Goal: Transaction & Acquisition: Purchase product/service

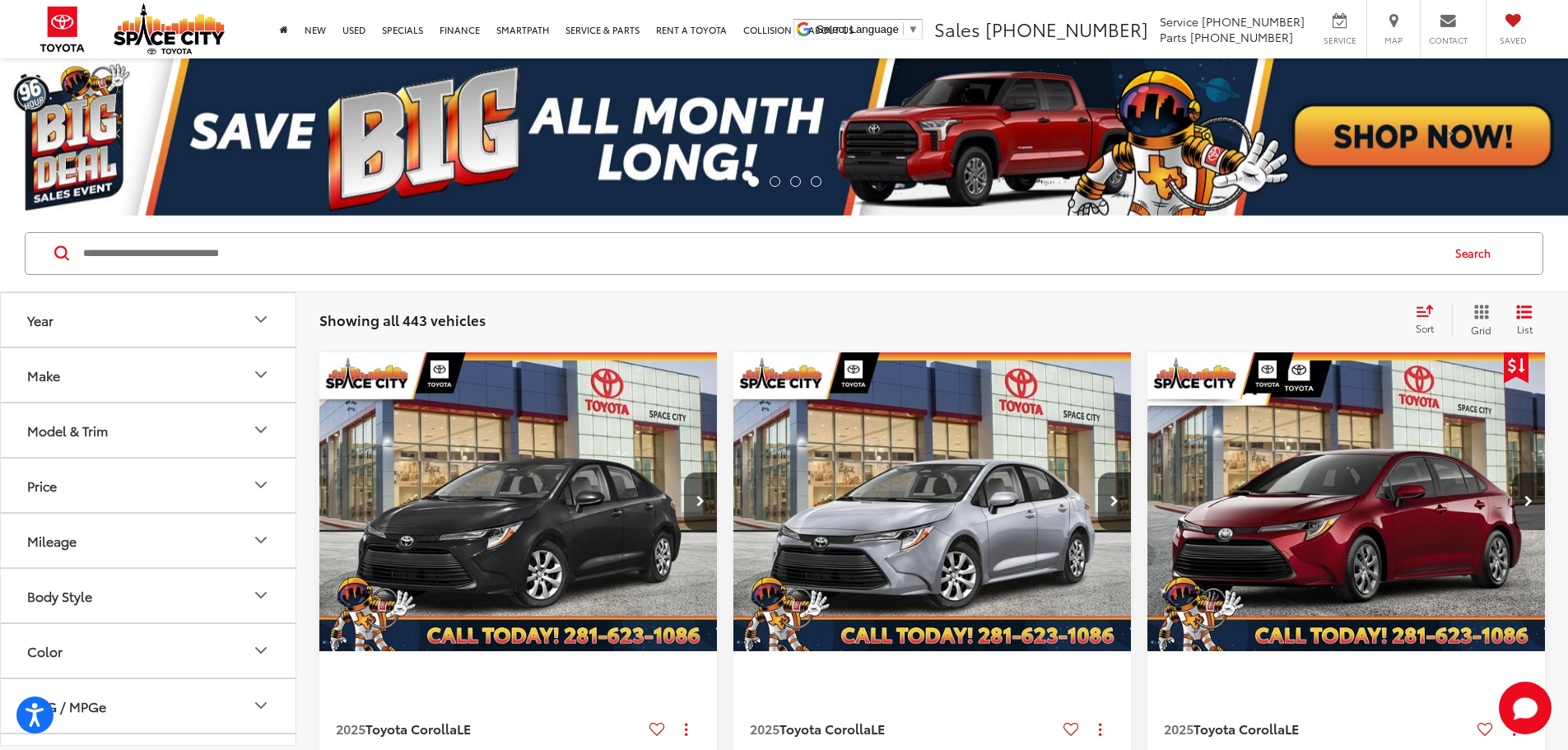
click at [112, 362] on button "Make" at bounding box center [149, 375] width 297 height 53
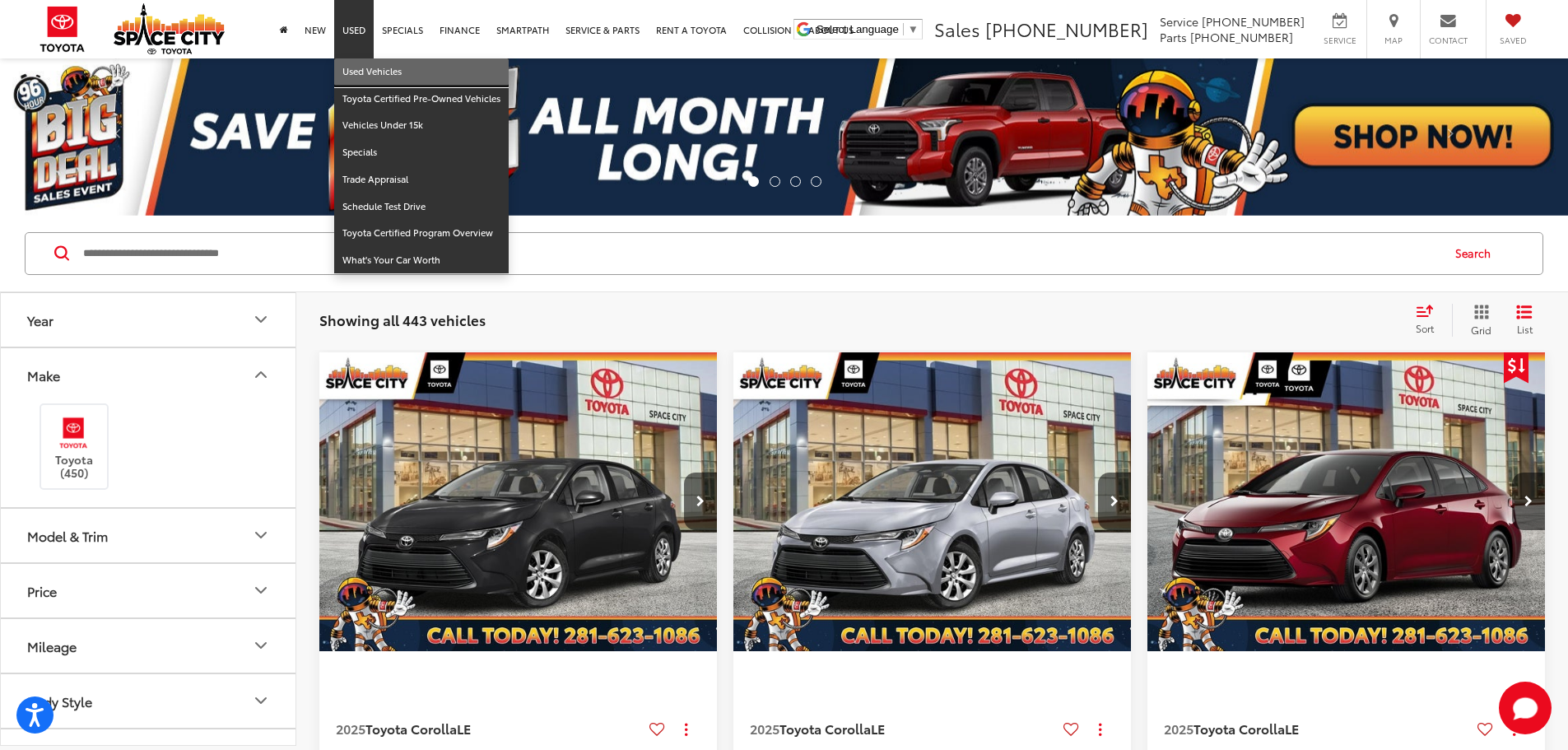
click at [357, 73] on link "Used Vehicles" at bounding box center [421, 71] width 174 height 27
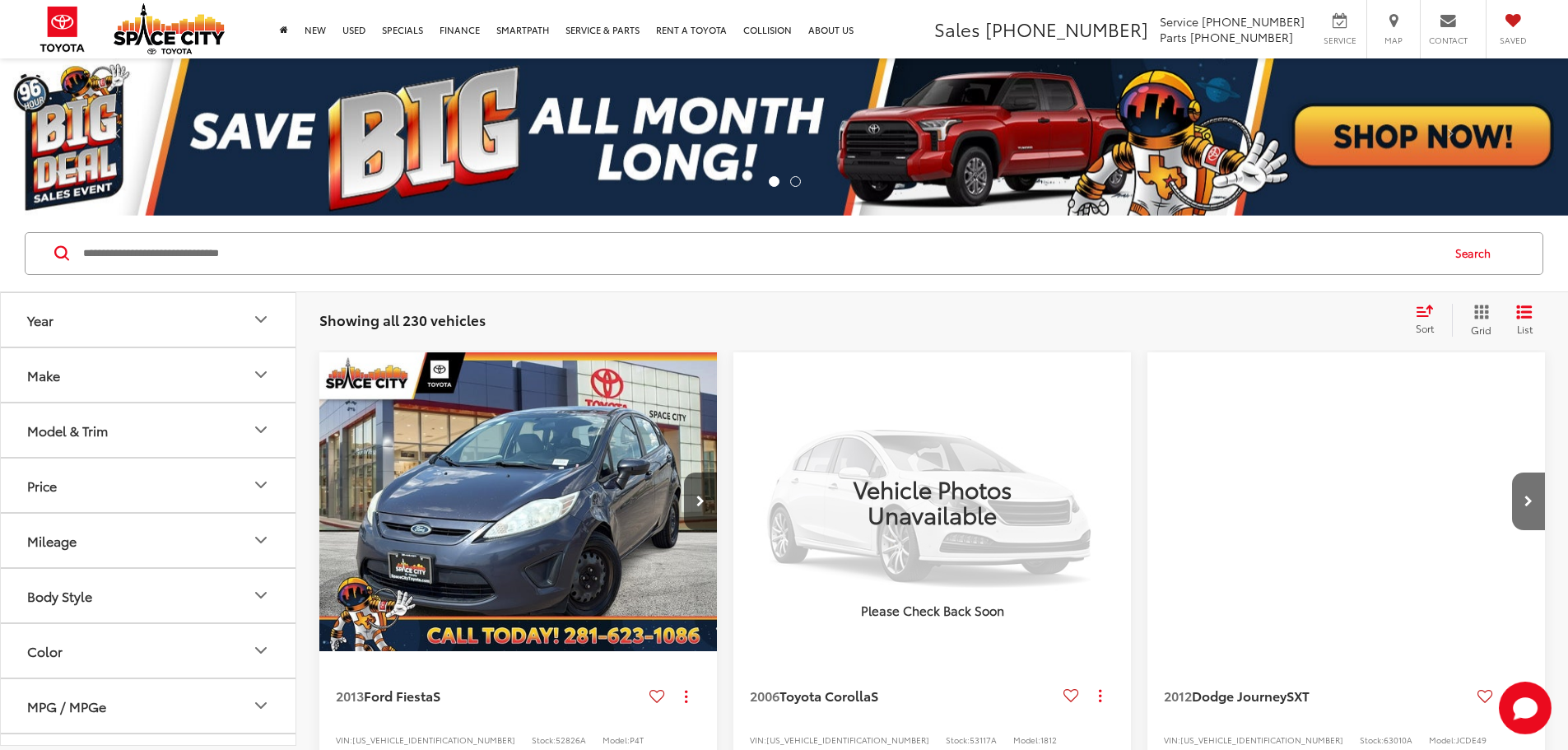
click at [97, 331] on button "Year" at bounding box center [149, 319] width 297 height 53
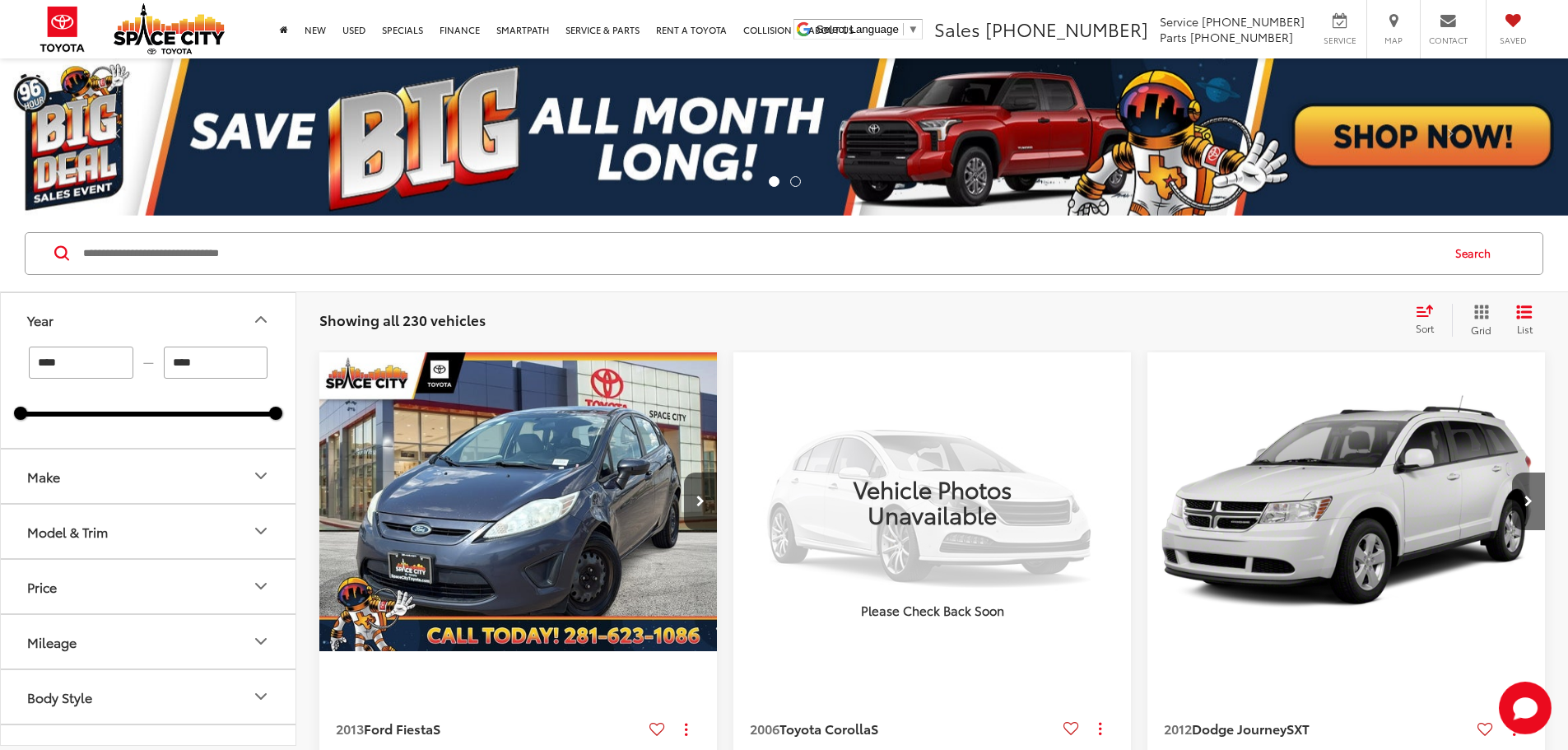
click at [90, 331] on button "Year" at bounding box center [149, 319] width 297 height 53
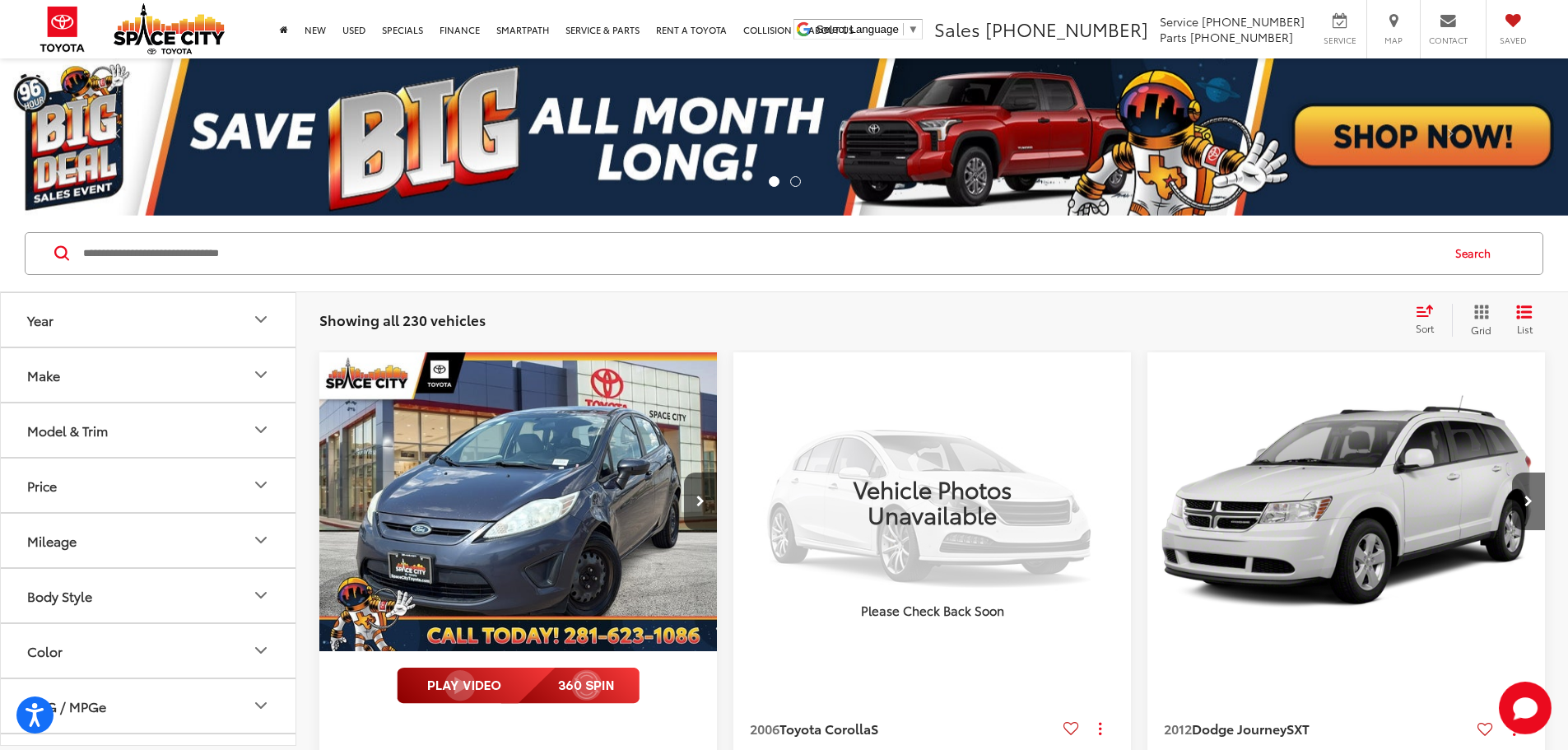
click at [106, 400] on button "Make" at bounding box center [149, 375] width 297 height 53
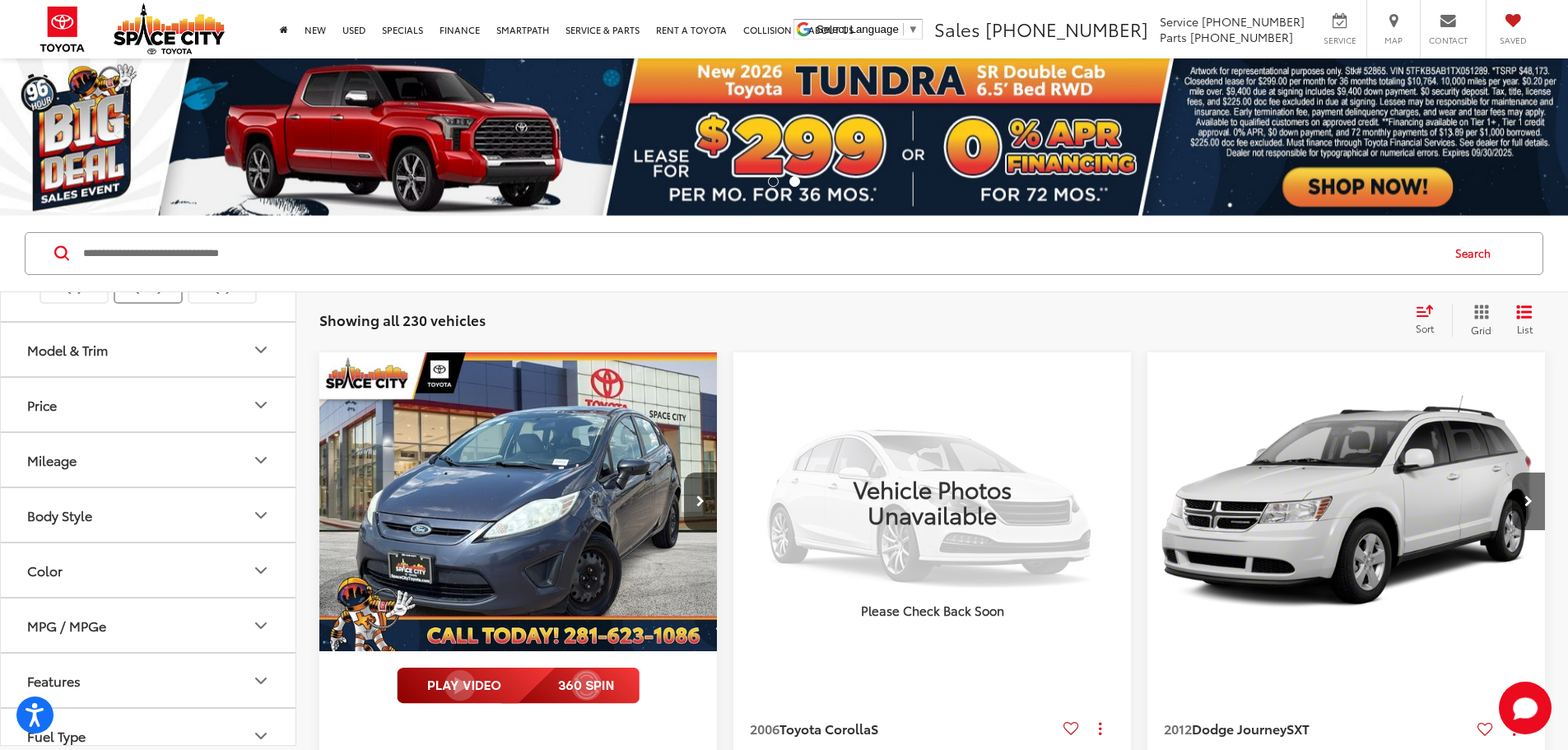
scroll to position [494, 0]
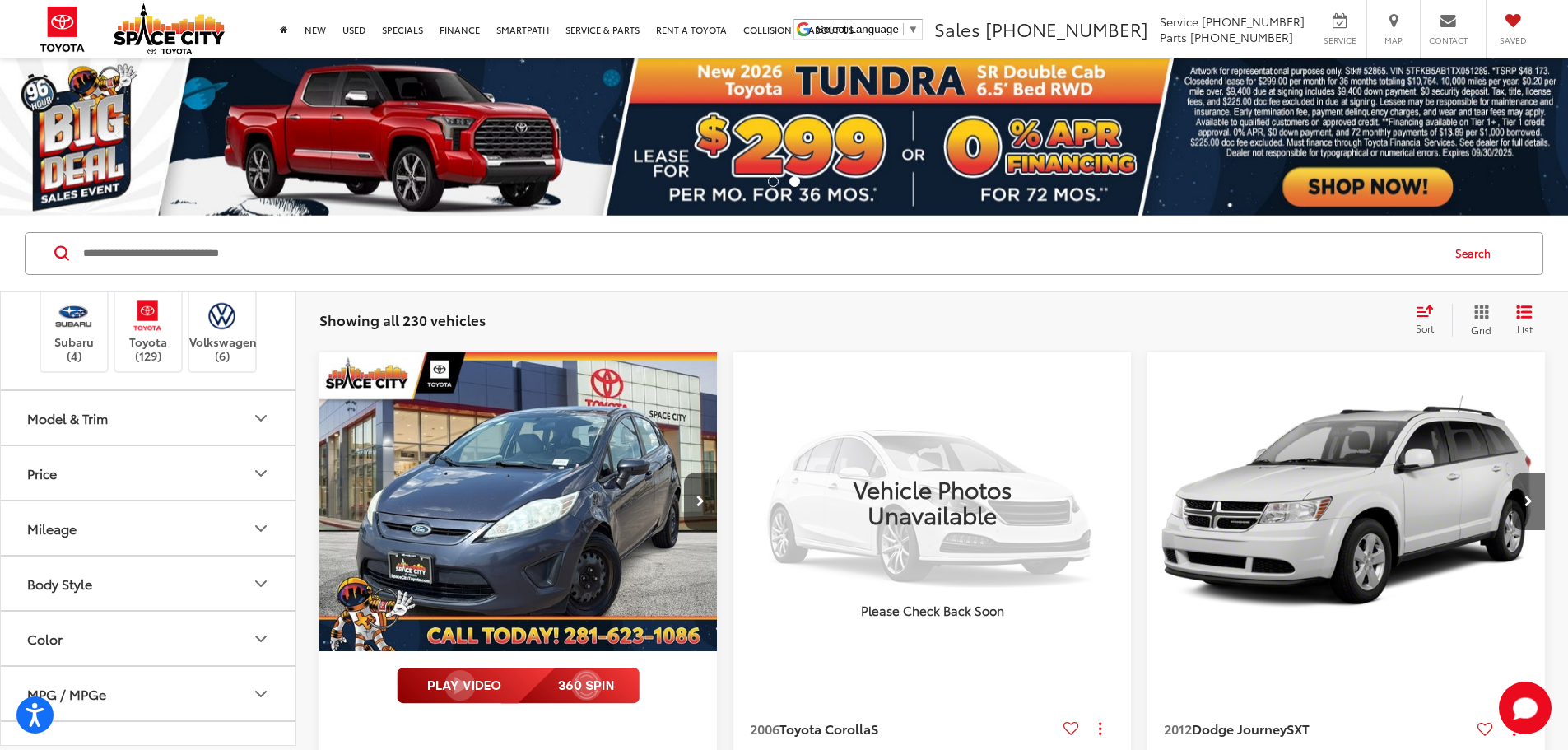
click at [236, 220] on label "Mercedes-Benz (1)" at bounding box center [222, 199] width 66 height 41
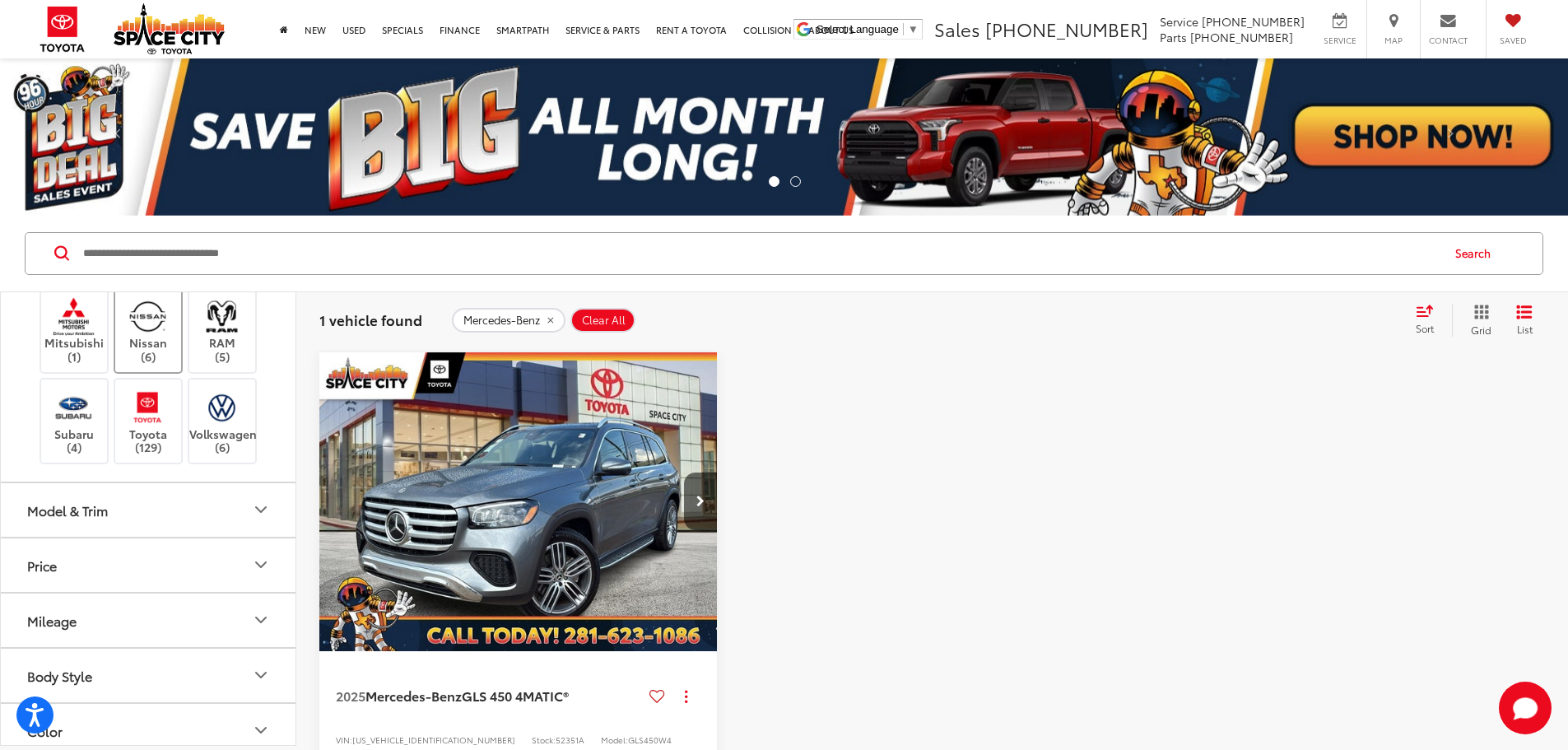
scroll to position [412, 0]
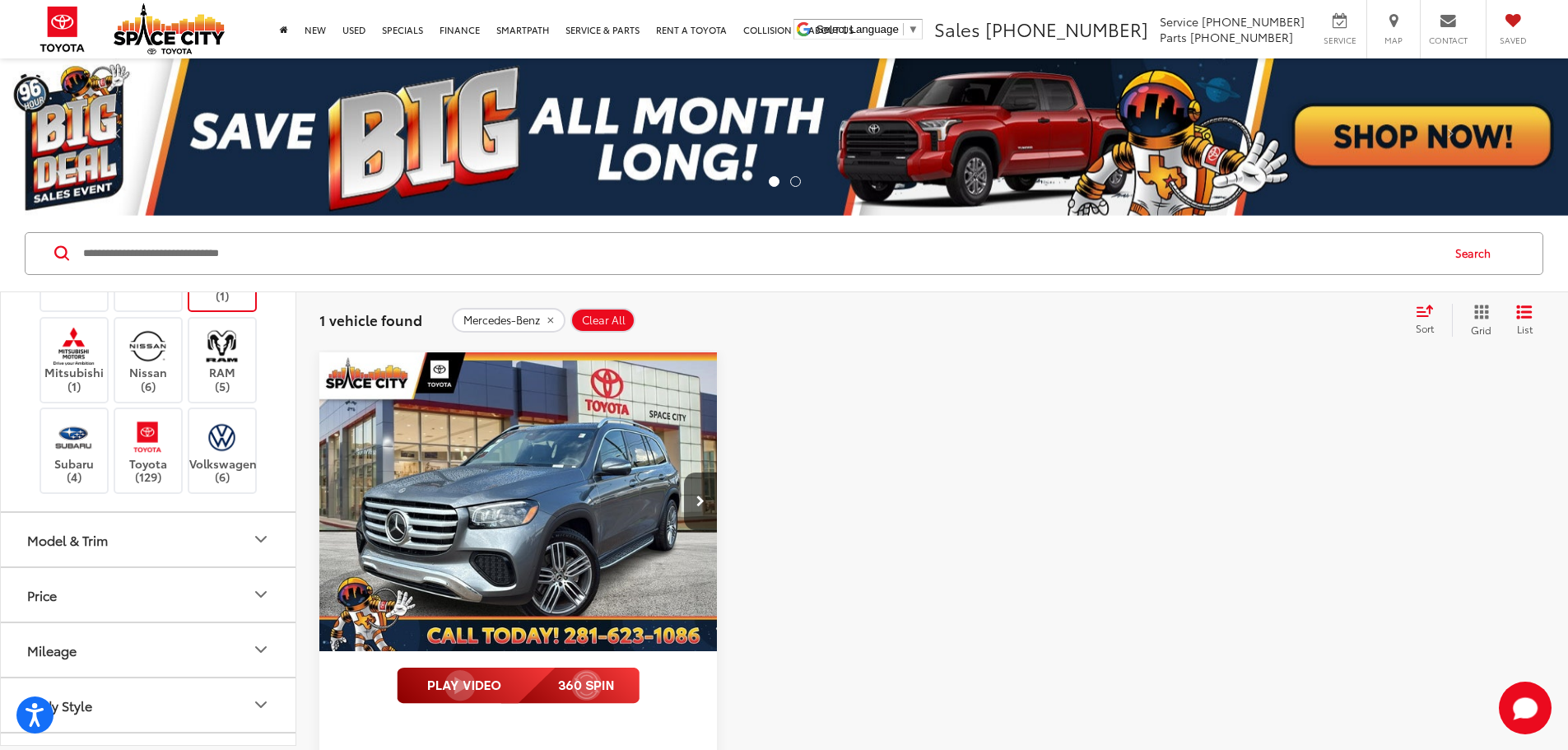
click at [222, 209] on img at bounding box center [222, 209] width 0 height 0
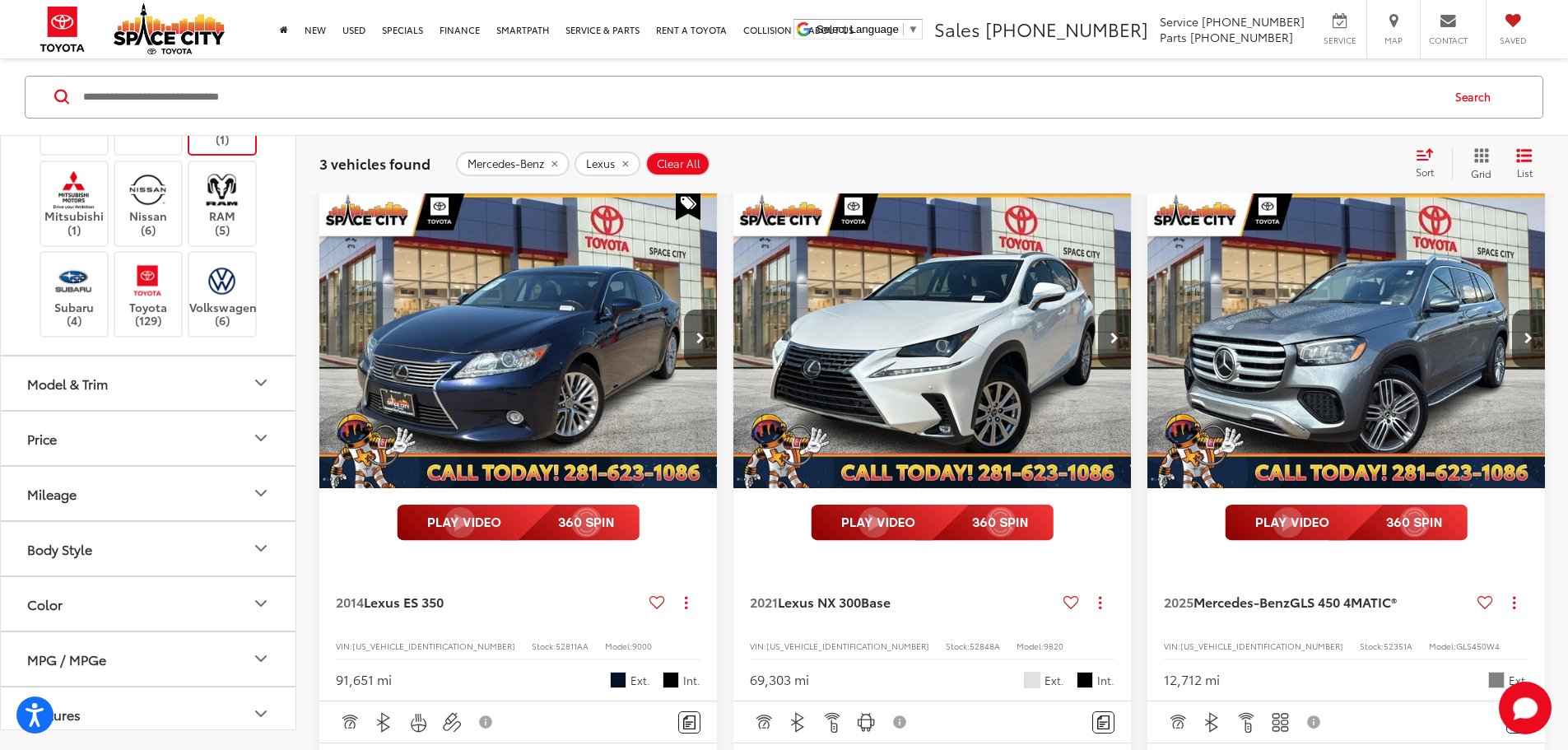
scroll to position [165, 0]
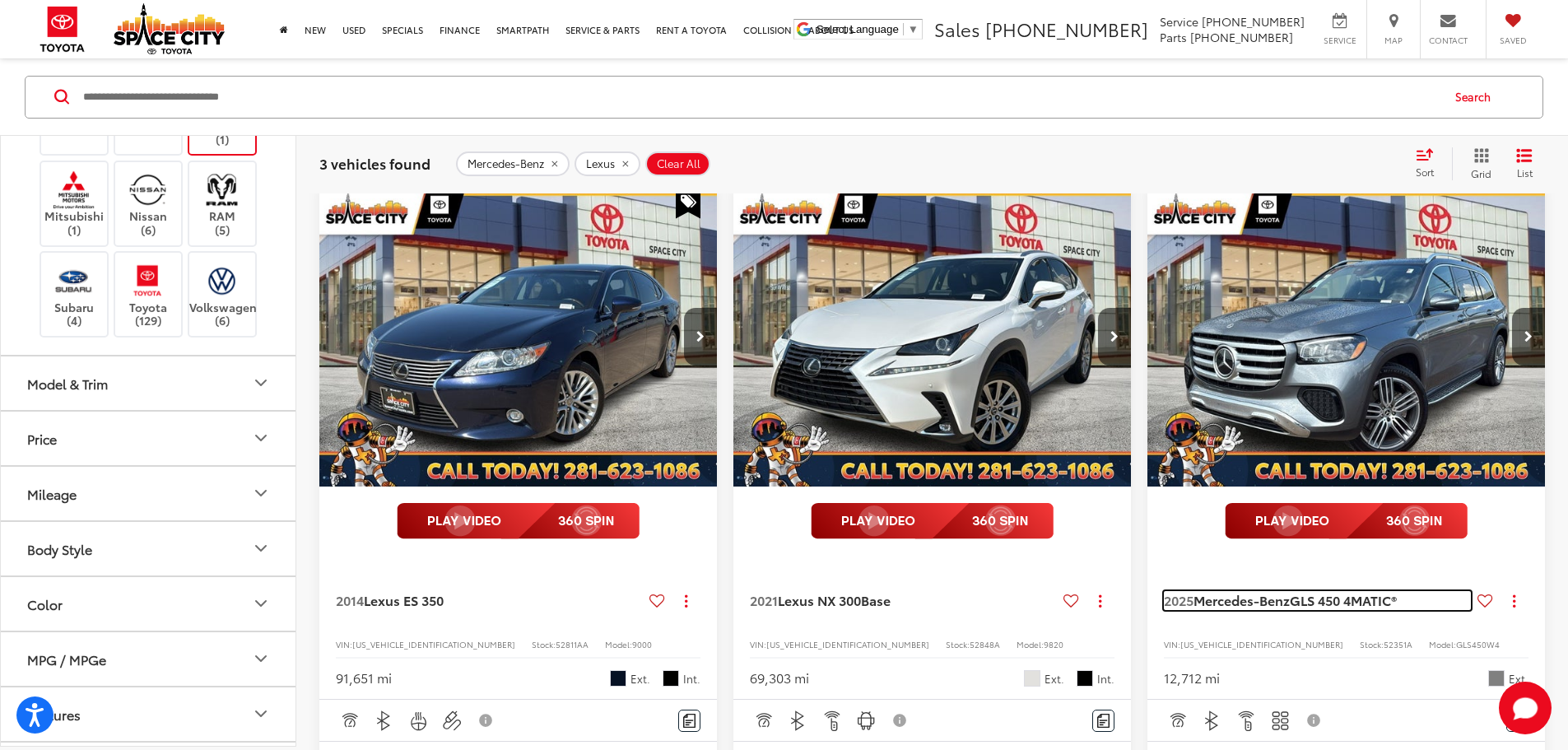
click at [1194, 591] on span "Mercedes-Benz" at bounding box center [1241, 600] width 96 height 19
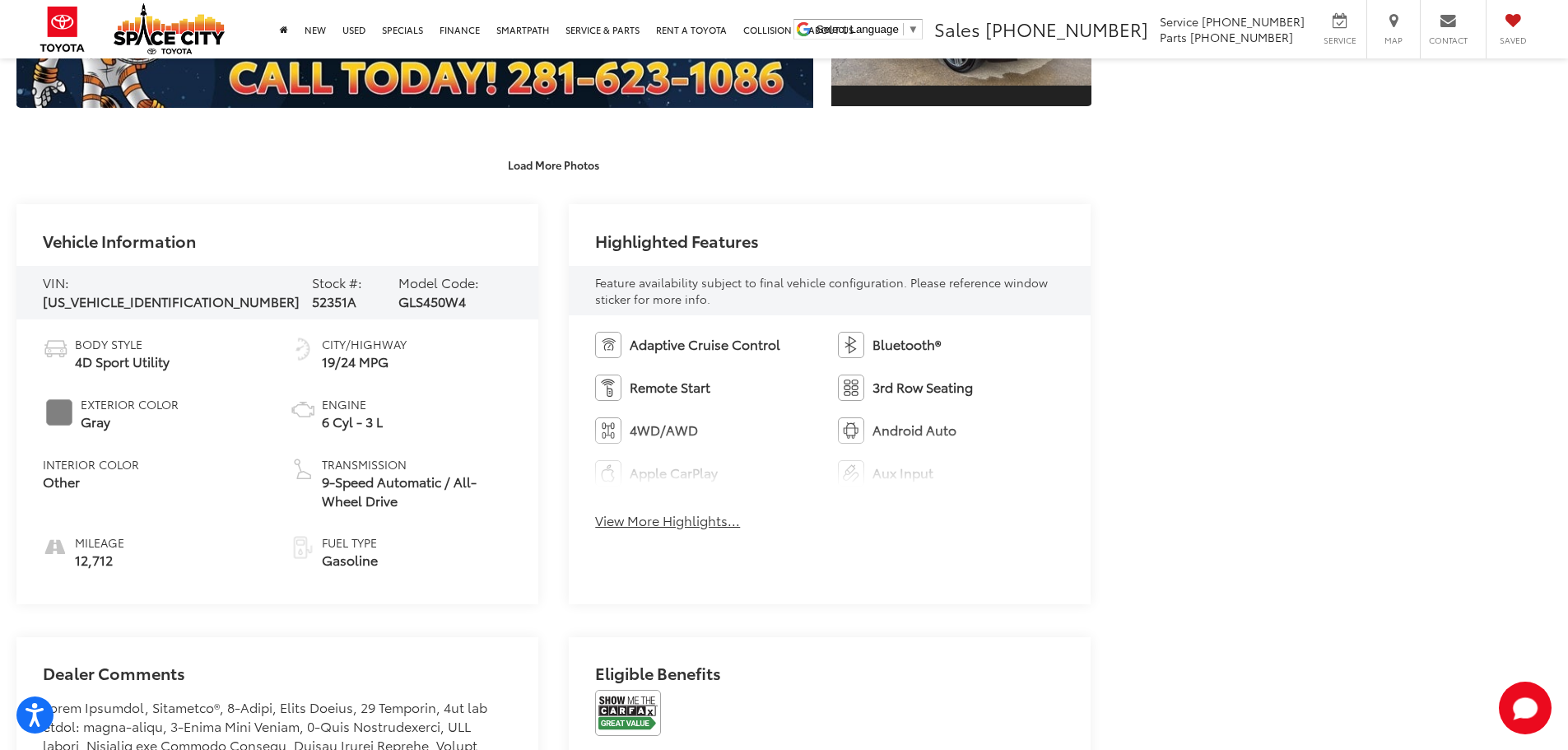
scroll to position [659, 0]
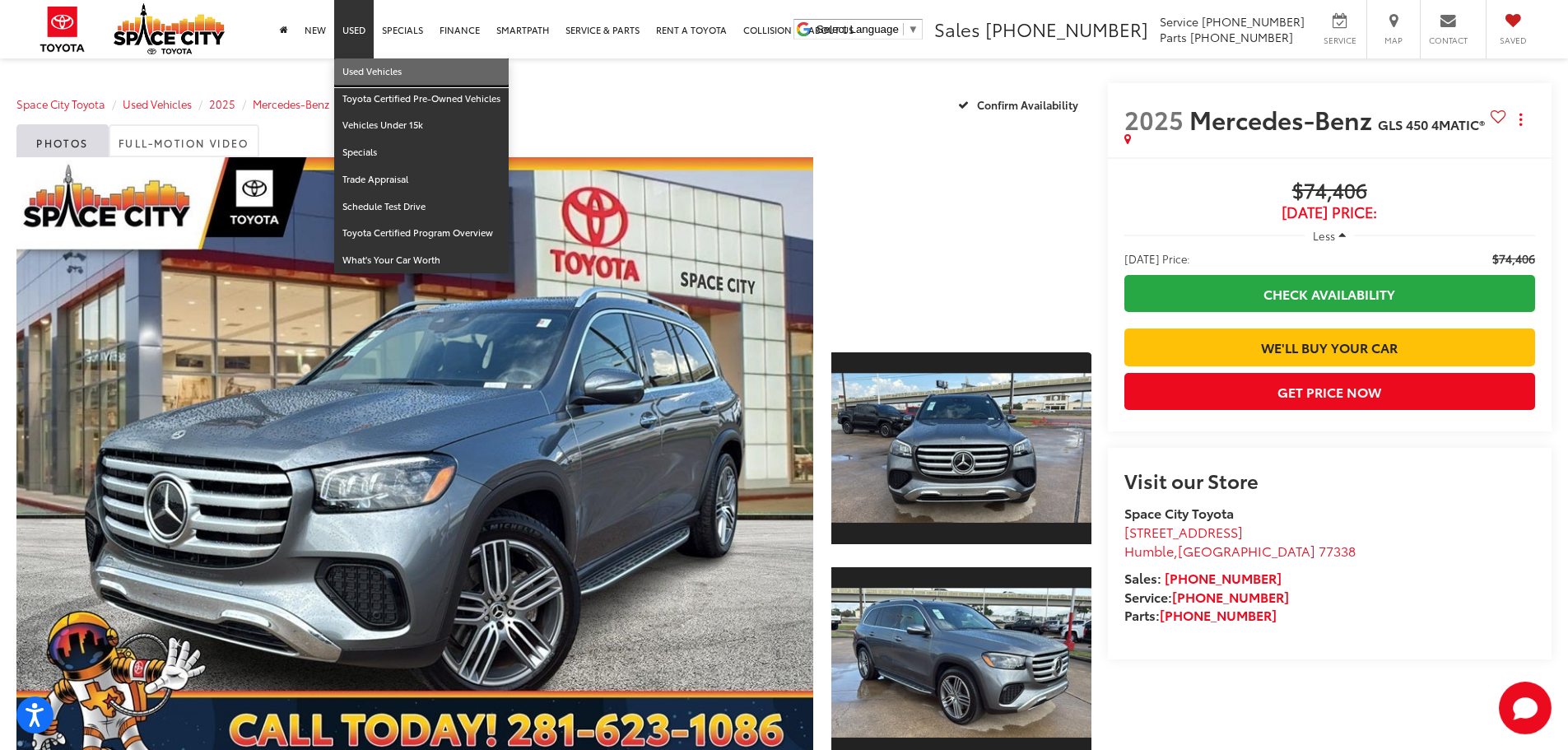
click at [364, 79] on link "Used Vehicles" at bounding box center [421, 71] width 174 height 27
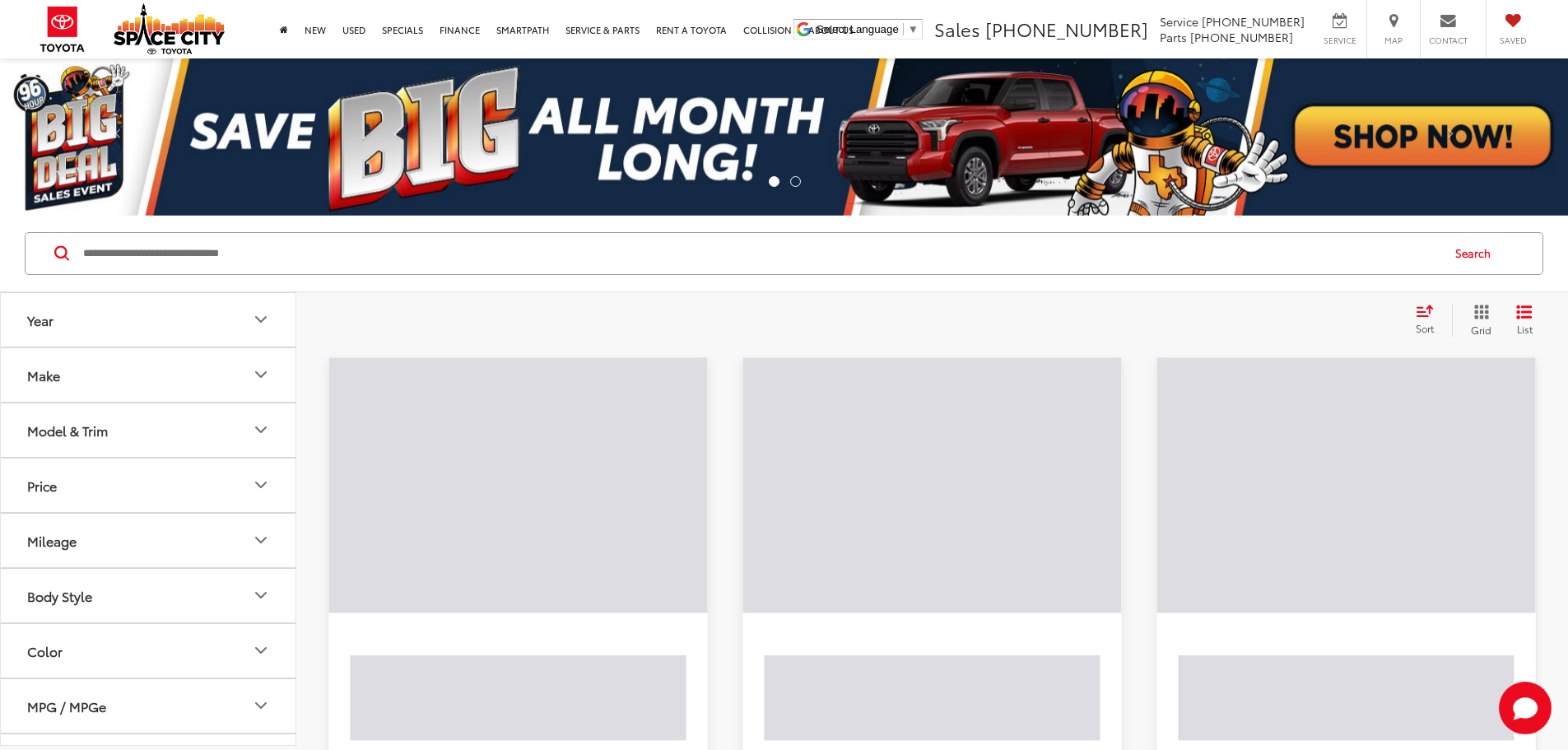
click at [357, 255] on input "Search by Make, Model, or Keyword" at bounding box center [760, 254] width 1358 height 39
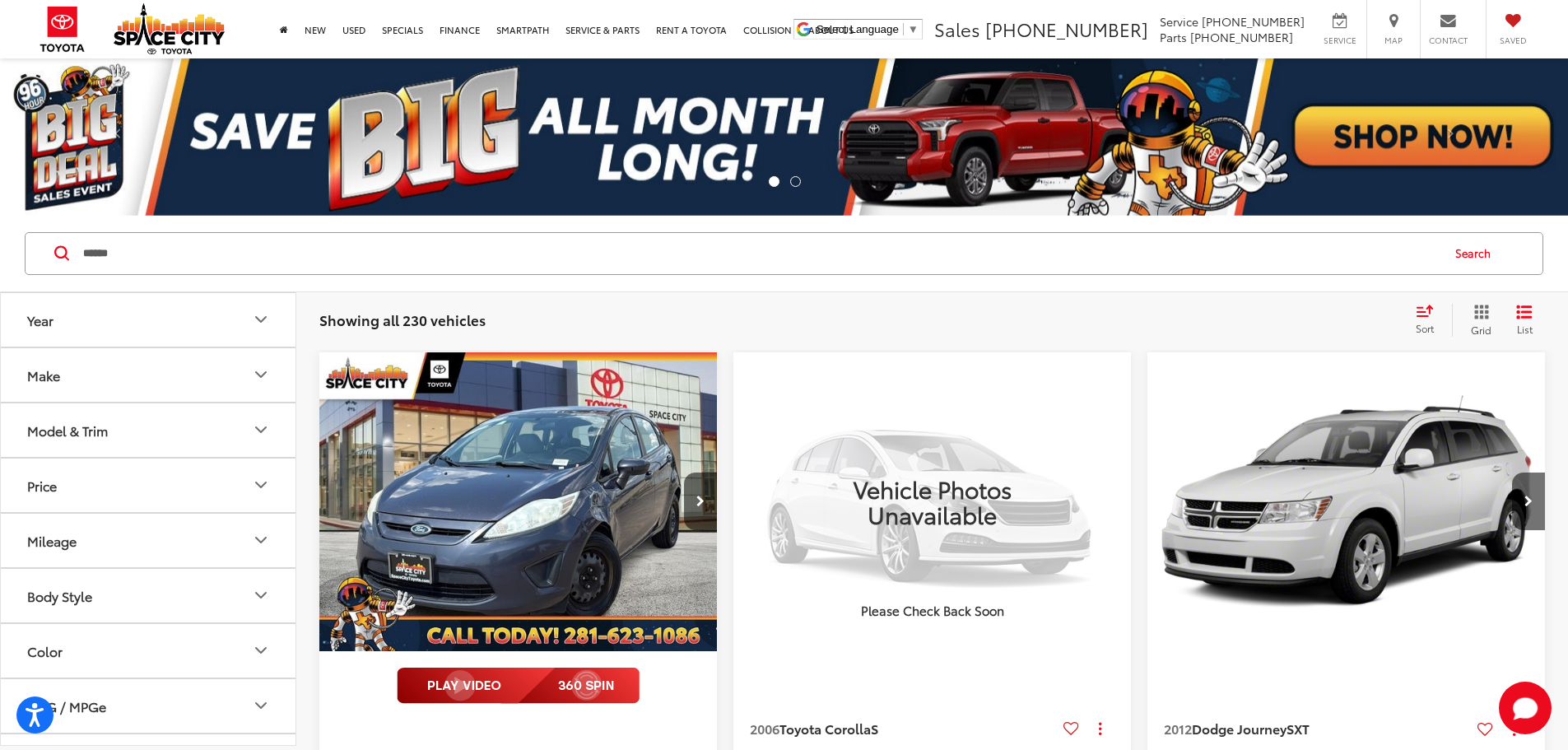
type input "******"
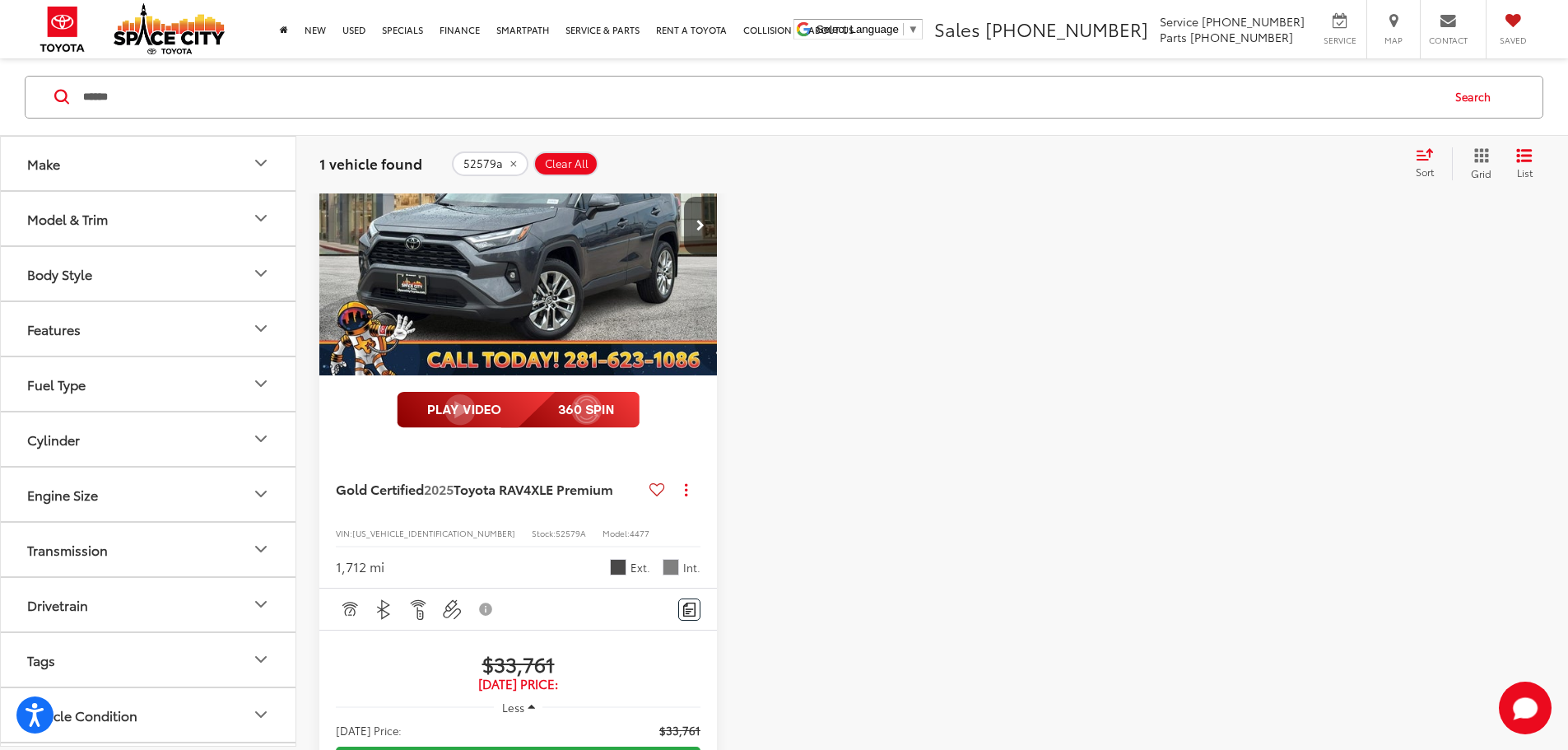
scroll to position [247, 0]
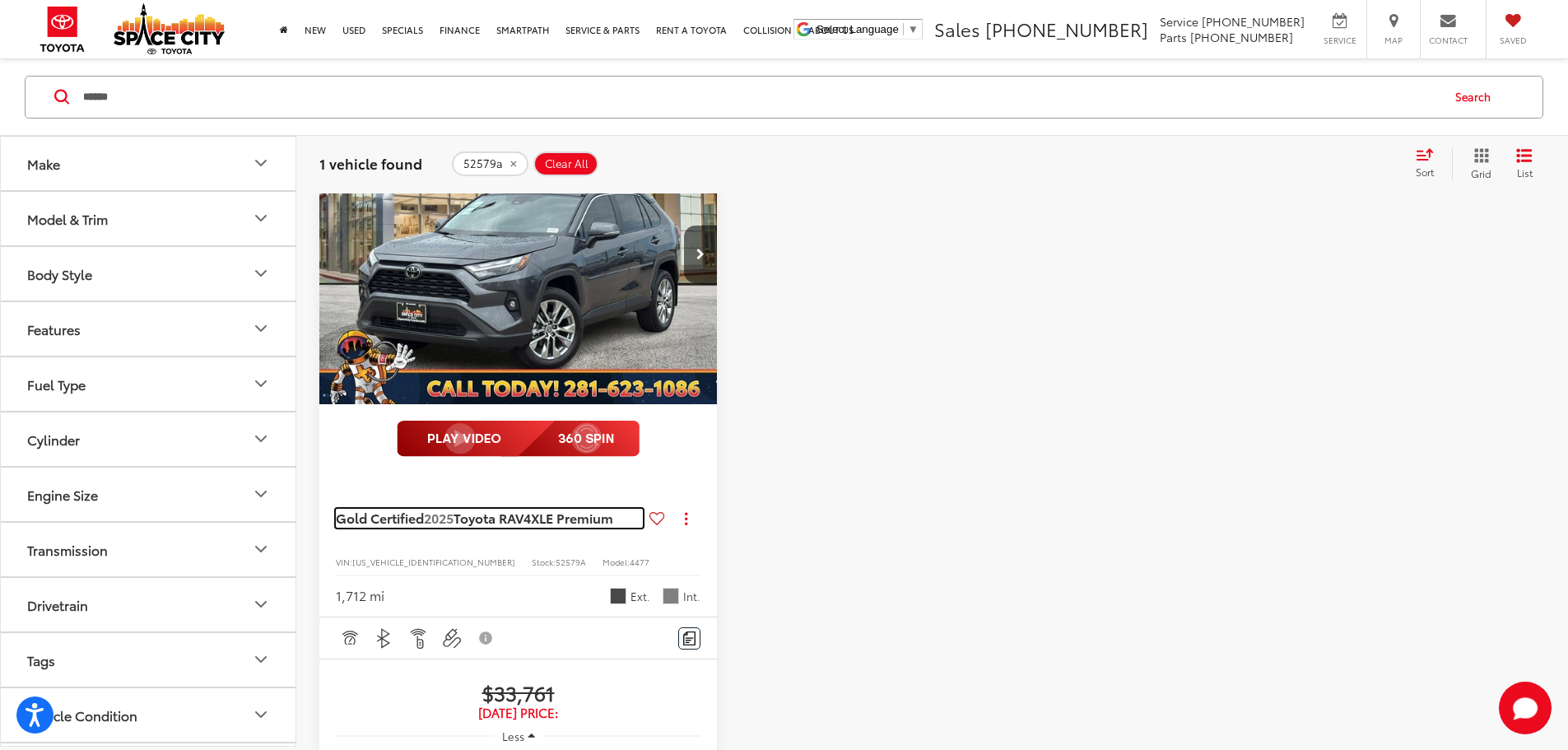
click at [460, 509] on span "Gold Certified 2025 Toyota RAV4 XLE Premium" at bounding box center [477, 518] width 284 height 18
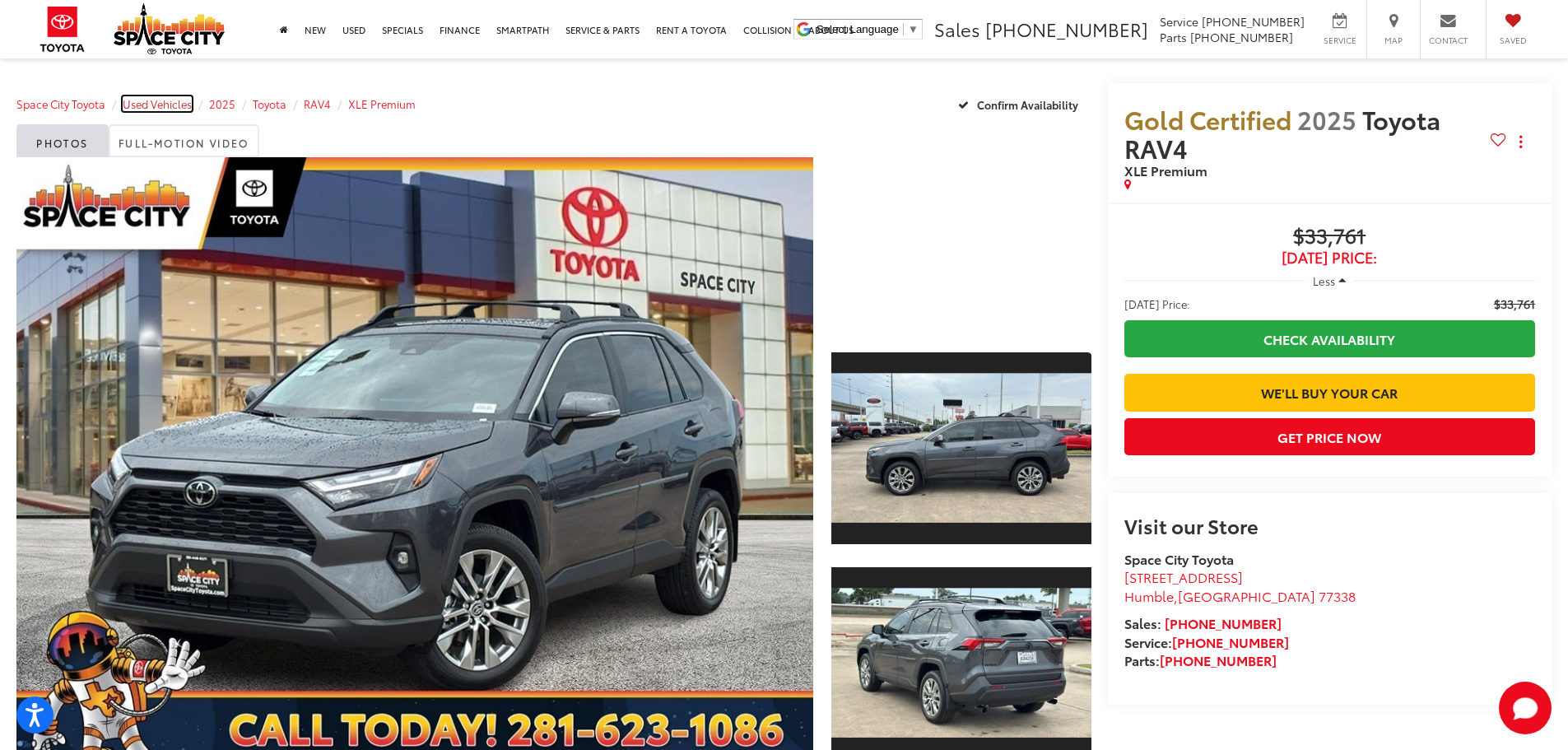
click at [181, 105] on span "Used Vehicles" at bounding box center [157, 104] width 69 height 15
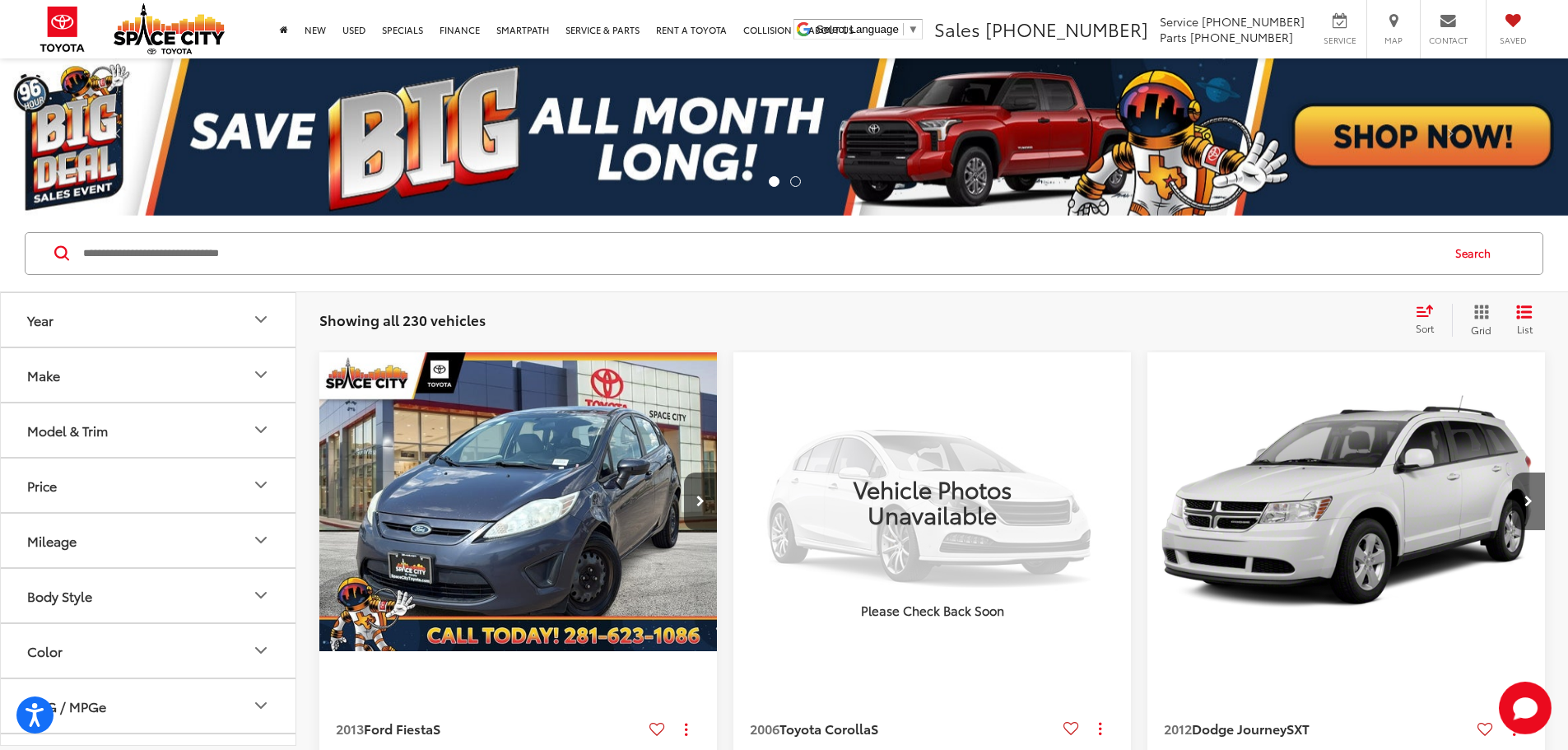
click at [317, 259] on input "Search by Make, Model, or Keyword" at bounding box center [760, 254] width 1358 height 39
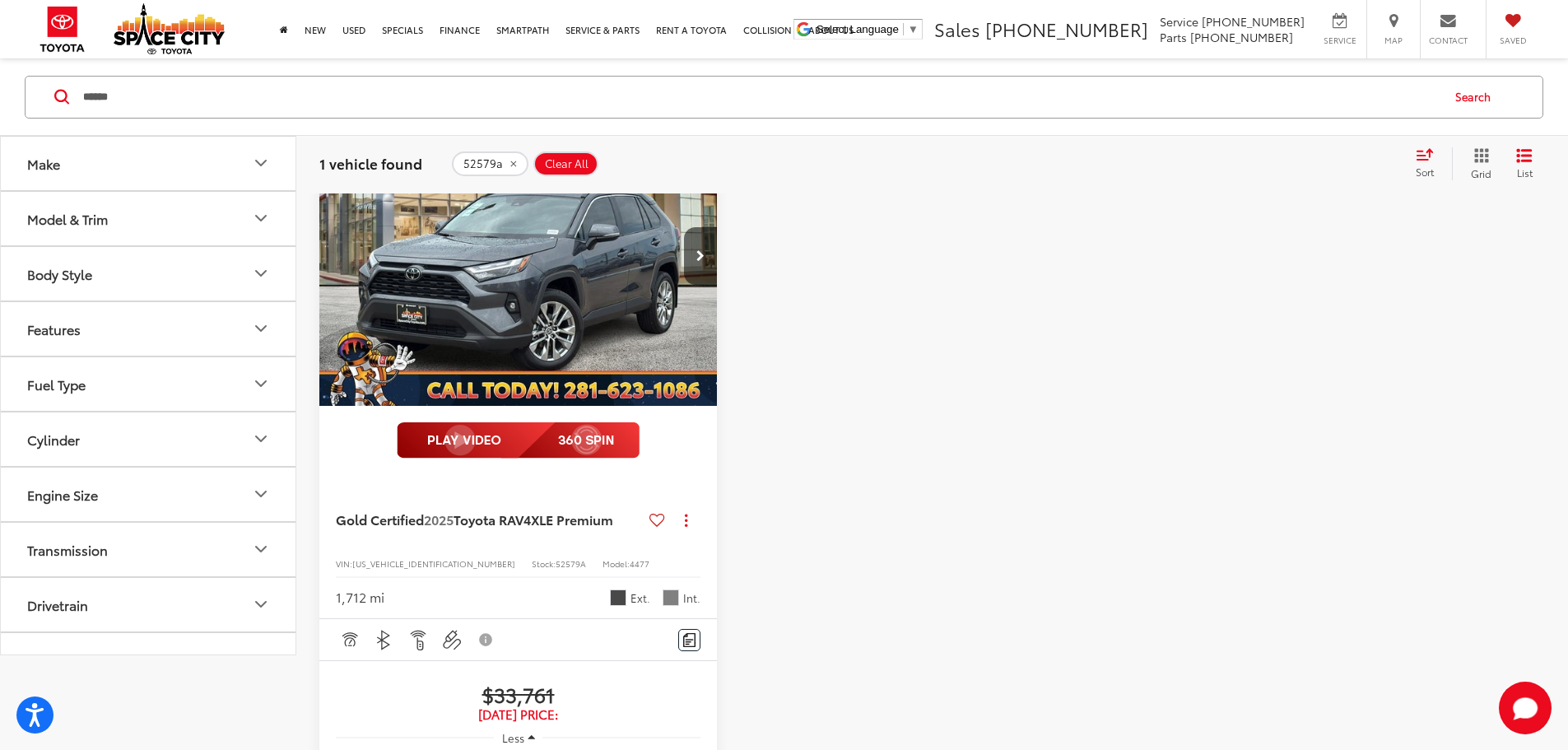
scroll to position [247, 0]
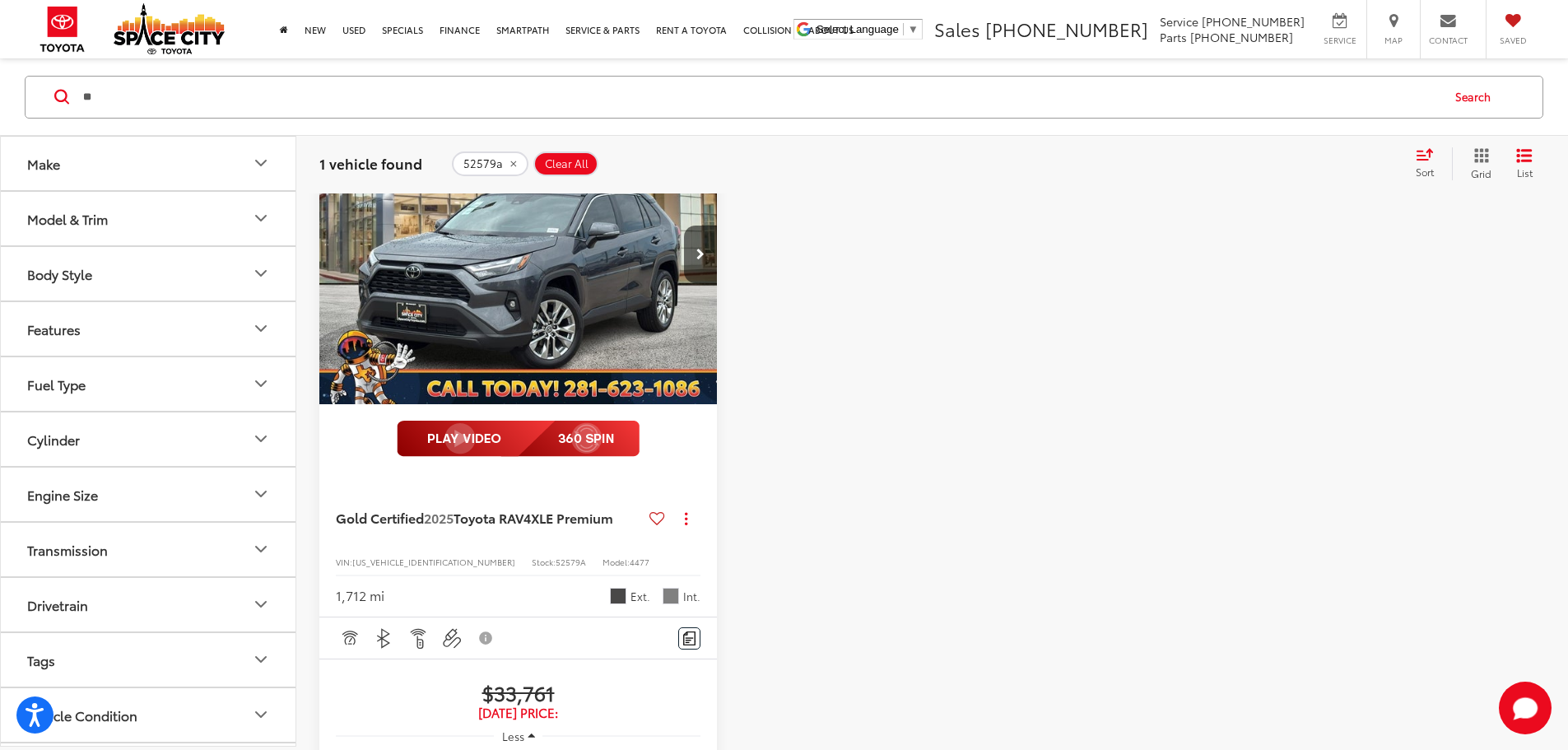
type input "*"
type input "*****"
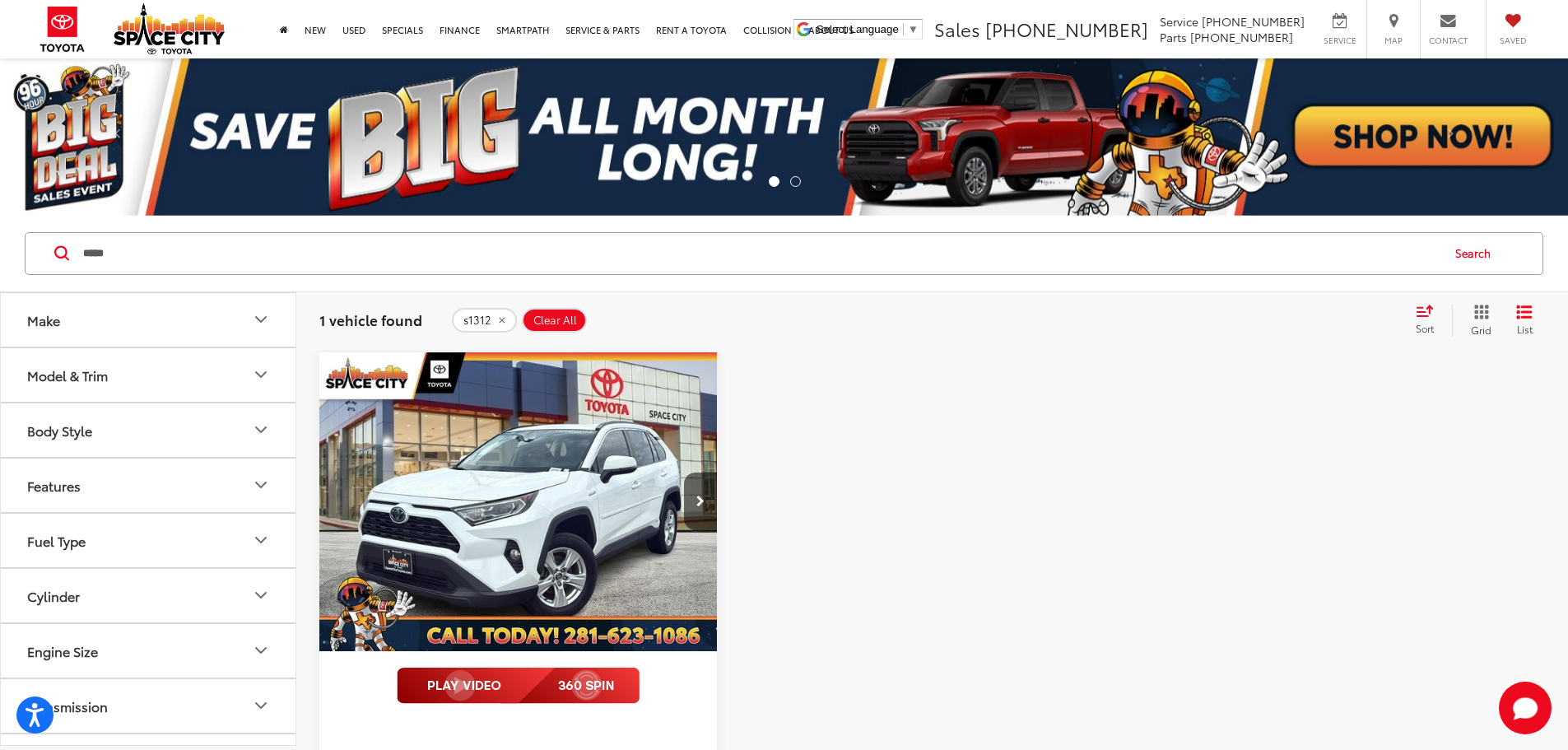
drag, startPoint x: 198, startPoint y: 257, endPoint x: 70, endPoint y: 247, distance: 128.4
click at [0, 0] on form "***** *****" at bounding box center [0, 0] width 0 height 0
type input "*****"
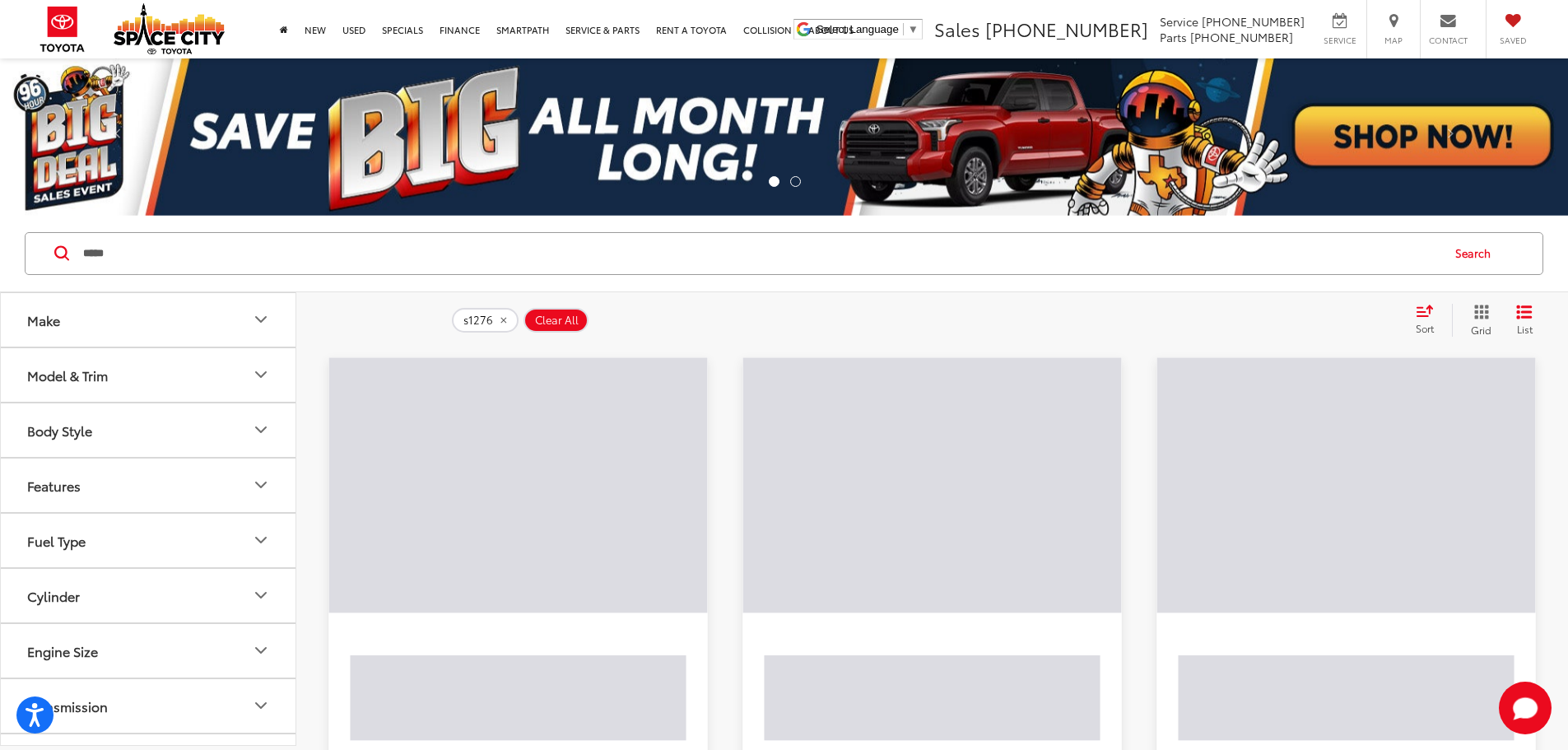
click at [154, 255] on input "*****" at bounding box center [760, 254] width 1358 height 39
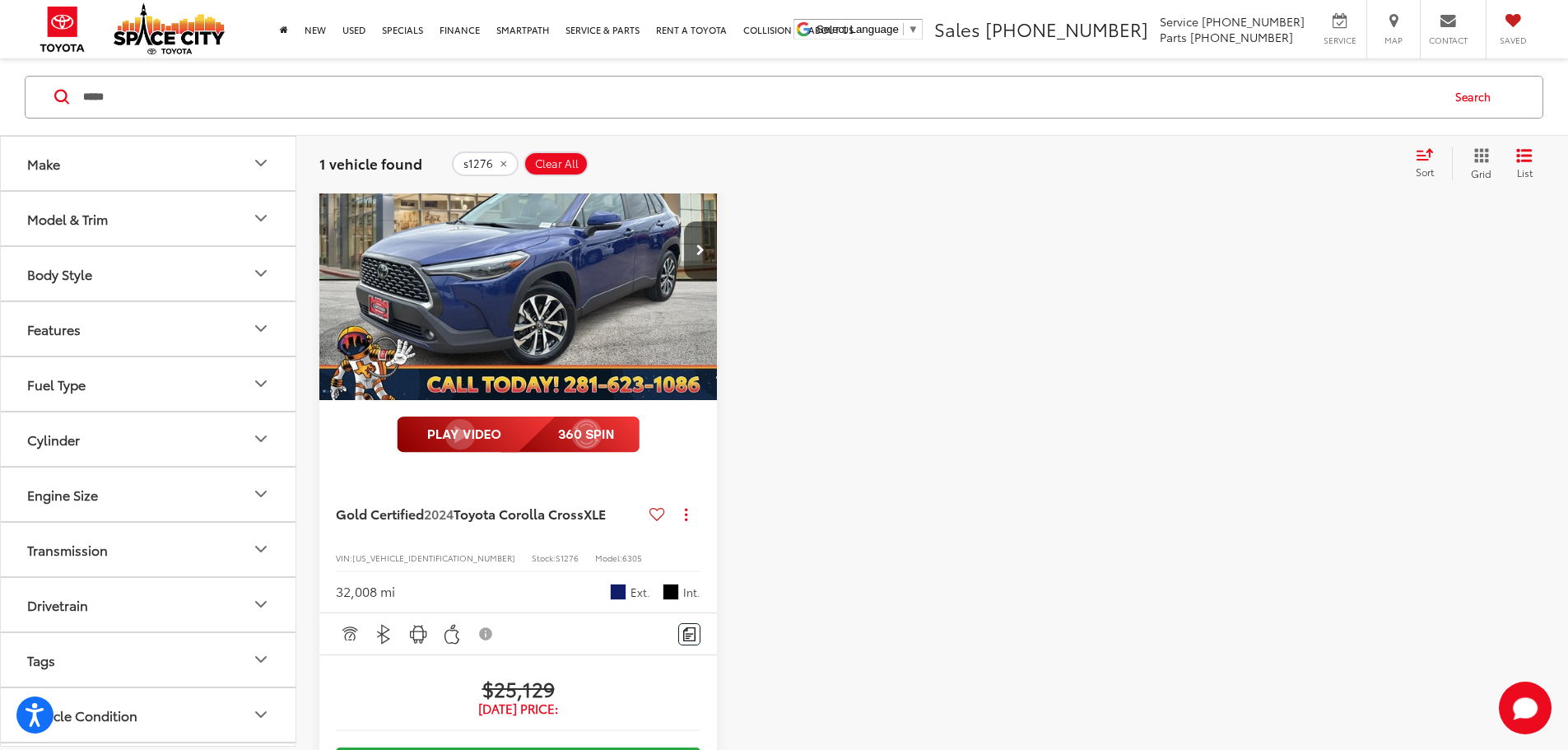
scroll to position [330, 0]
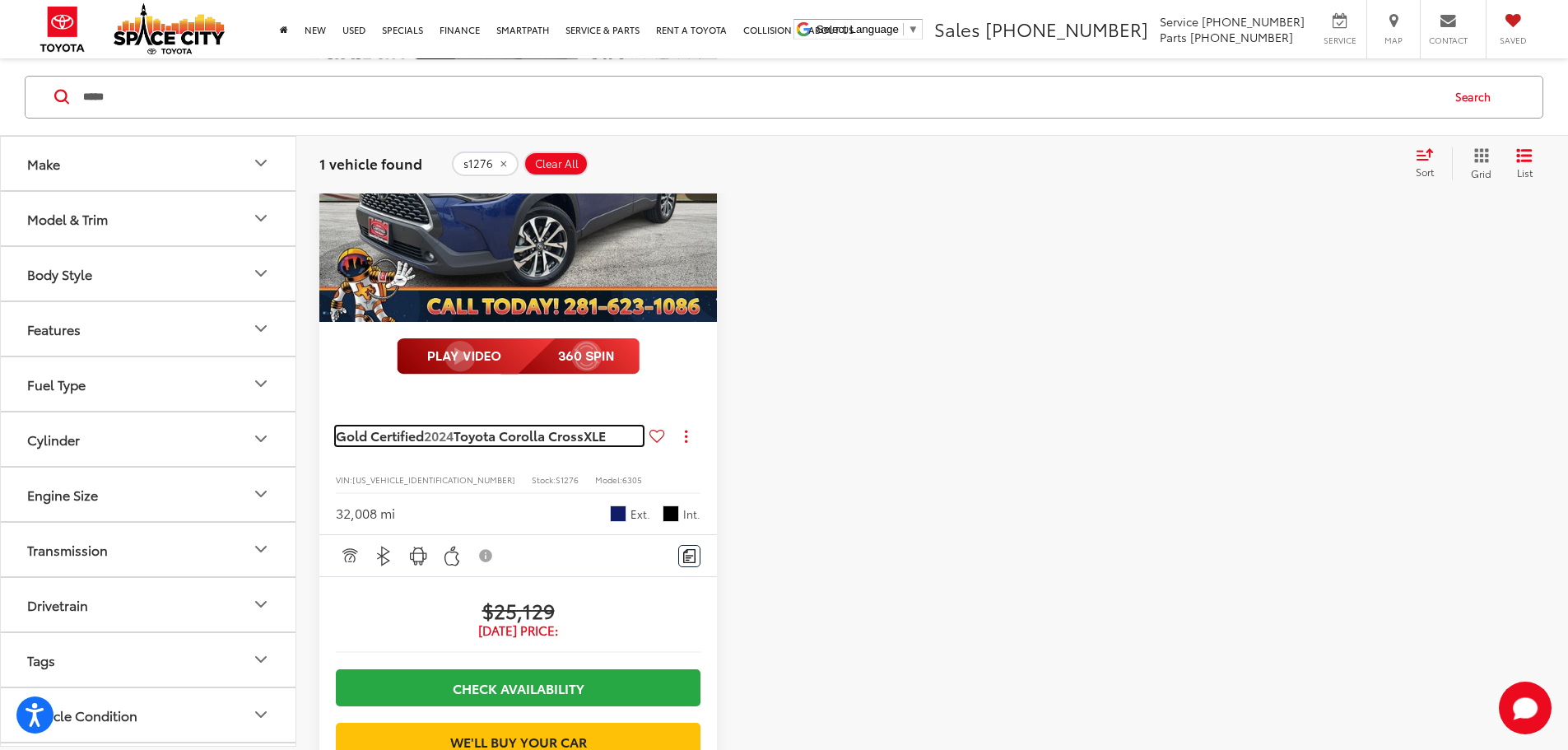
click at [404, 426] on span "Gold Certified" at bounding box center [380, 435] width 88 height 19
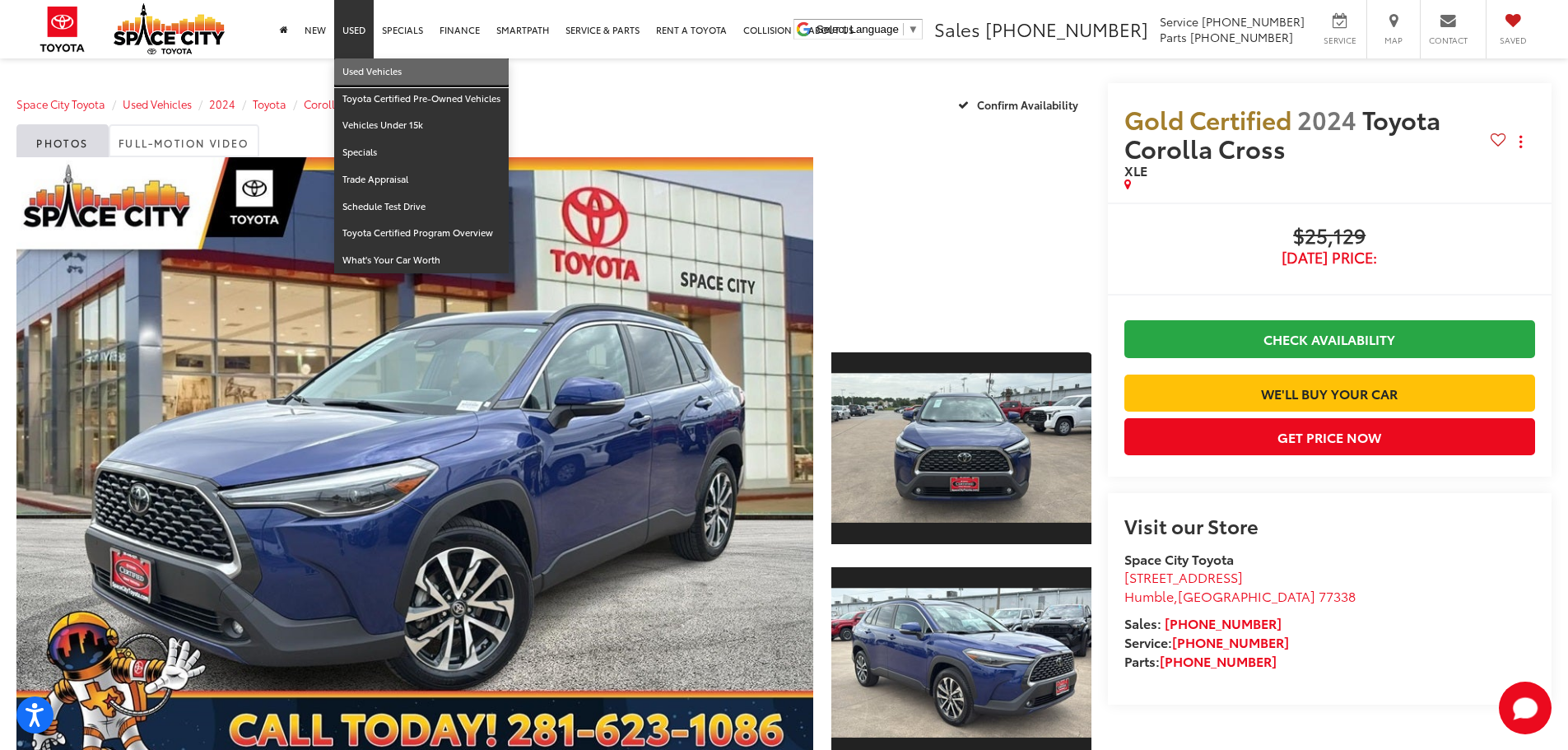
click at [361, 69] on link "Used Vehicles" at bounding box center [421, 71] width 174 height 27
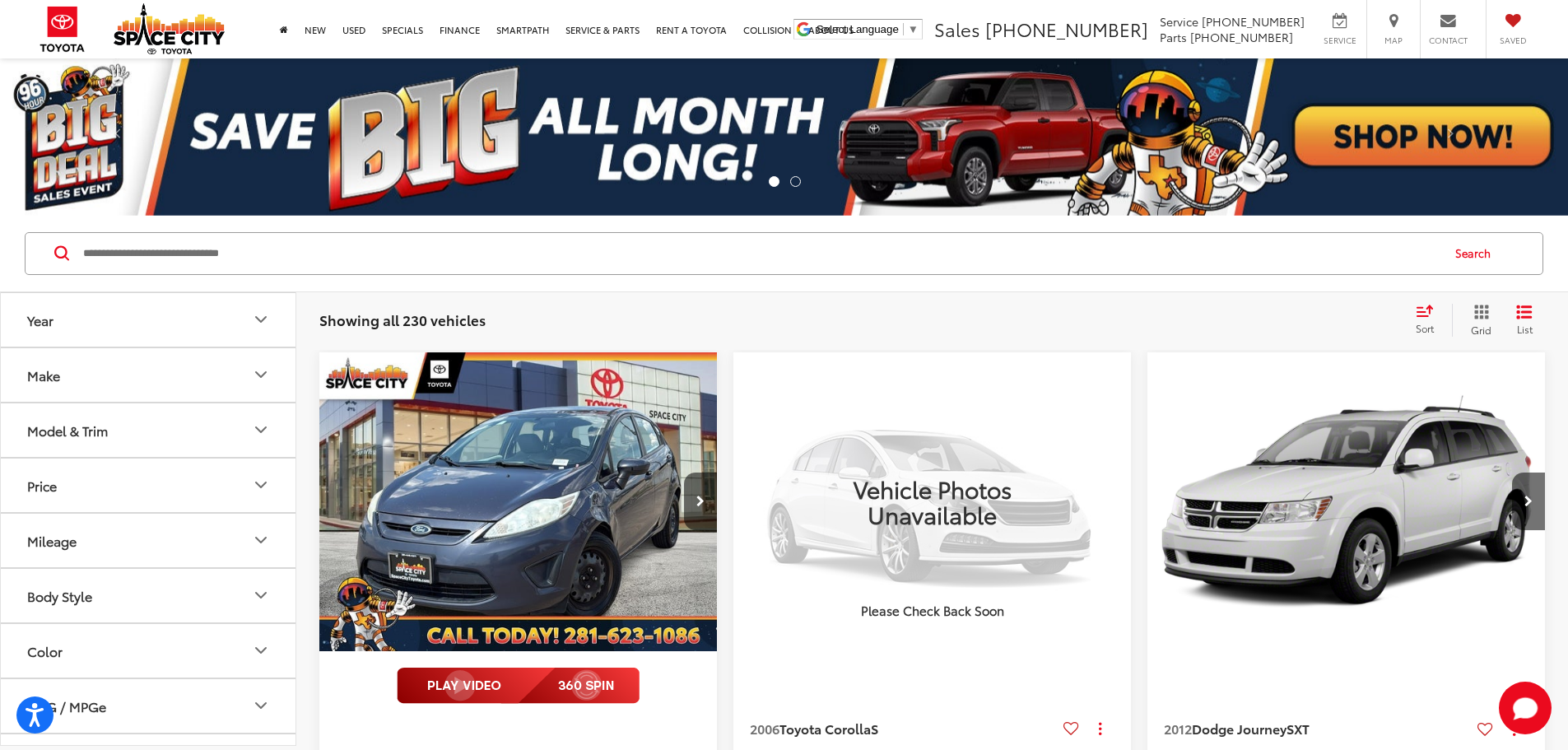
click at [106, 365] on button "Make" at bounding box center [149, 375] width 297 height 53
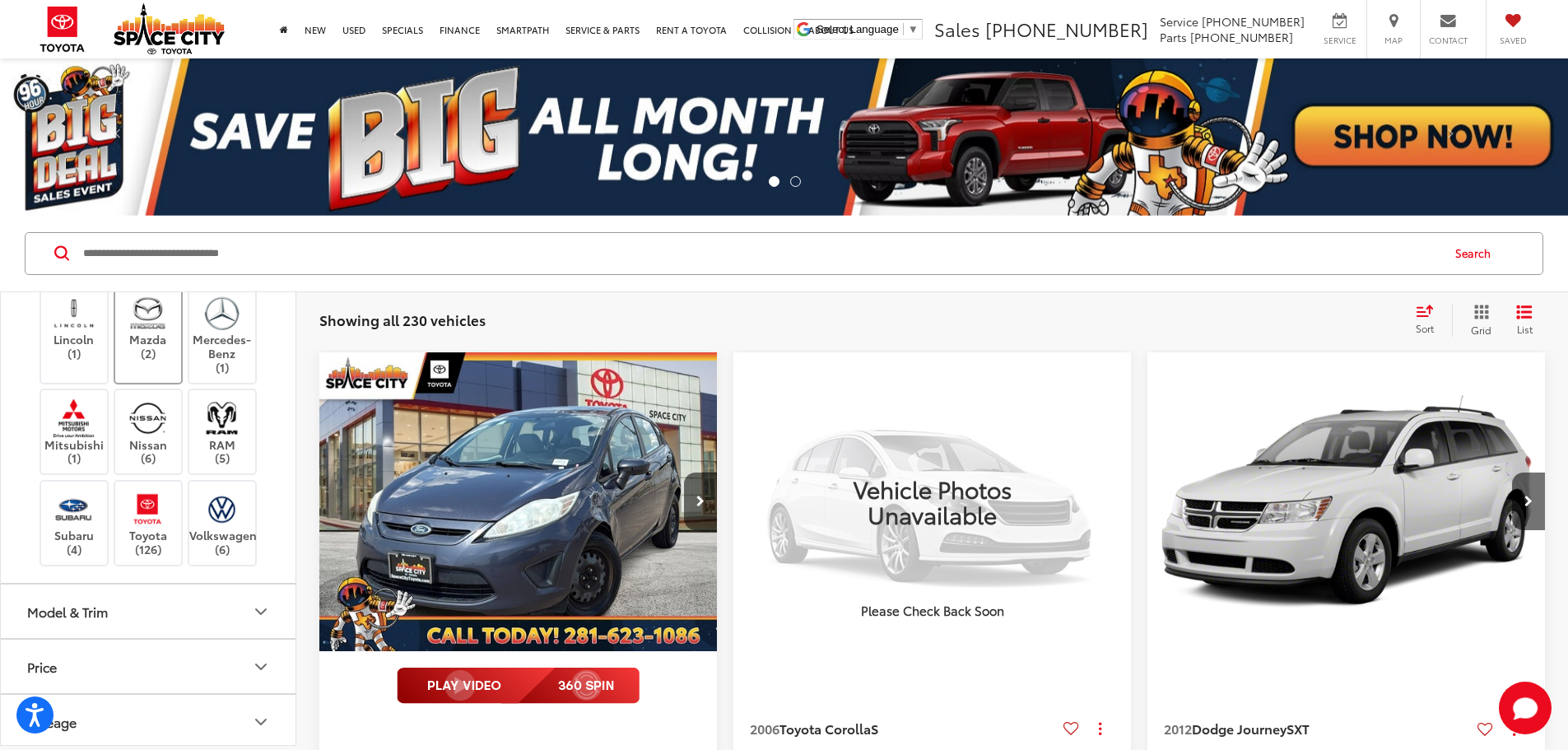
scroll to position [412, 0]
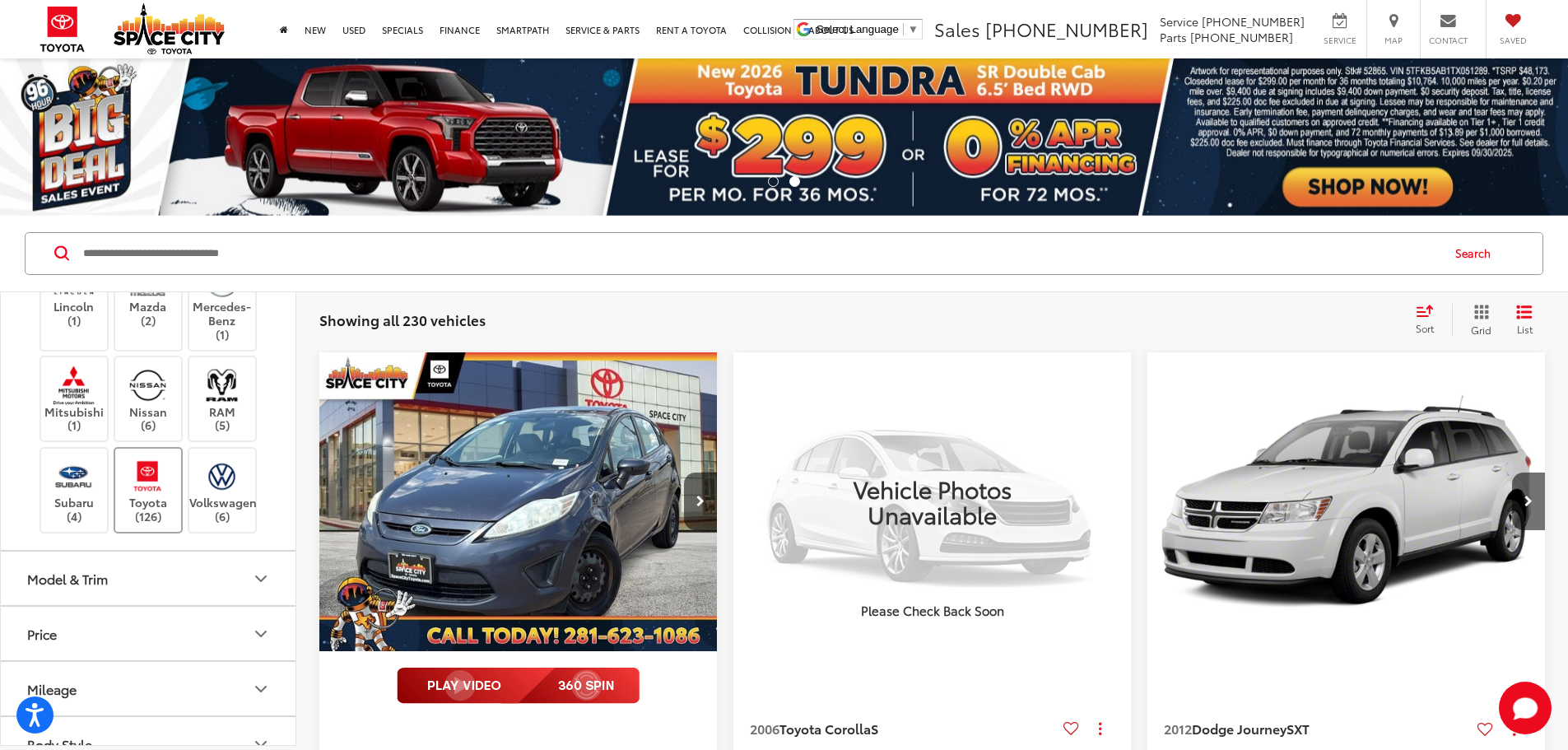
click at [143, 523] on label "Toyota (126)" at bounding box center [148, 490] width 66 height 66
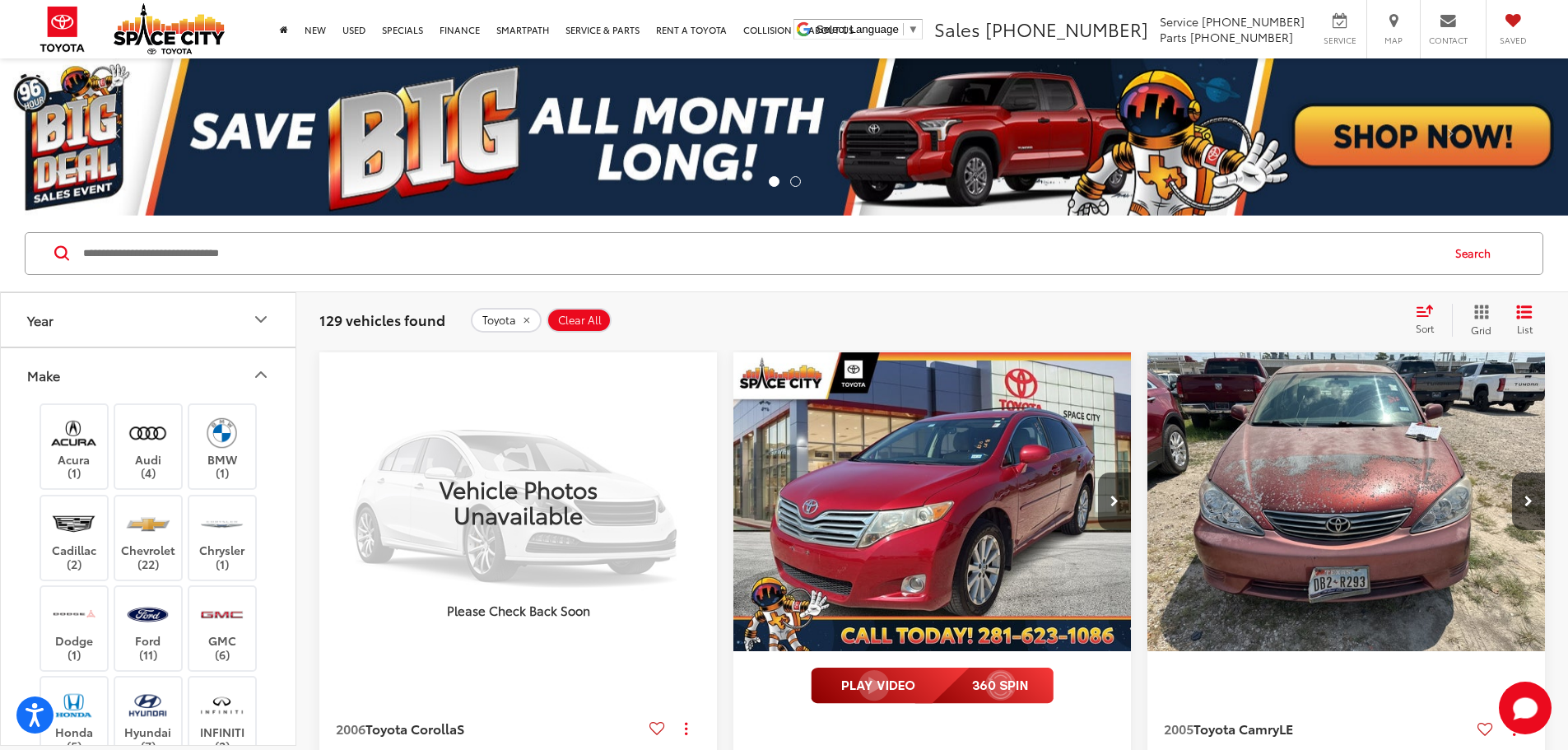
click at [169, 367] on button "Make" at bounding box center [149, 375] width 297 height 53
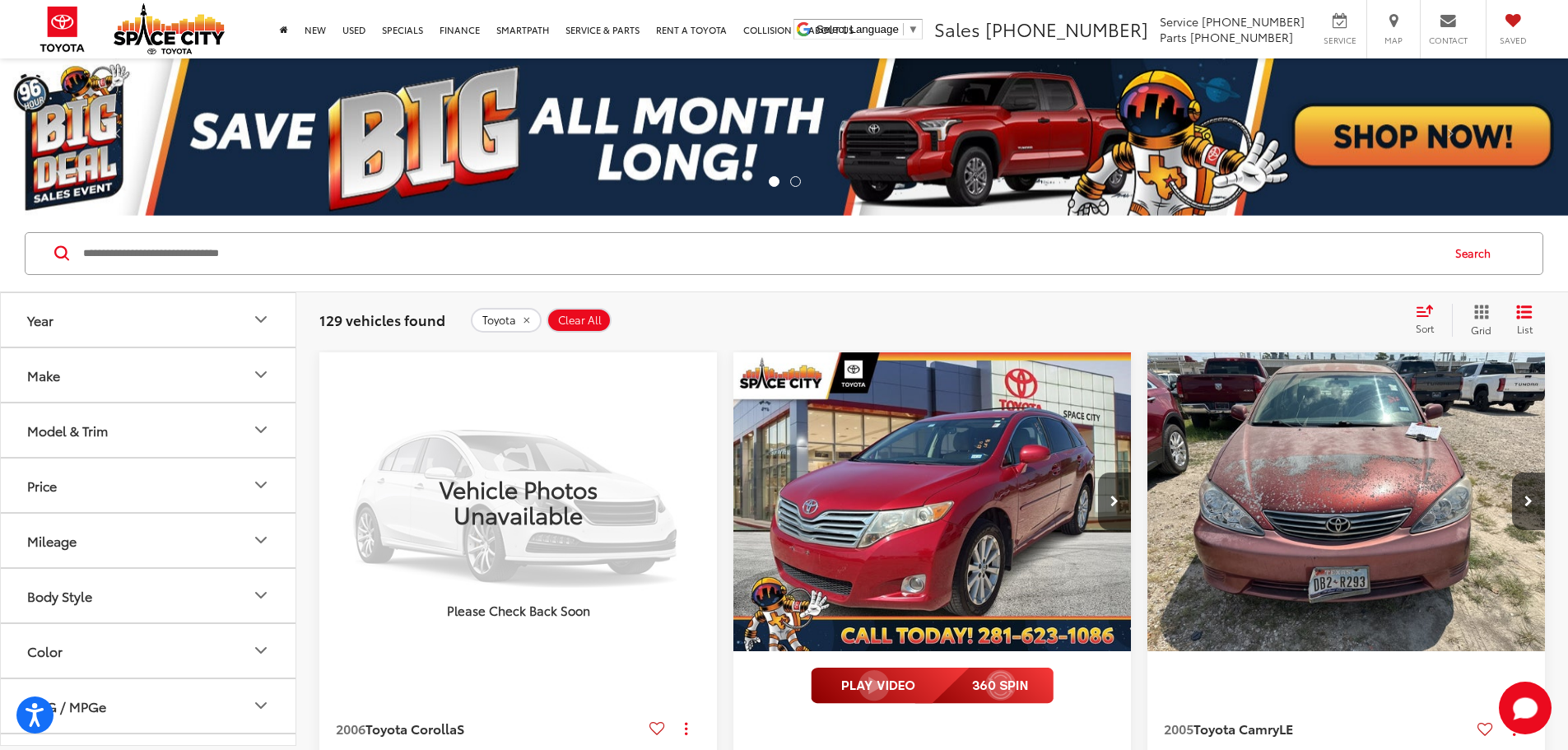
click at [173, 317] on button "Year" at bounding box center [149, 319] width 297 height 53
drag, startPoint x: 20, startPoint y: 414, endPoint x: 243, endPoint y: 398, distance: 223.6
click at [243, 406] on div "2023" at bounding box center [250, 413] width 13 height 13
type input "****"
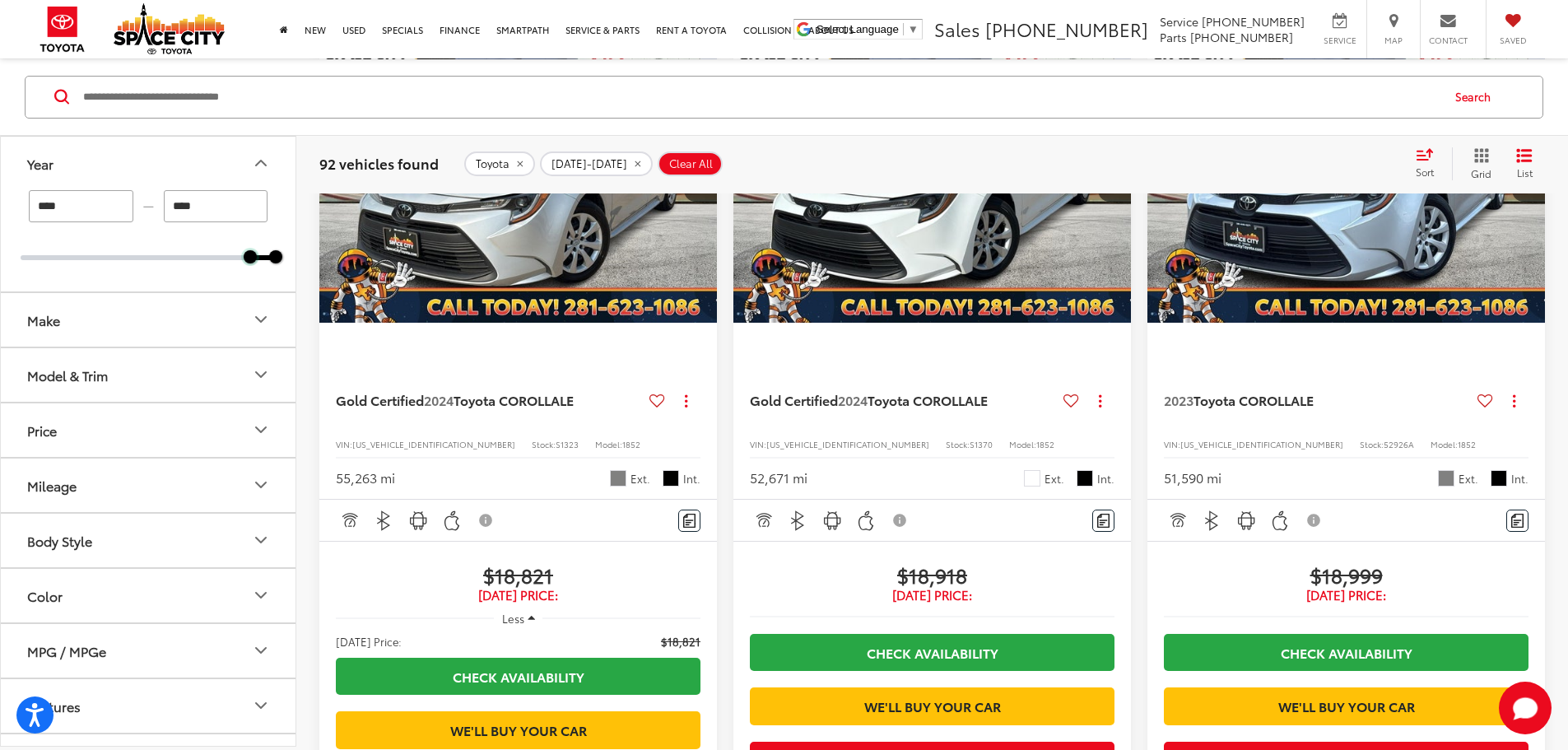
scroll to position [330, 0]
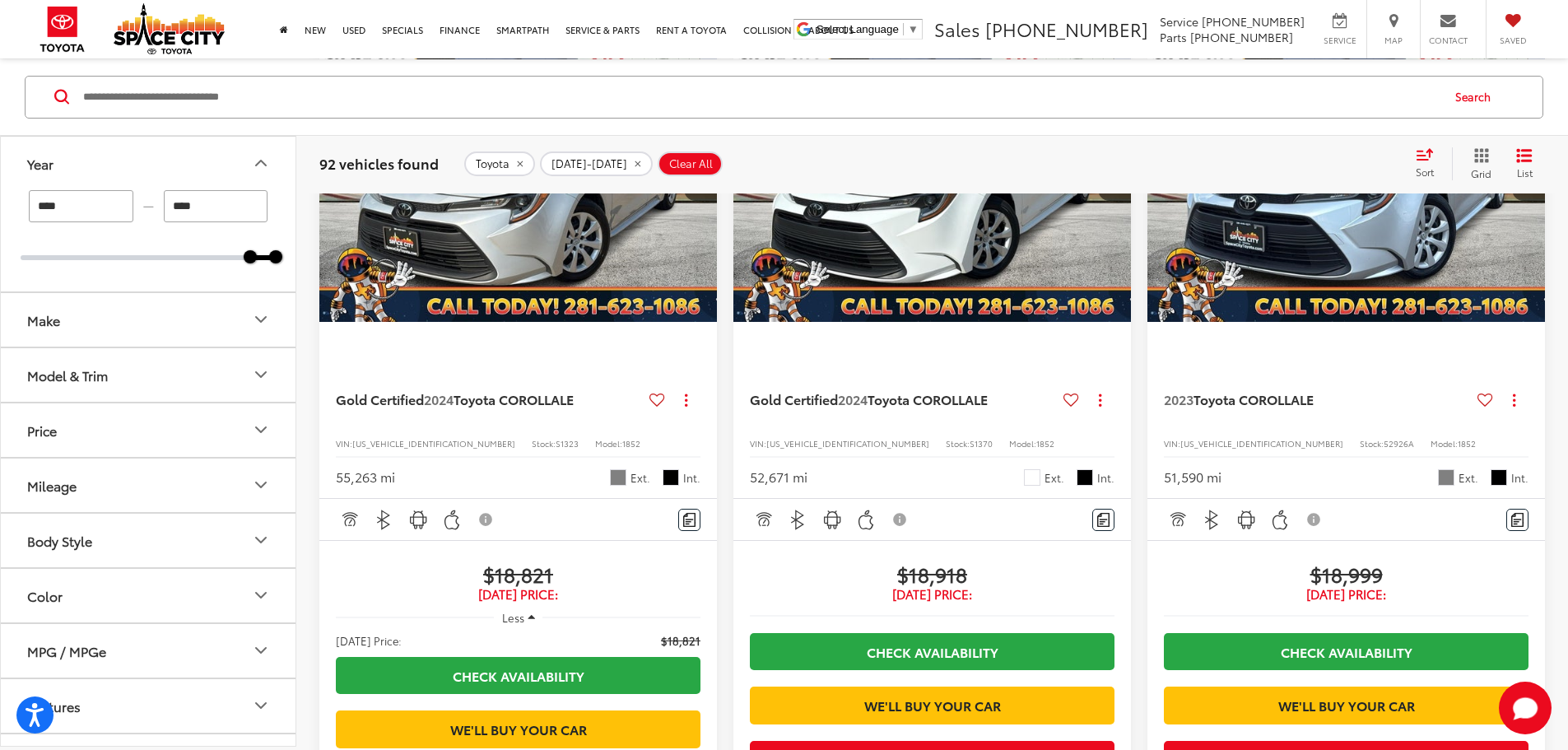
click at [161, 308] on button "Make" at bounding box center [149, 318] width 297 height 53
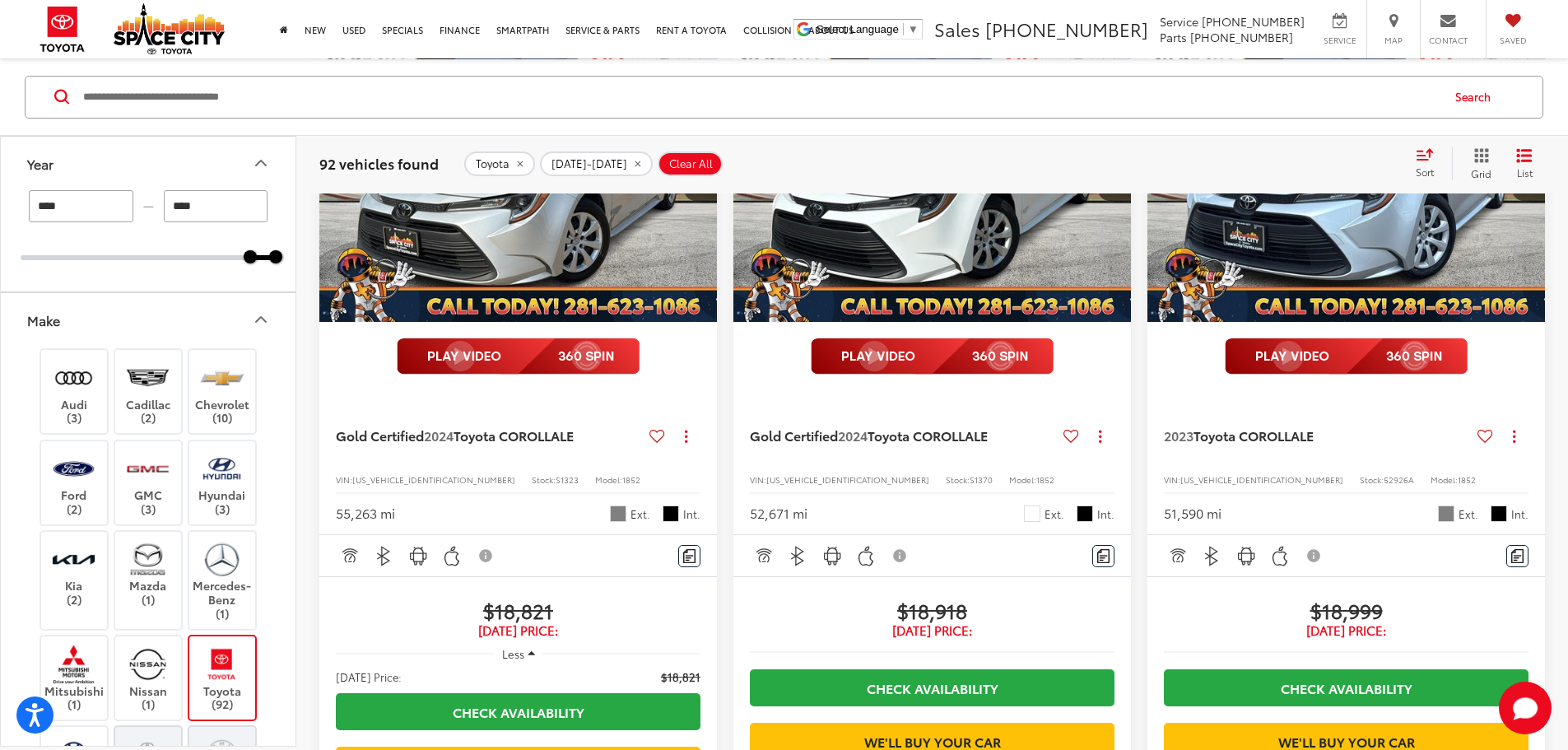
scroll to position [82, 0]
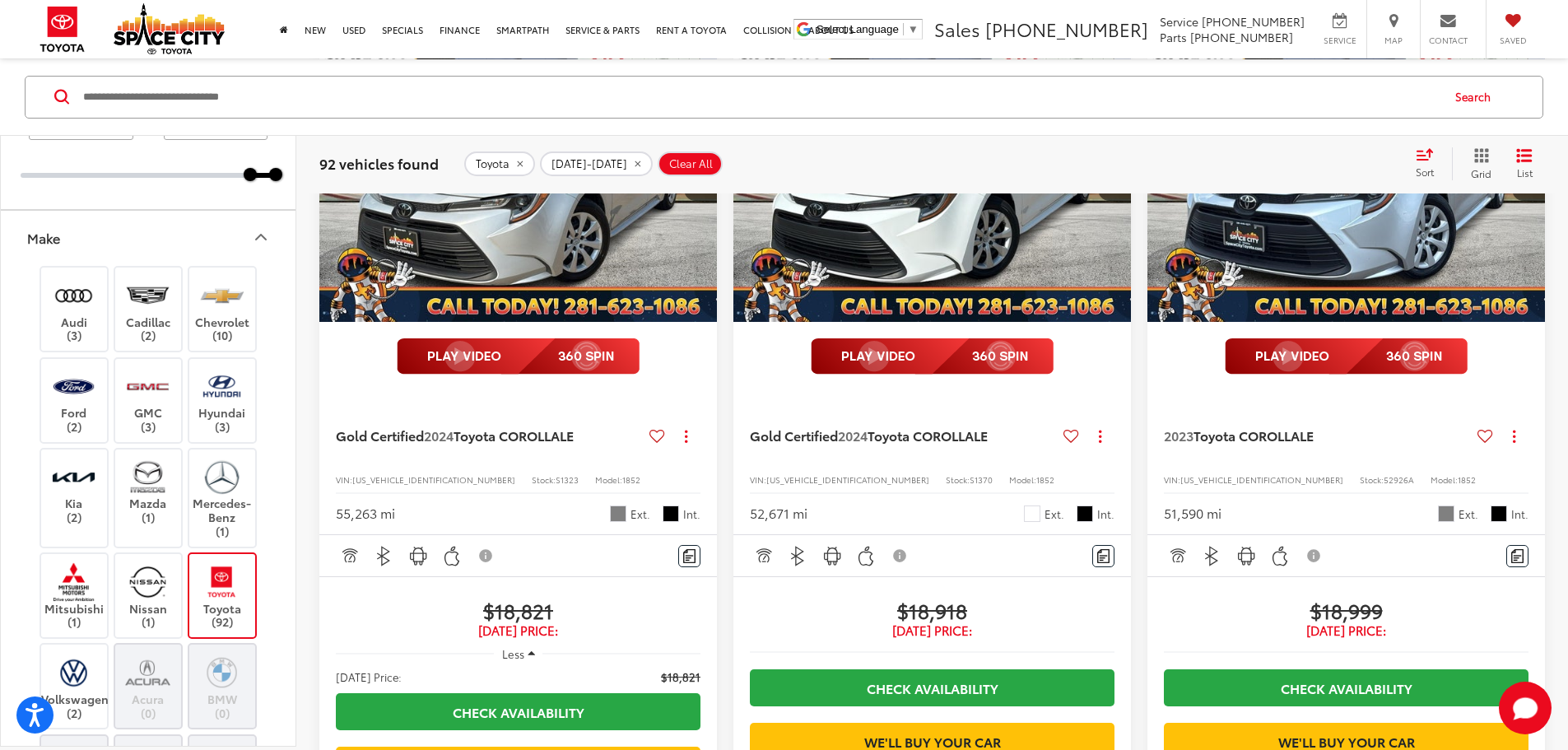
click at [265, 231] on icon "Make" at bounding box center [260, 237] width 20 height 20
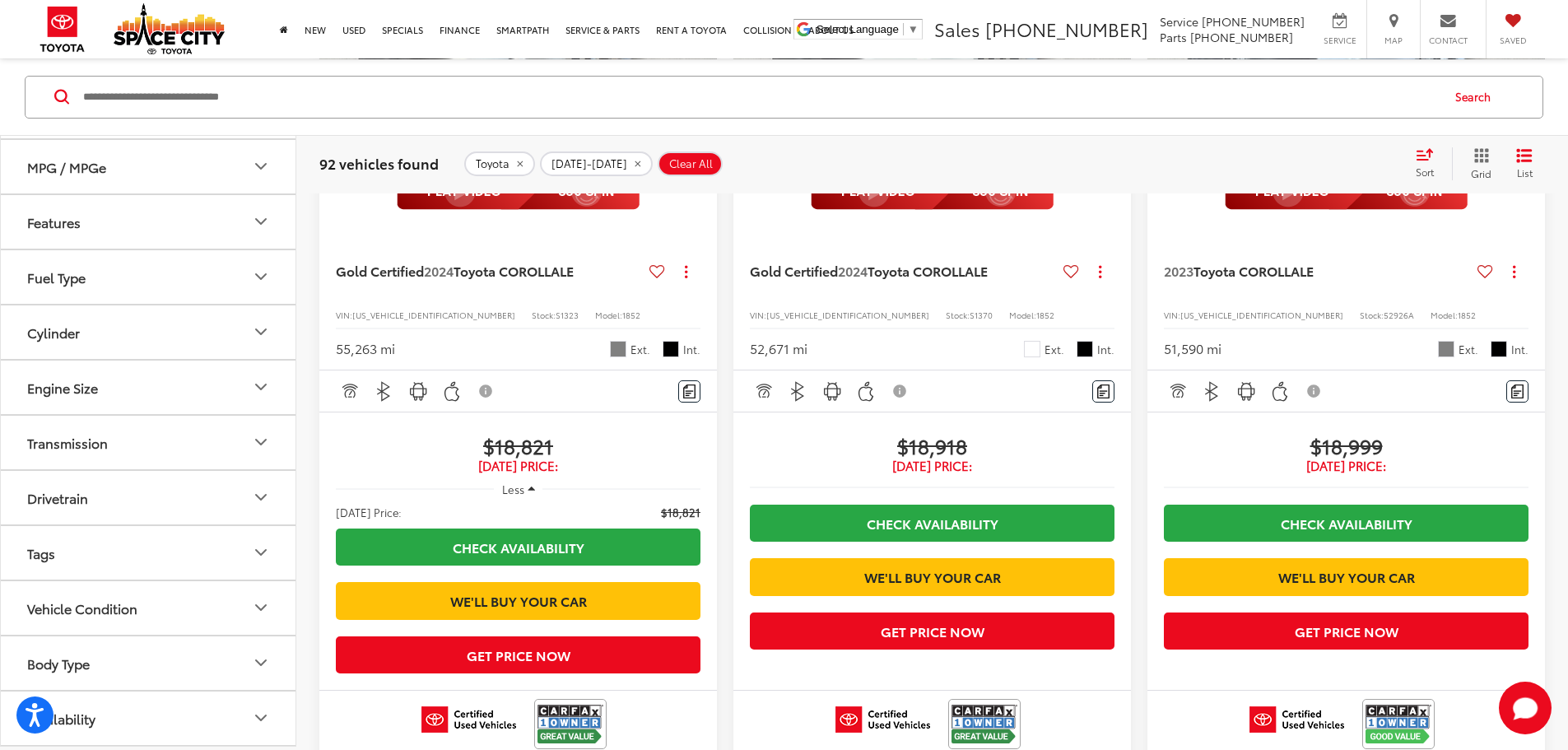
scroll to position [319, 0]
click at [112, 386] on button "Features" at bounding box center [149, 385] width 297 height 53
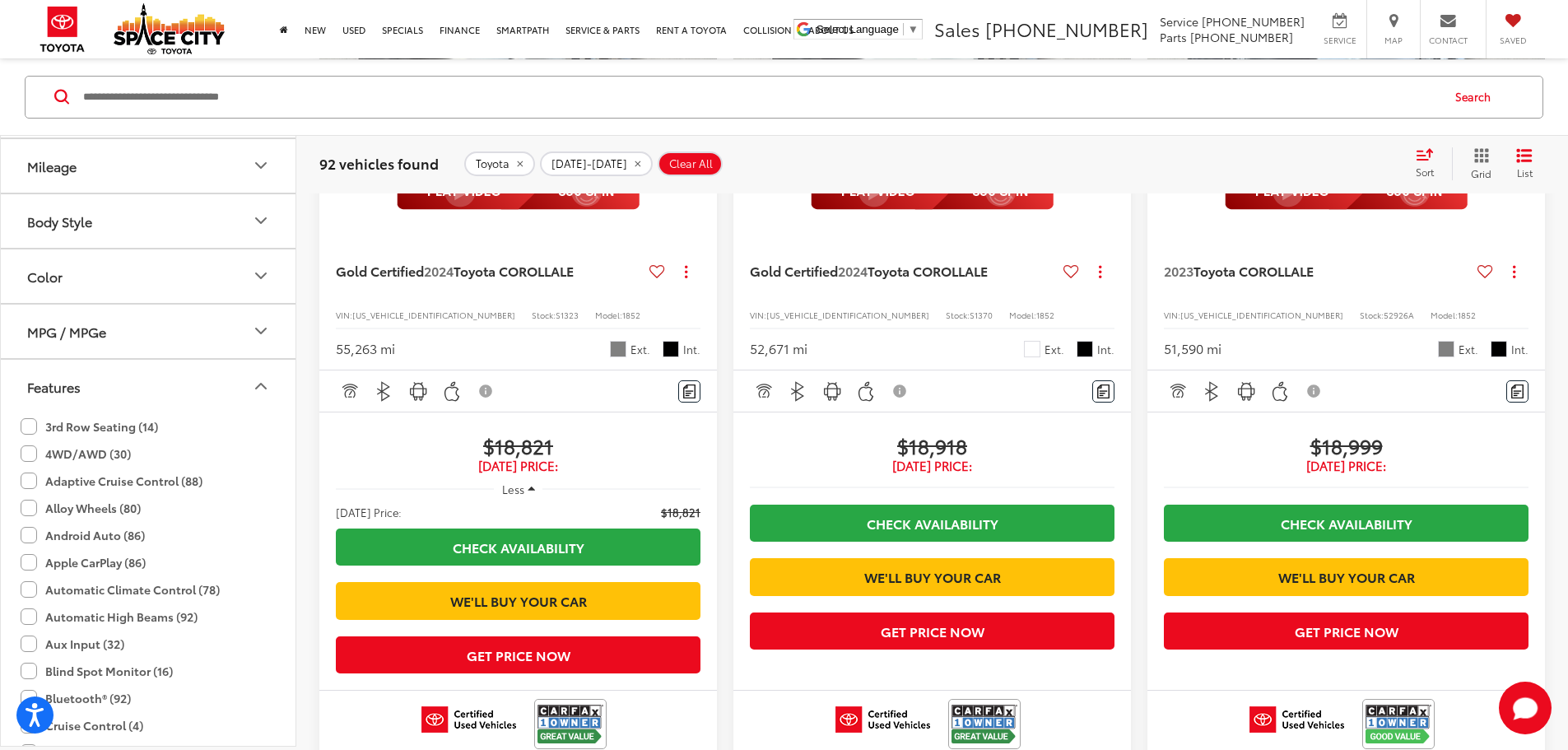
click at [112, 386] on button "Features" at bounding box center [149, 385] width 297 height 53
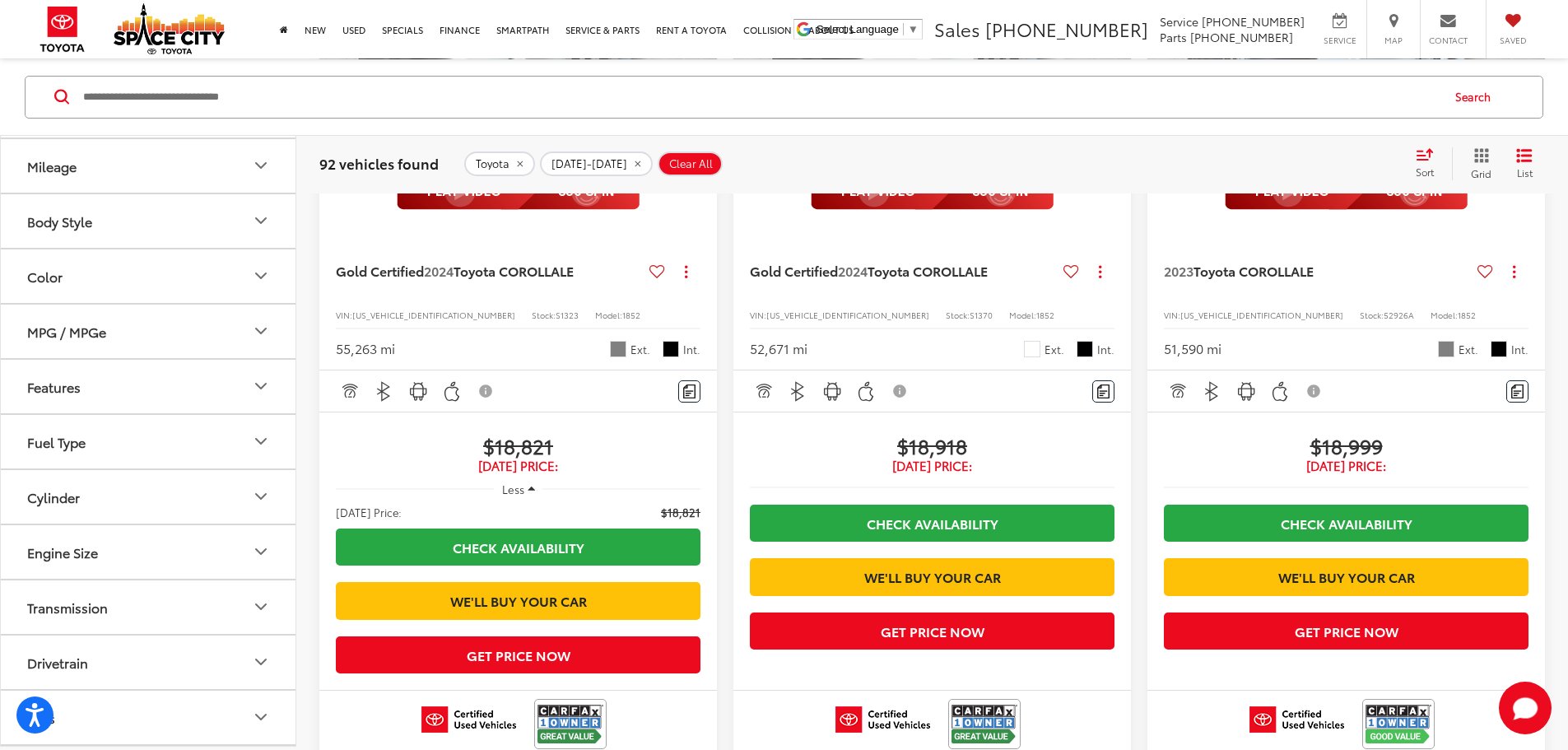
click at [106, 274] on button "Color" at bounding box center [149, 275] width 297 height 53
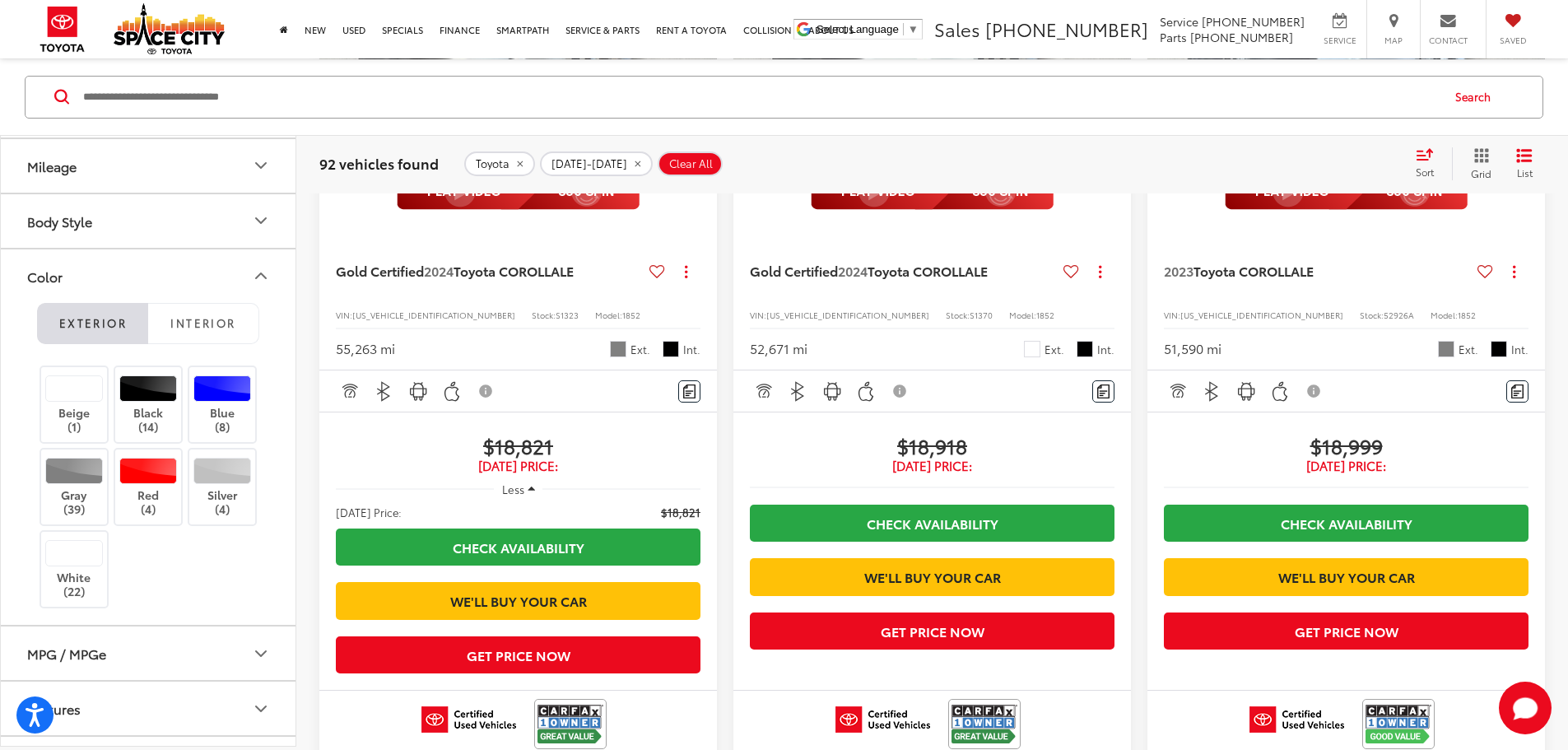
click at [106, 274] on button "Color" at bounding box center [149, 275] width 297 height 53
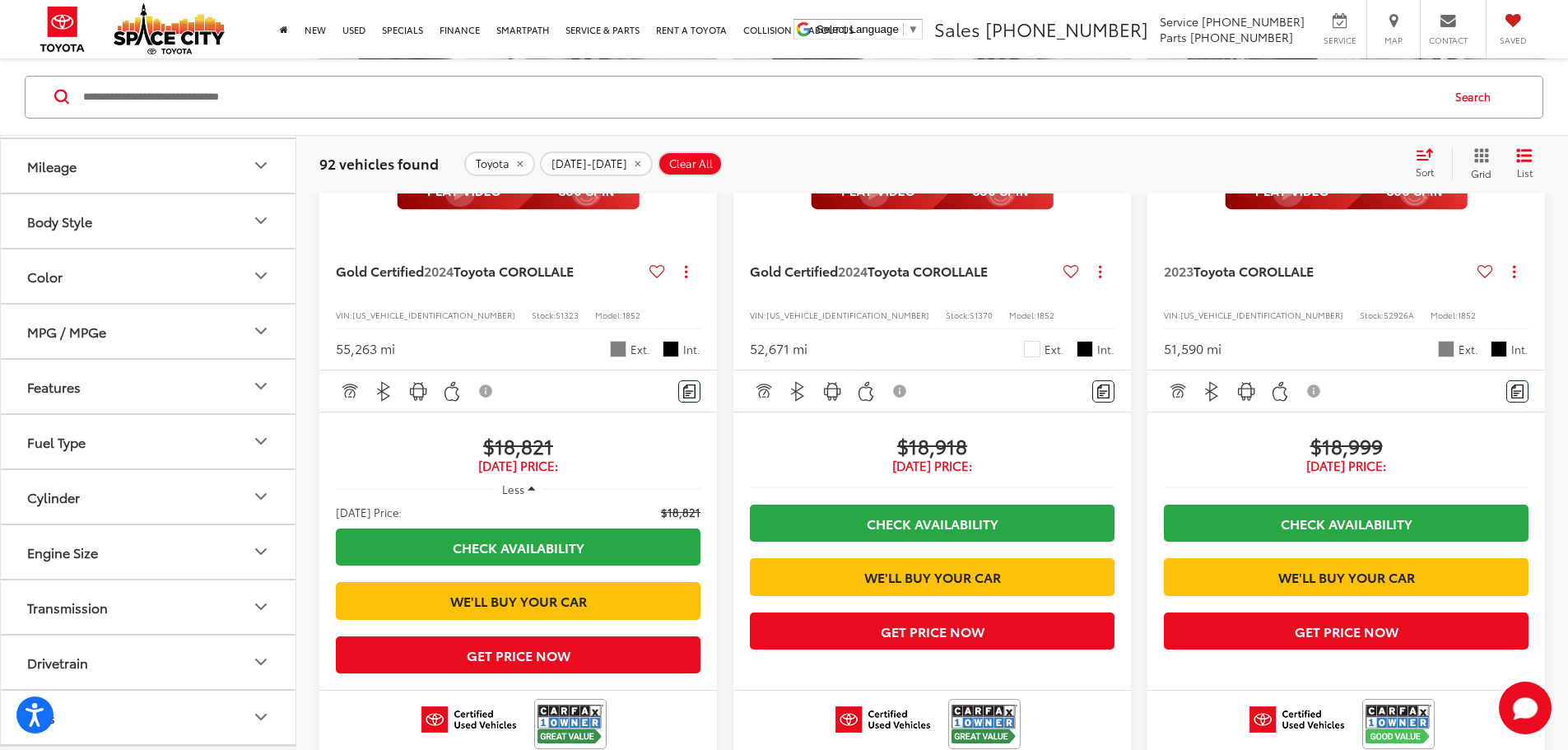
click at [109, 233] on button "Body Style" at bounding box center [149, 220] width 297 height 53
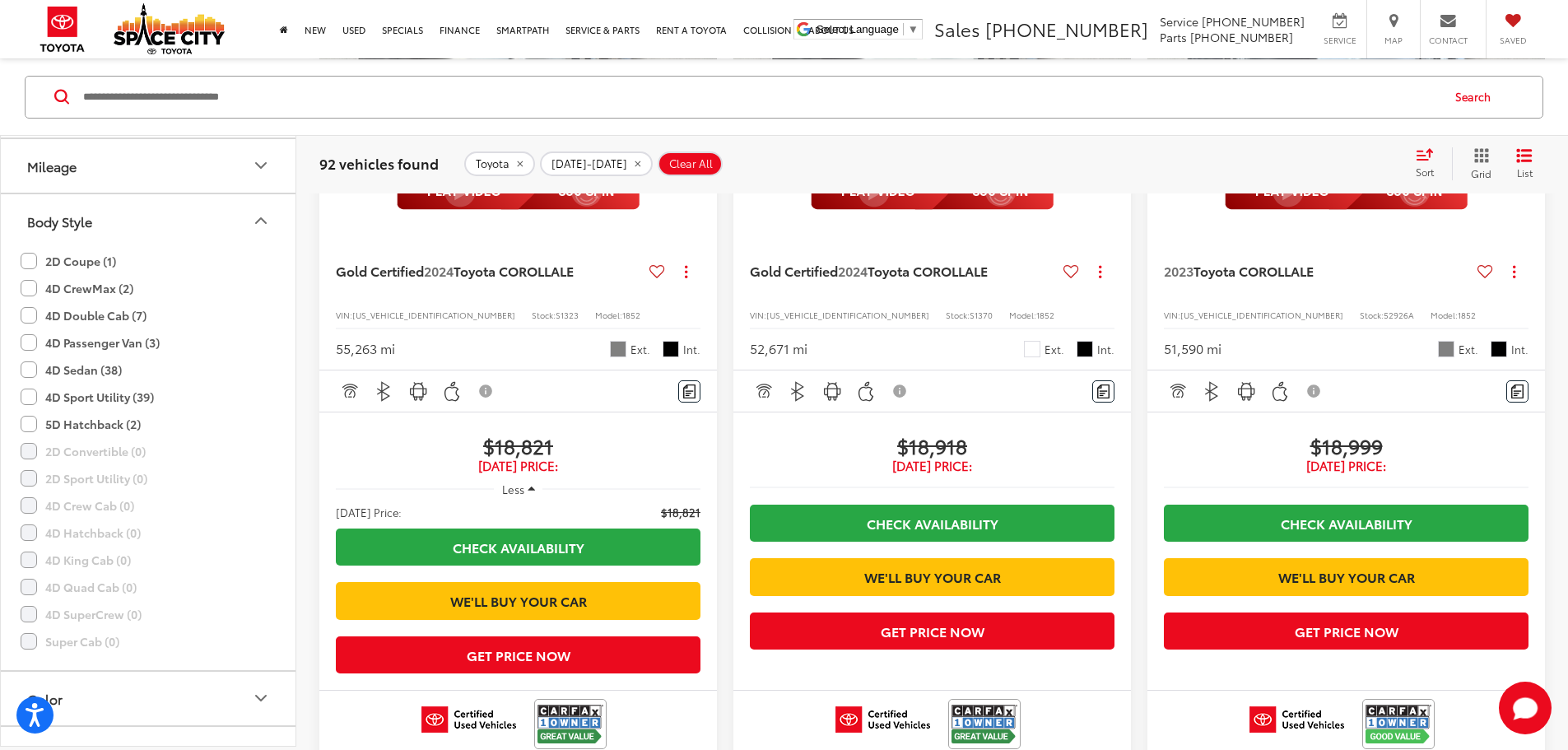
click at [129, 223] on button "Body Style" at bounding box center [149, 220] width 297 height 53
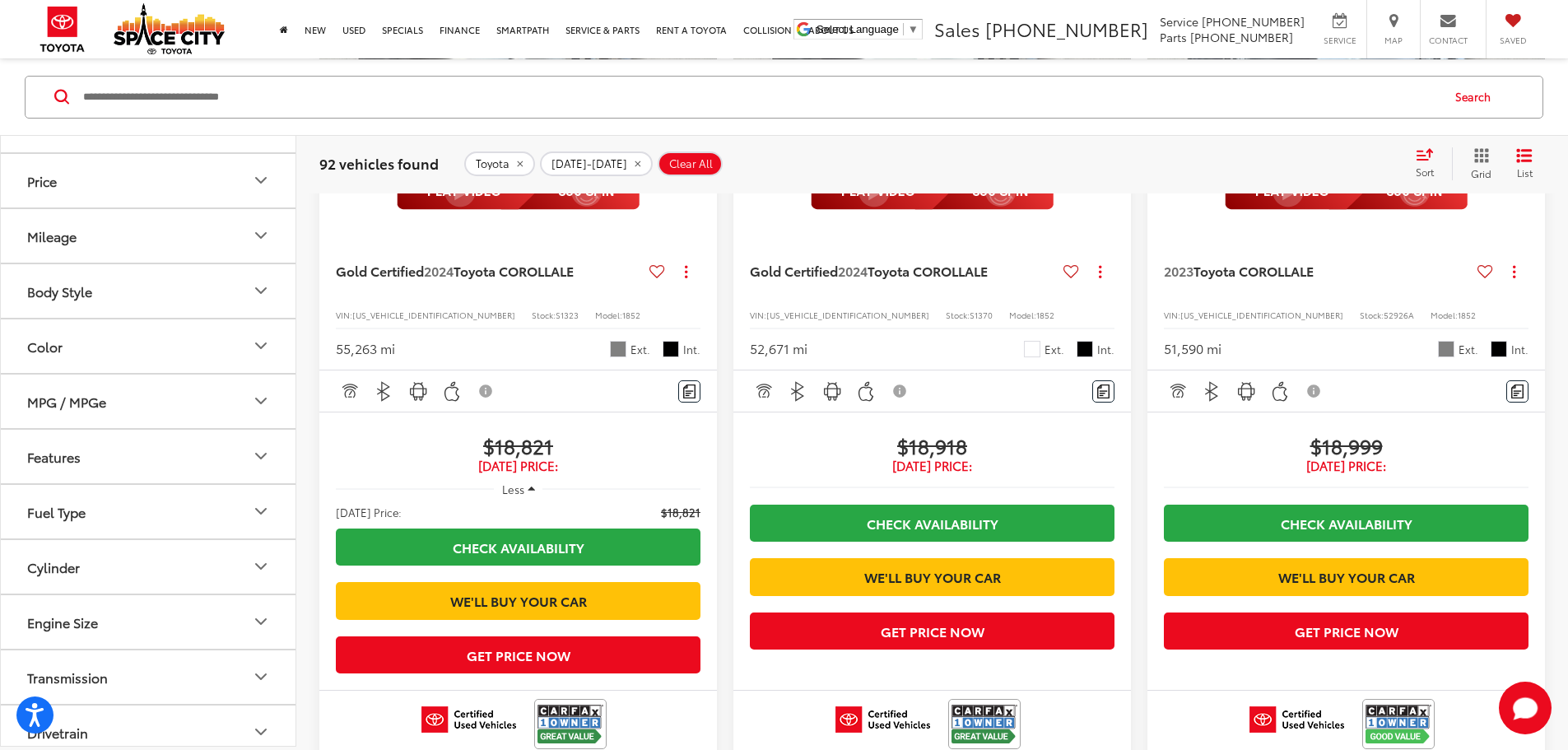
scroll to position [154, 0]
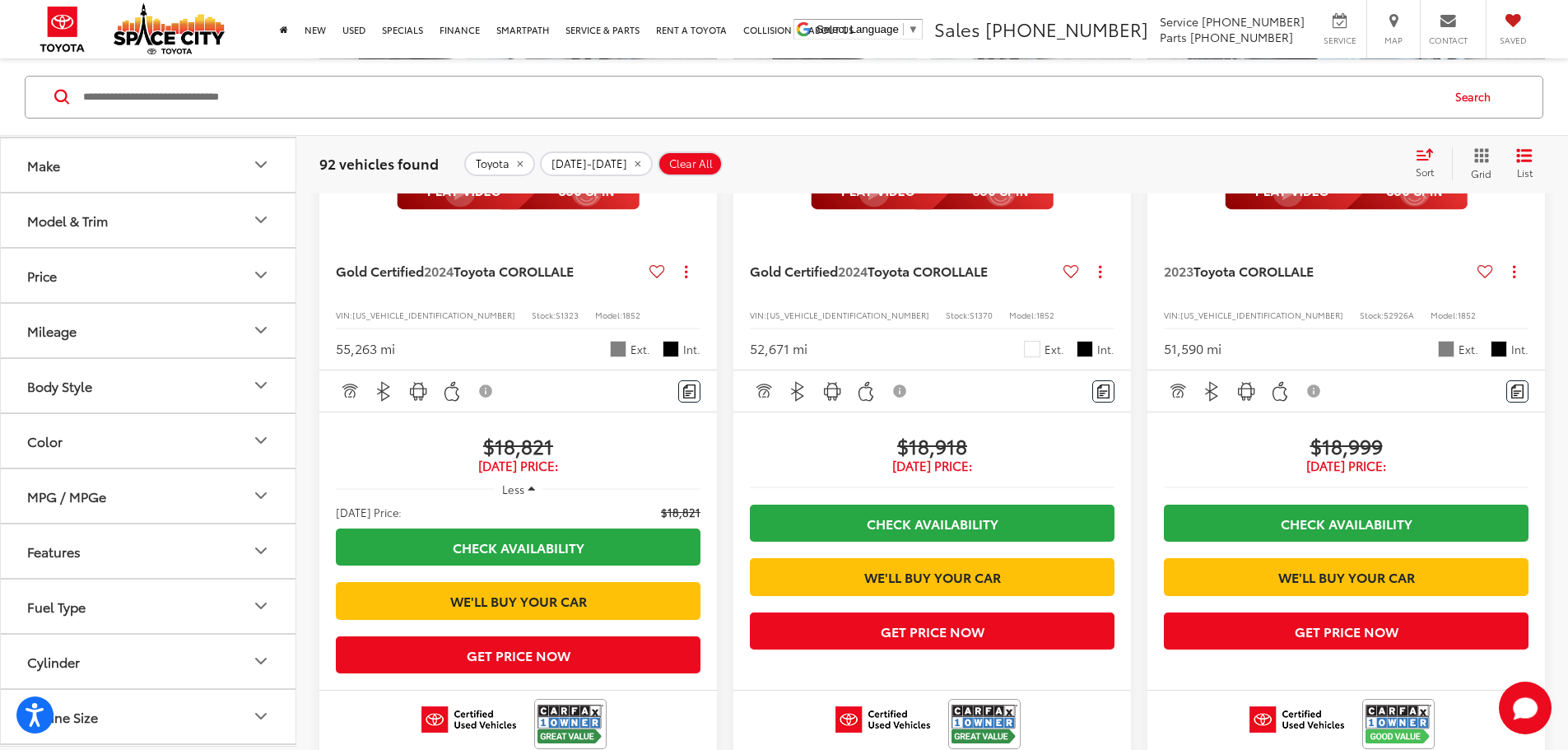
click at [131, 347] on button "Mileage" at bounding box center [149, 330] width 297 height 53
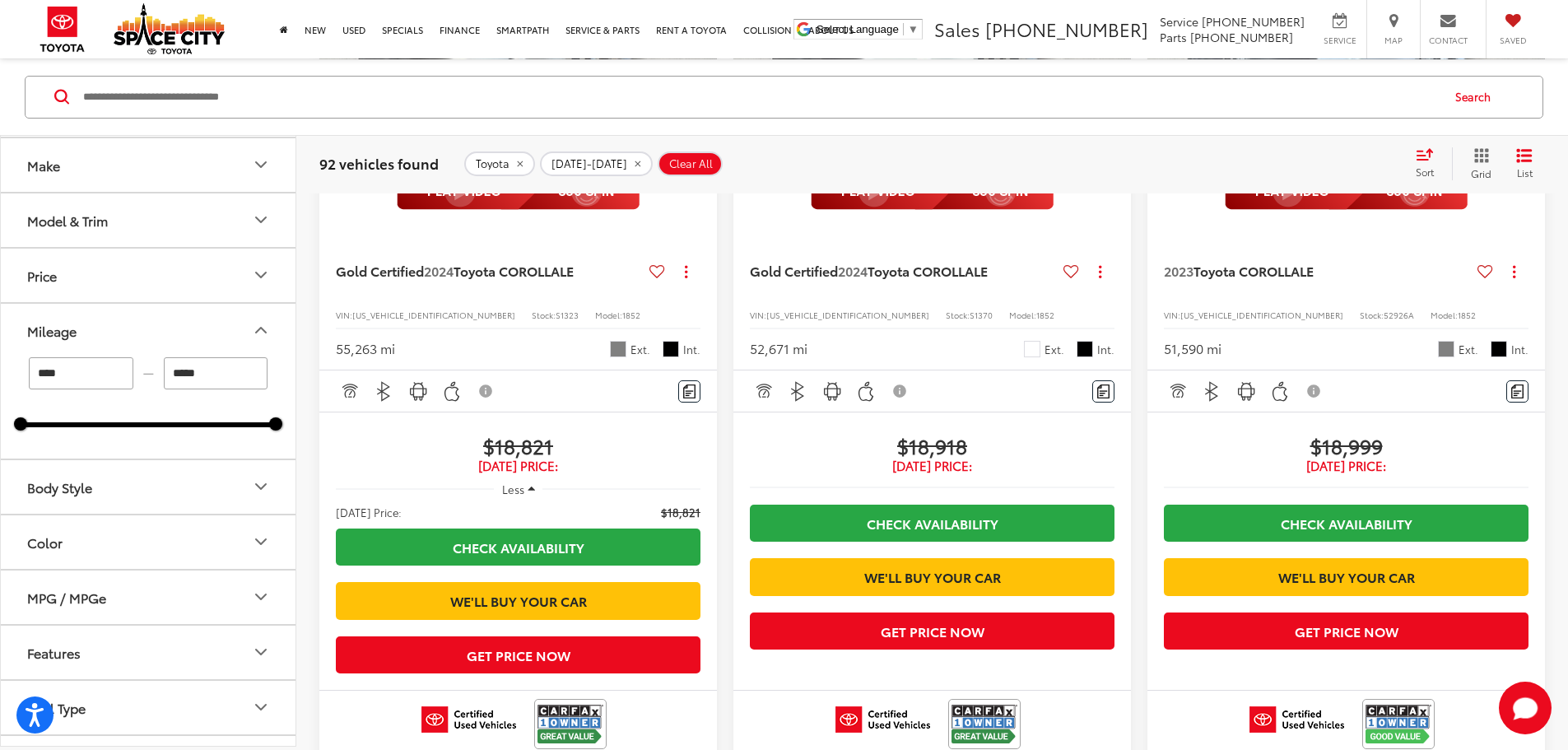
click at [133, 283] on button "Price" at bounding box center [149, 274] width 297 height 53
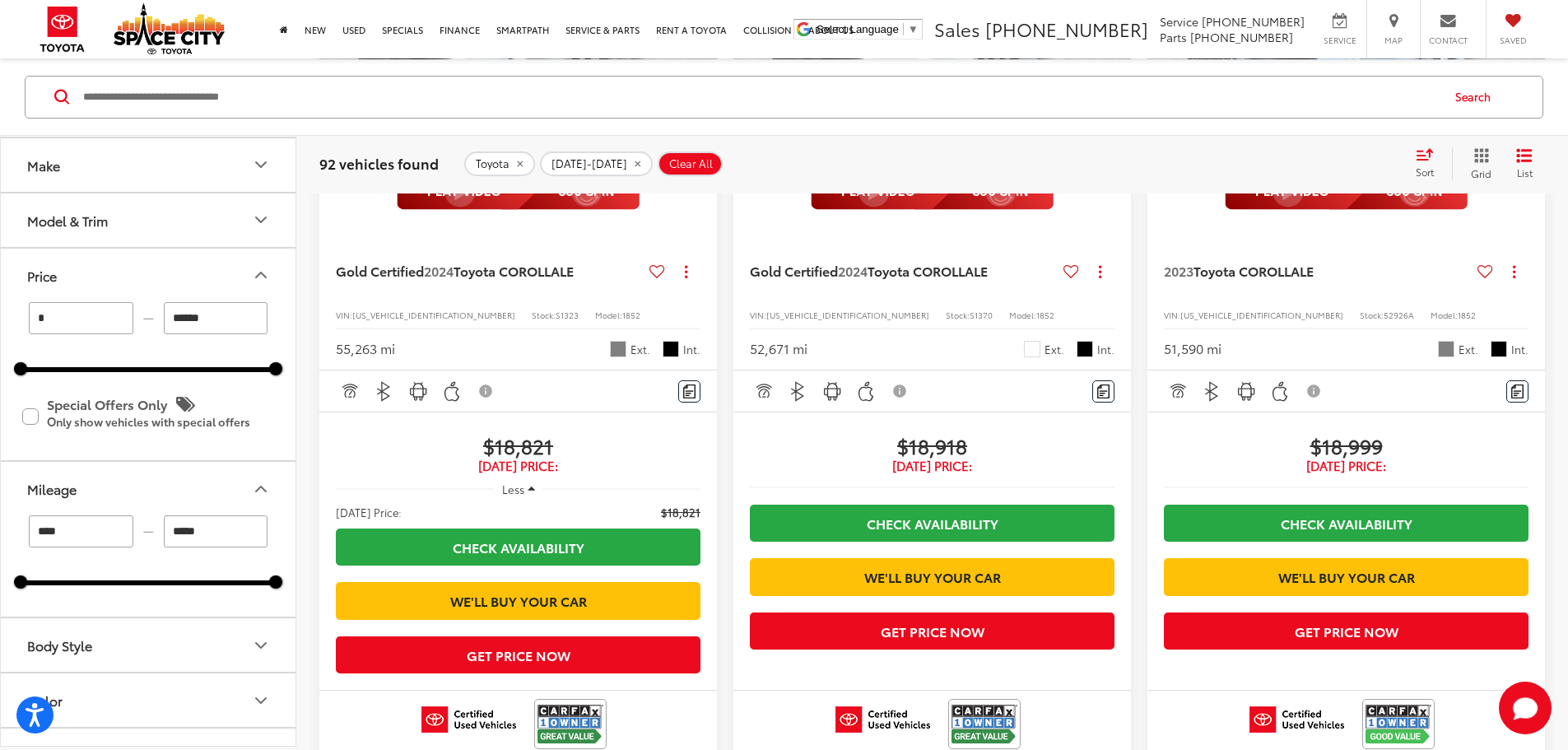
click at [122, 263] on button "Price" at bounding box center [149, 274] width 297 height 53
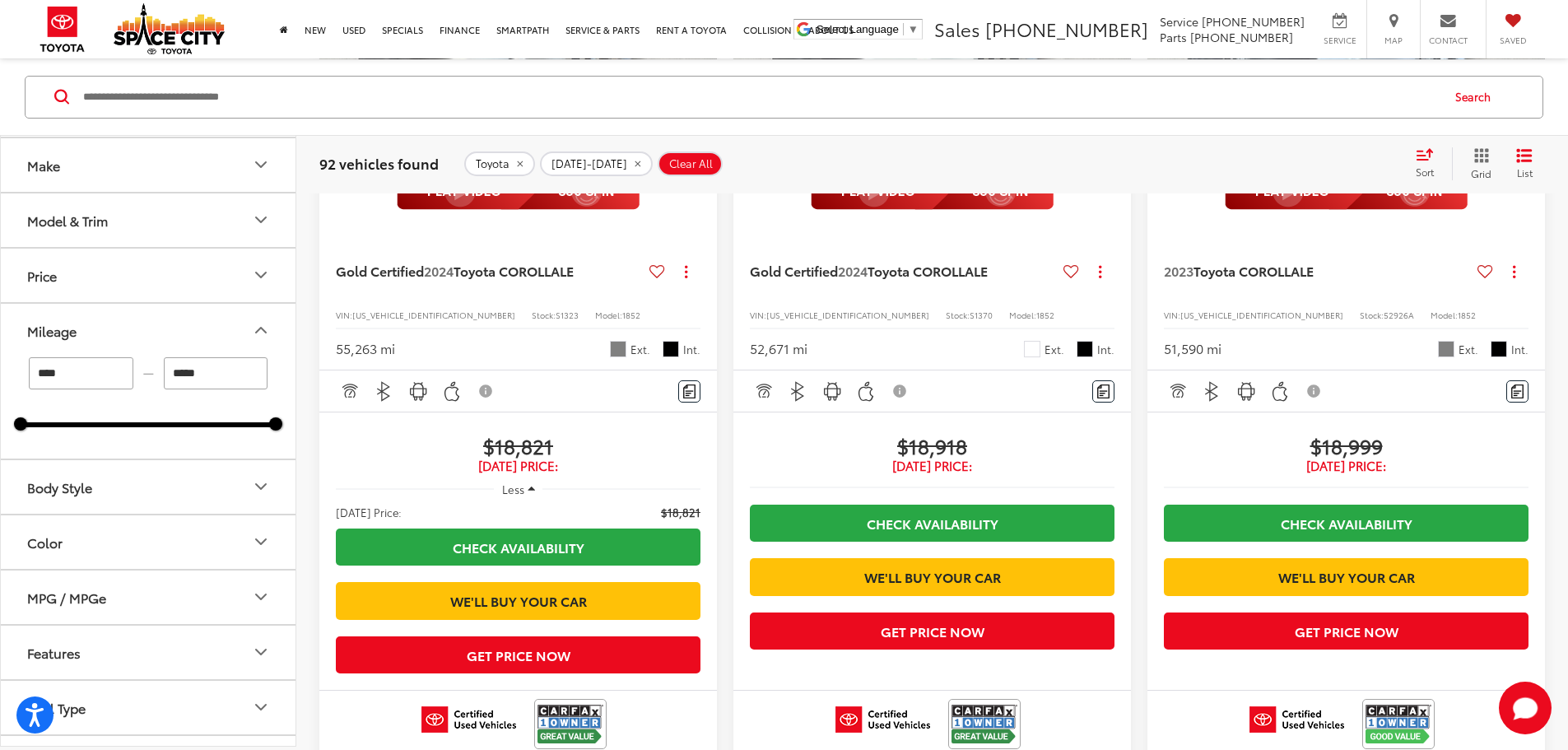
click at [95, 304] on button "Mileage" at bounding box center [149, 330] width 297 height 53
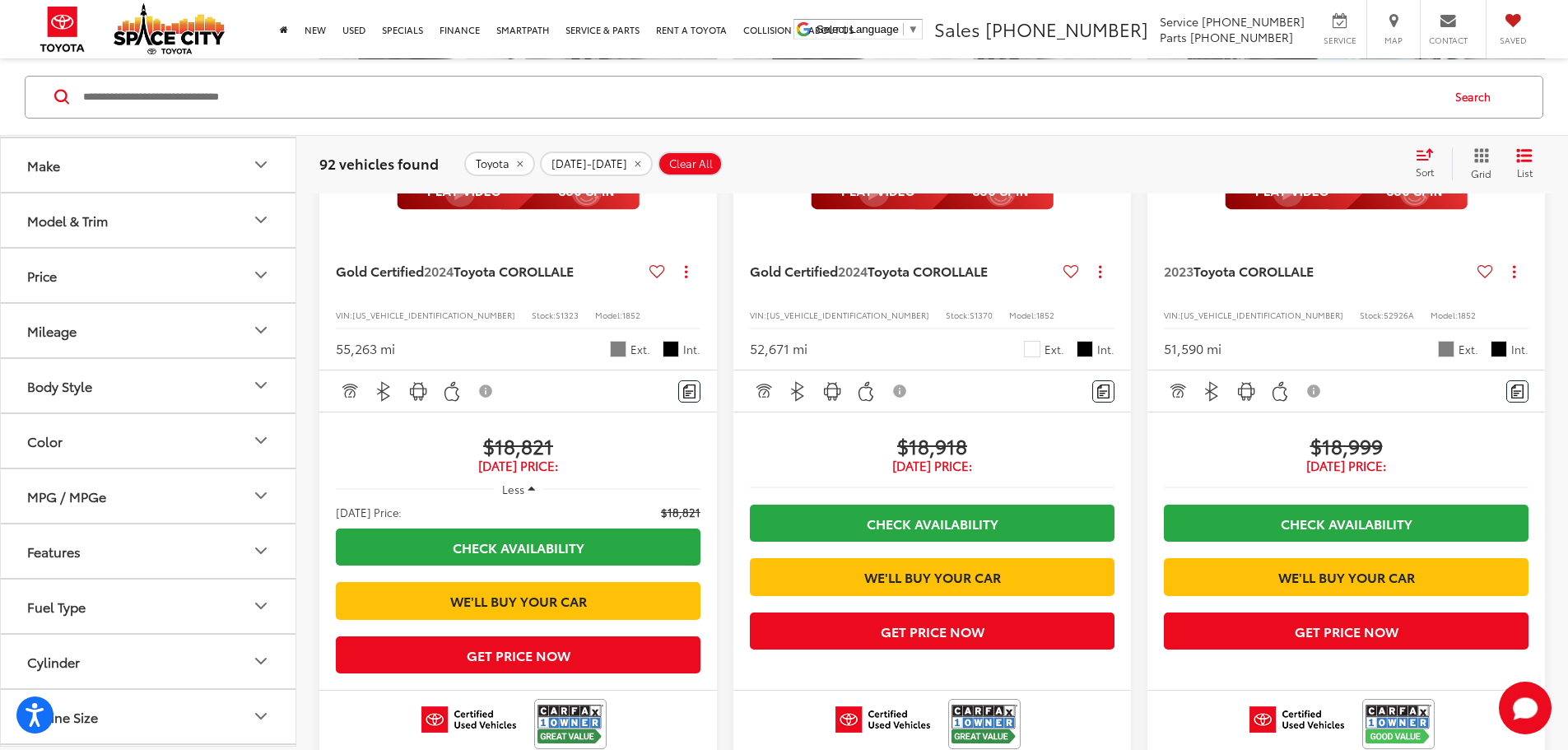
click at [105, 231] on button "Model & Trim" at bounding box center [149, 219] width 297 height 53
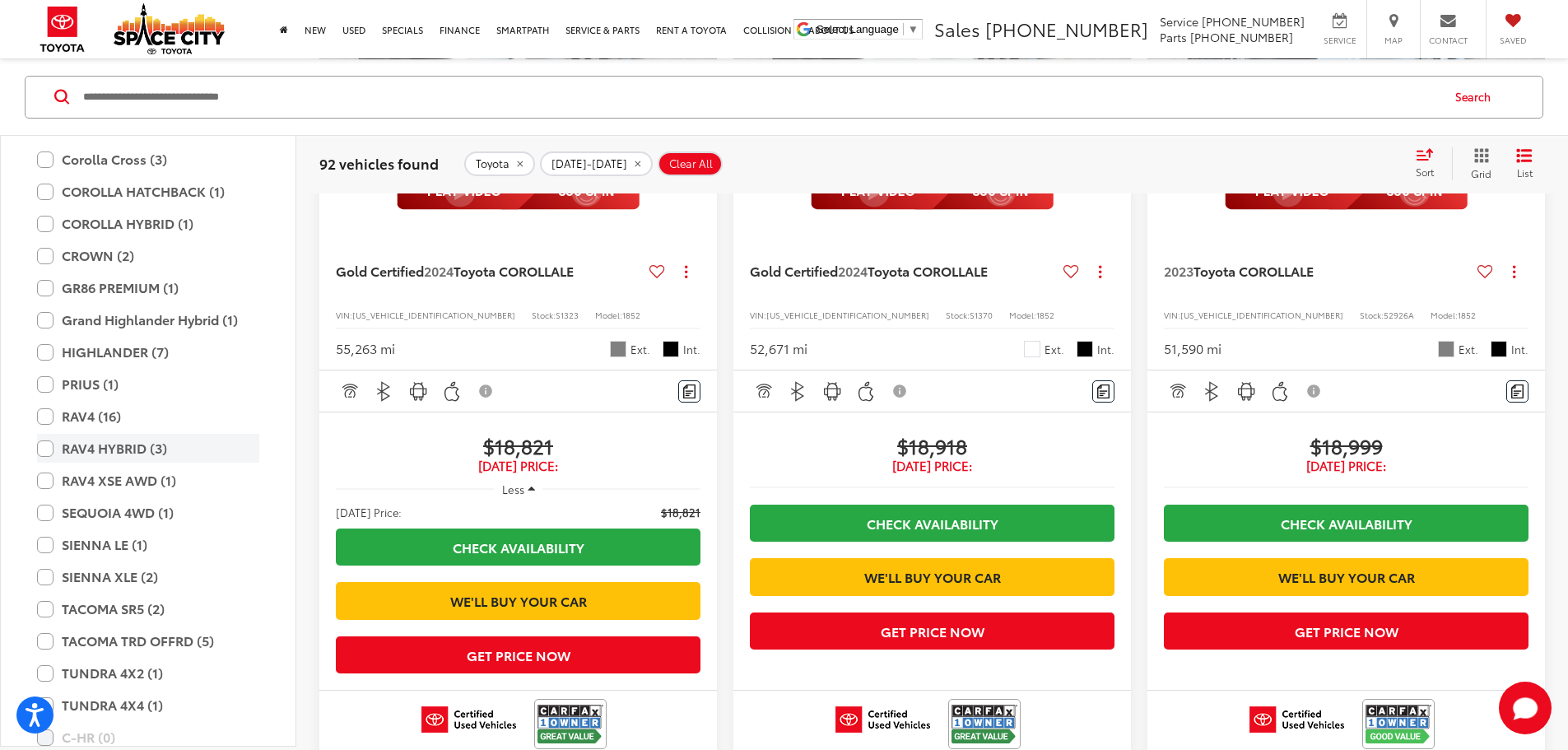
scroll to position [402, 0]
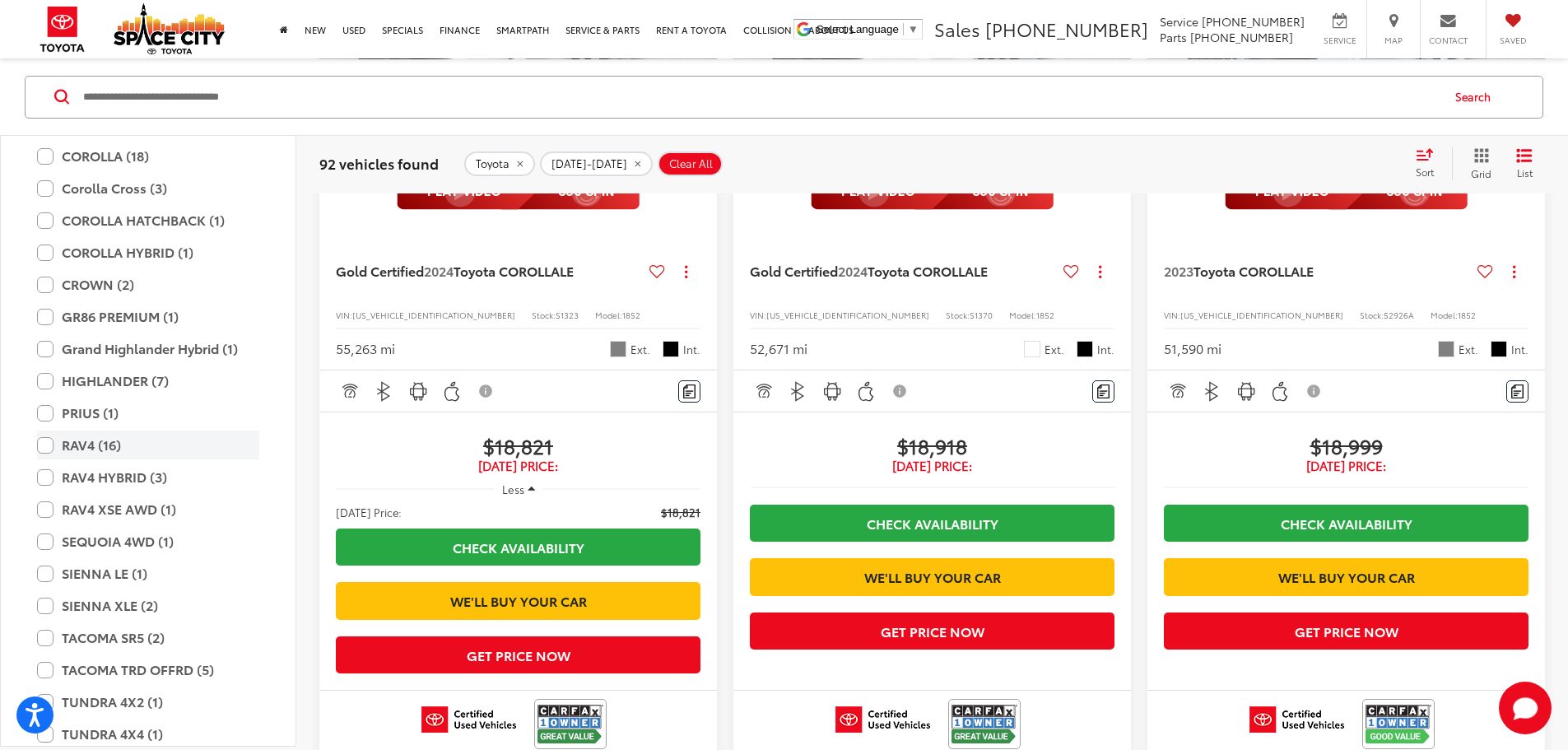
click at [109, 448] on label "RAV4 (16)" at bounding box center [148, 445] width 222 height 29
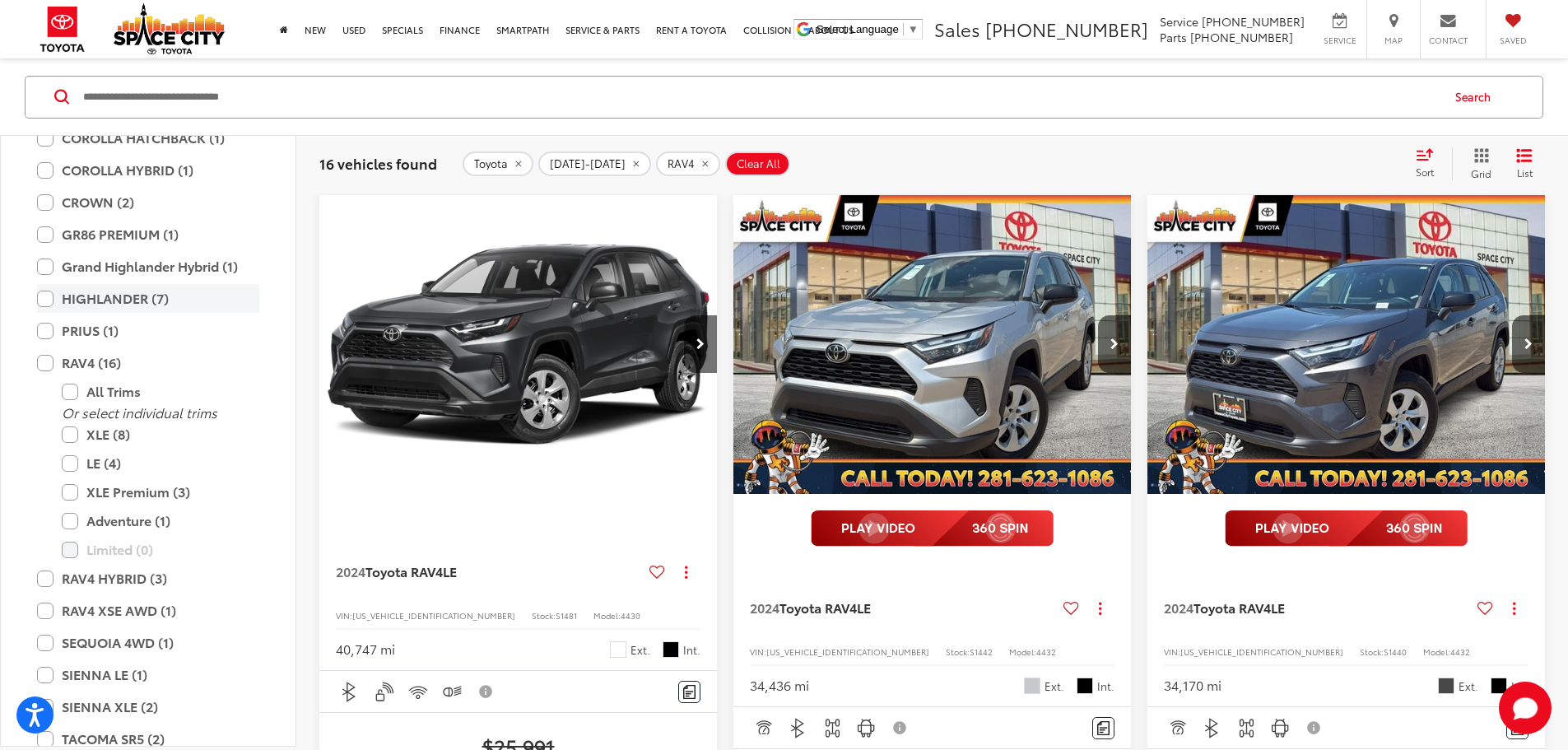
scroll to position [402, 0]
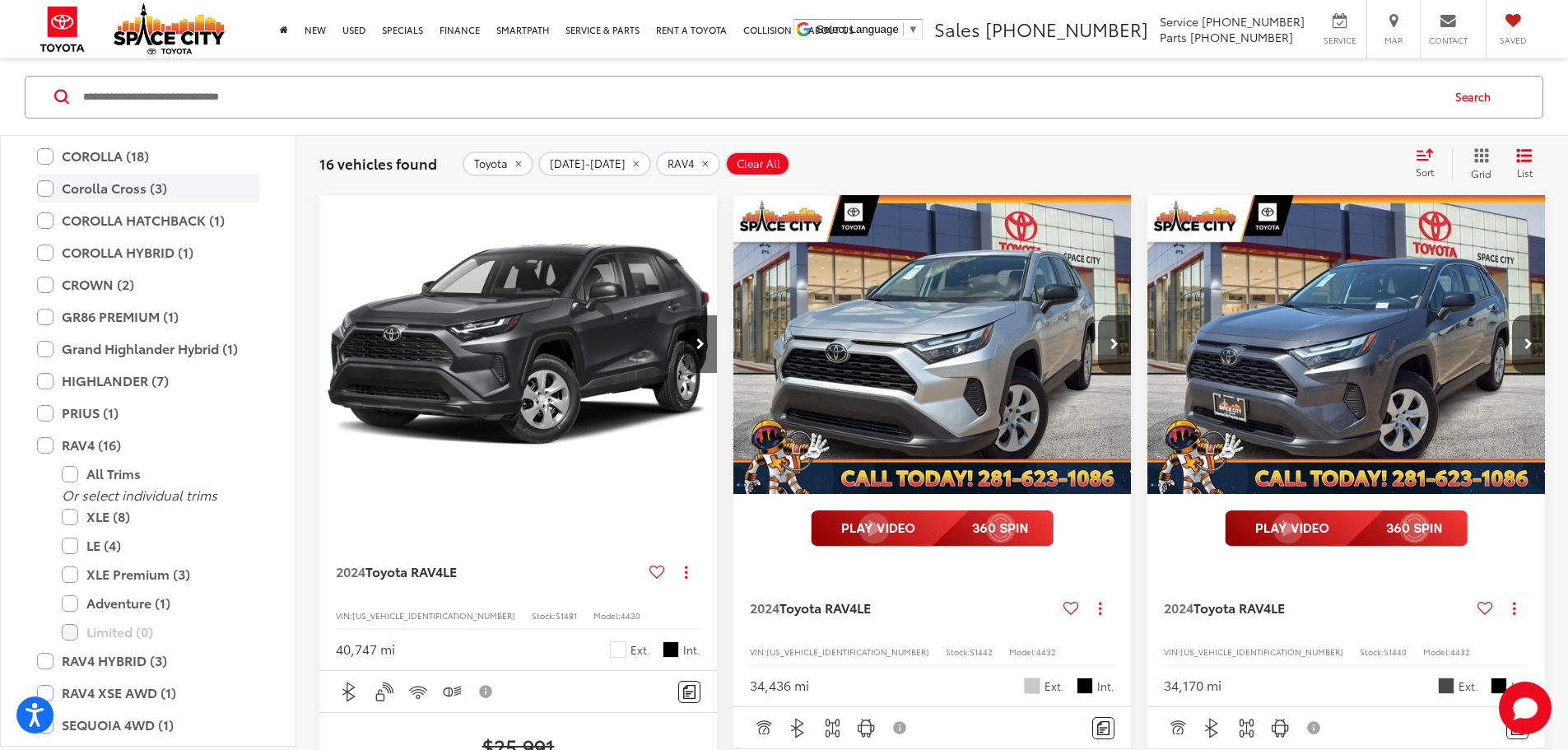
click at [141, 191] on label "Corolla Cross (3)" at bounding box center [148, 188] width 222 height 29
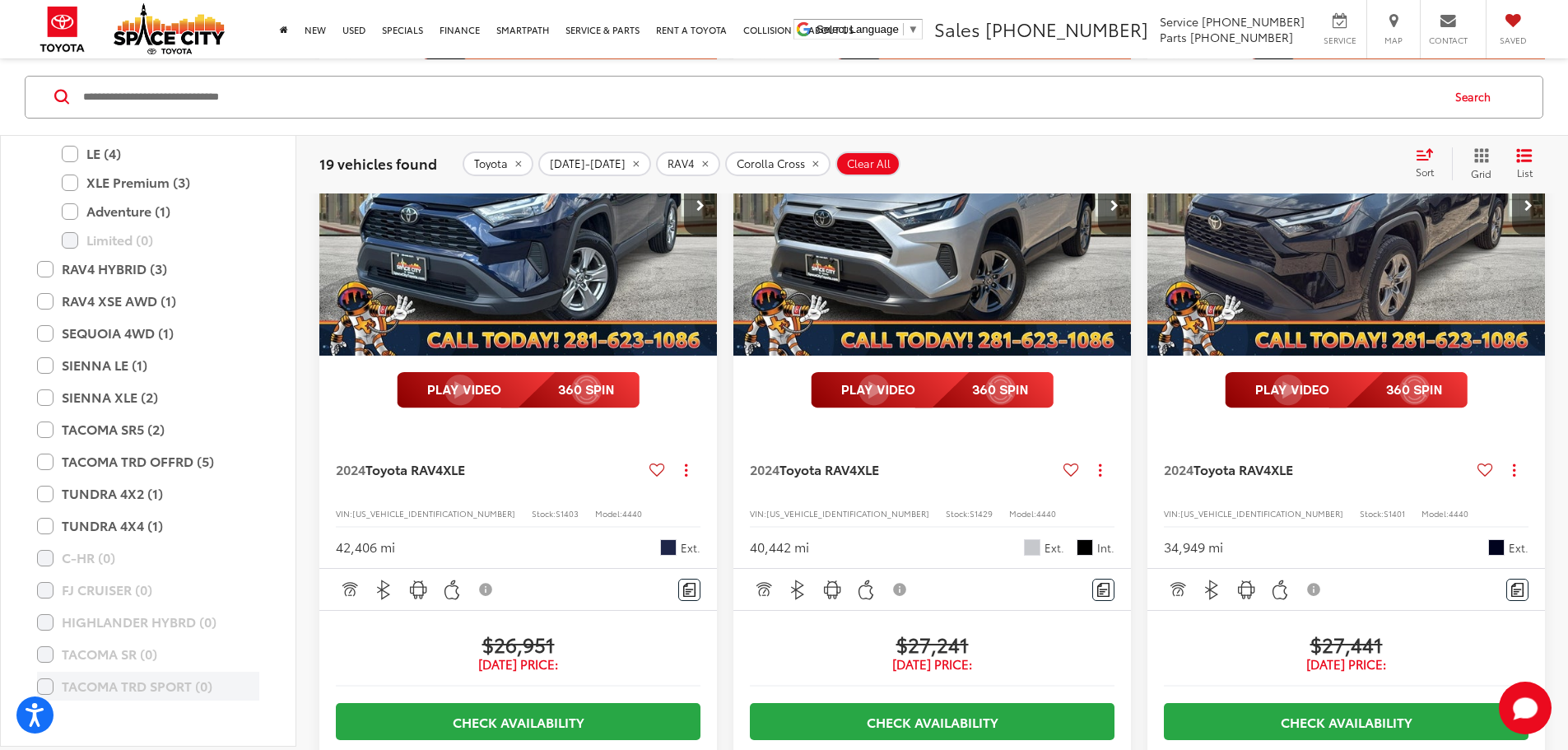
scroll to position [872, 0]
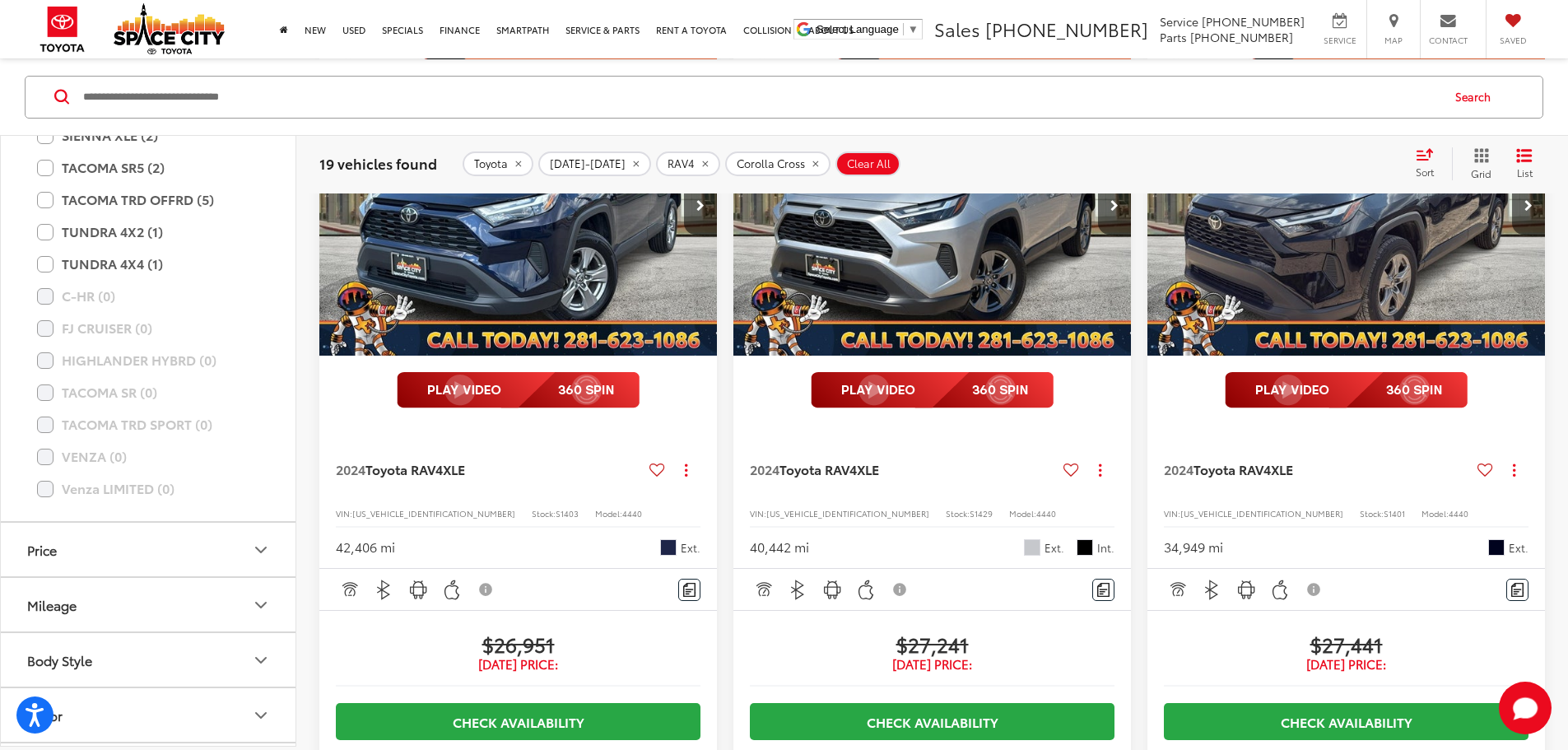
click at [128, 591] on button "Mileage" at bounding box center [149, 604] width 297 height 53
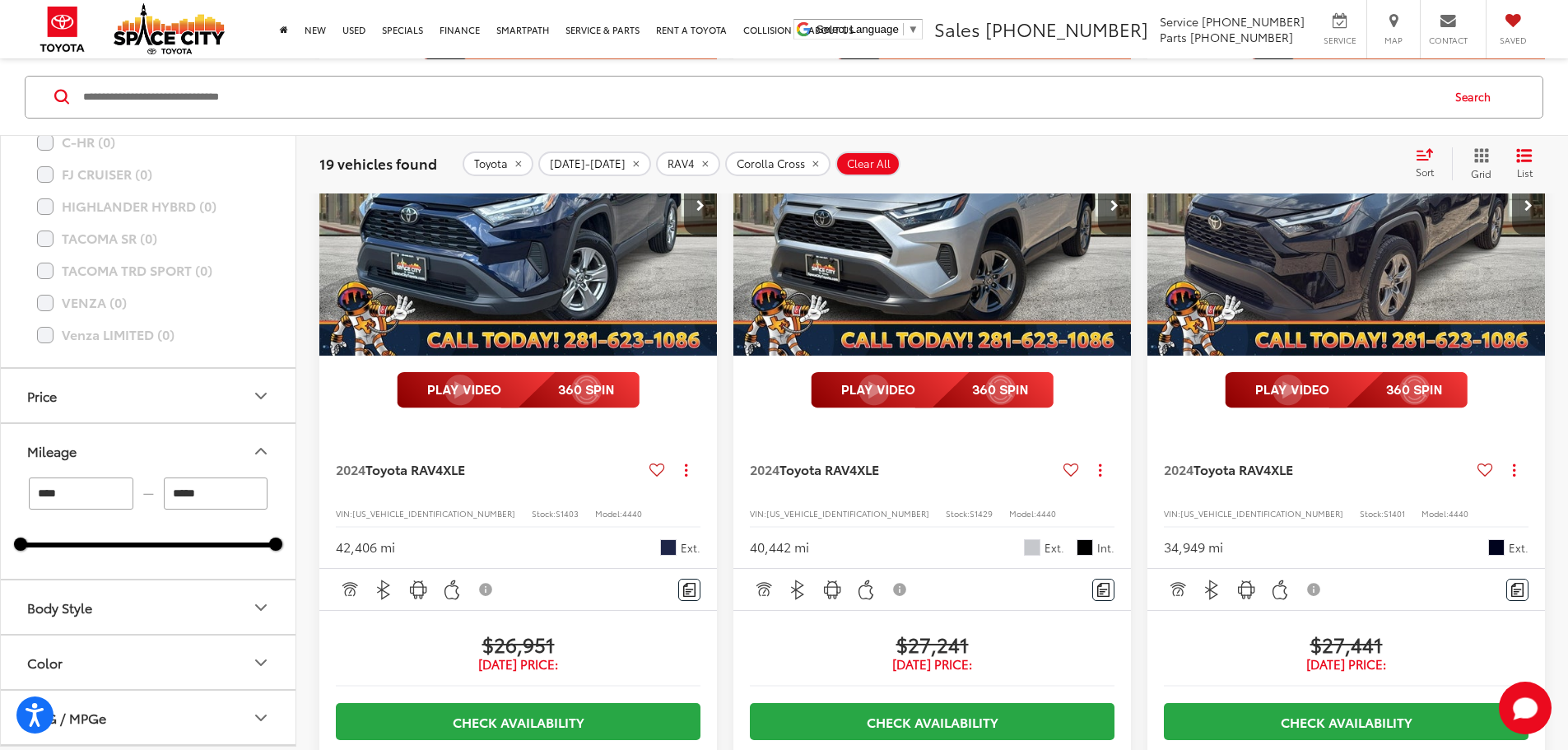
scroll to position [1037, 0]
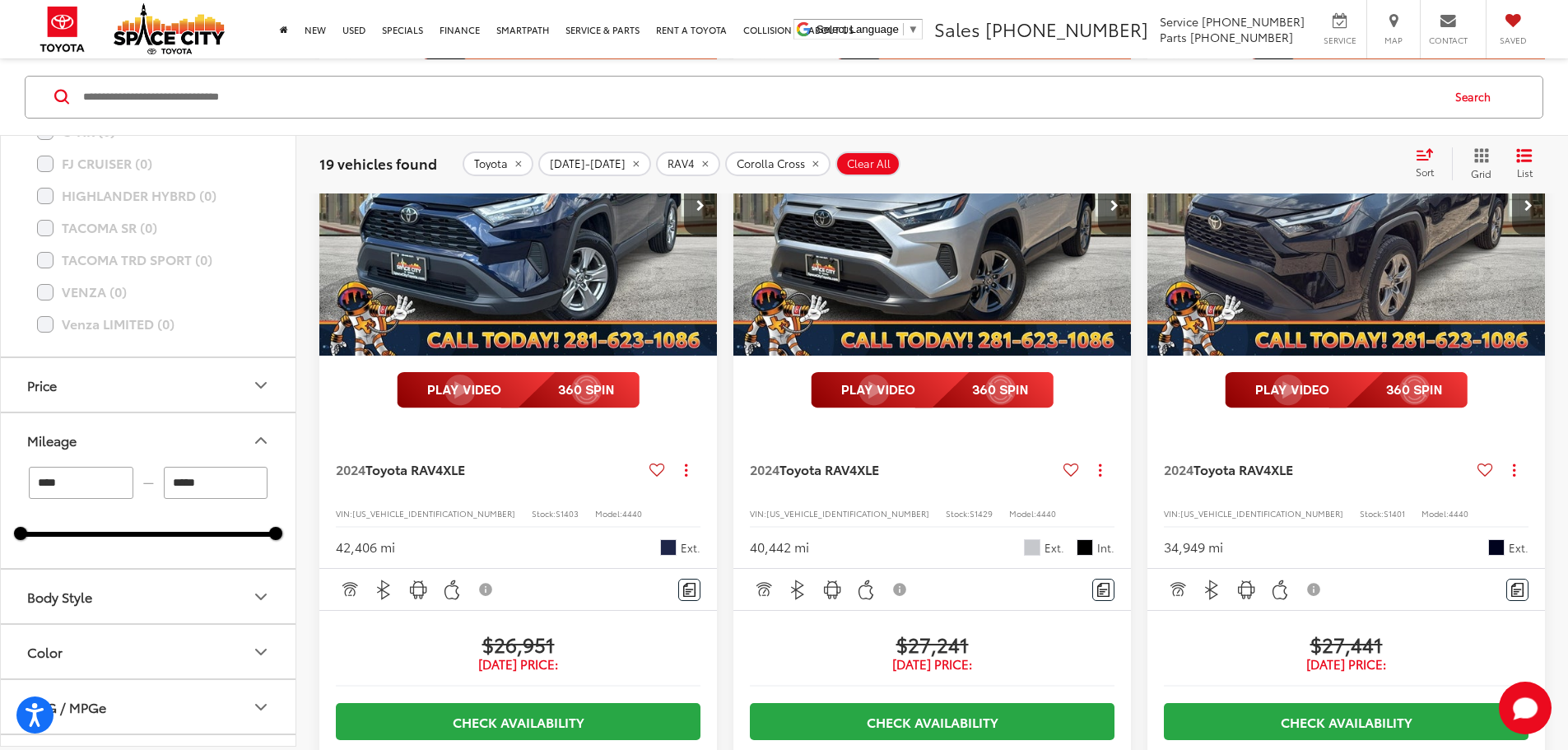
click at [277, 541] on div "**** — ***** 1000 49000" at bounding box center [148, 518] width 295 height 101
drag, startPoint x: 276, startPoint y: 529, endPoint x: 175, endPoint y: 550, distance: 103.2
click at [175, 550] on div "**** — ***** 1000 30000" at bounding box center [148, 518] width 295 height 101
type input "*****"
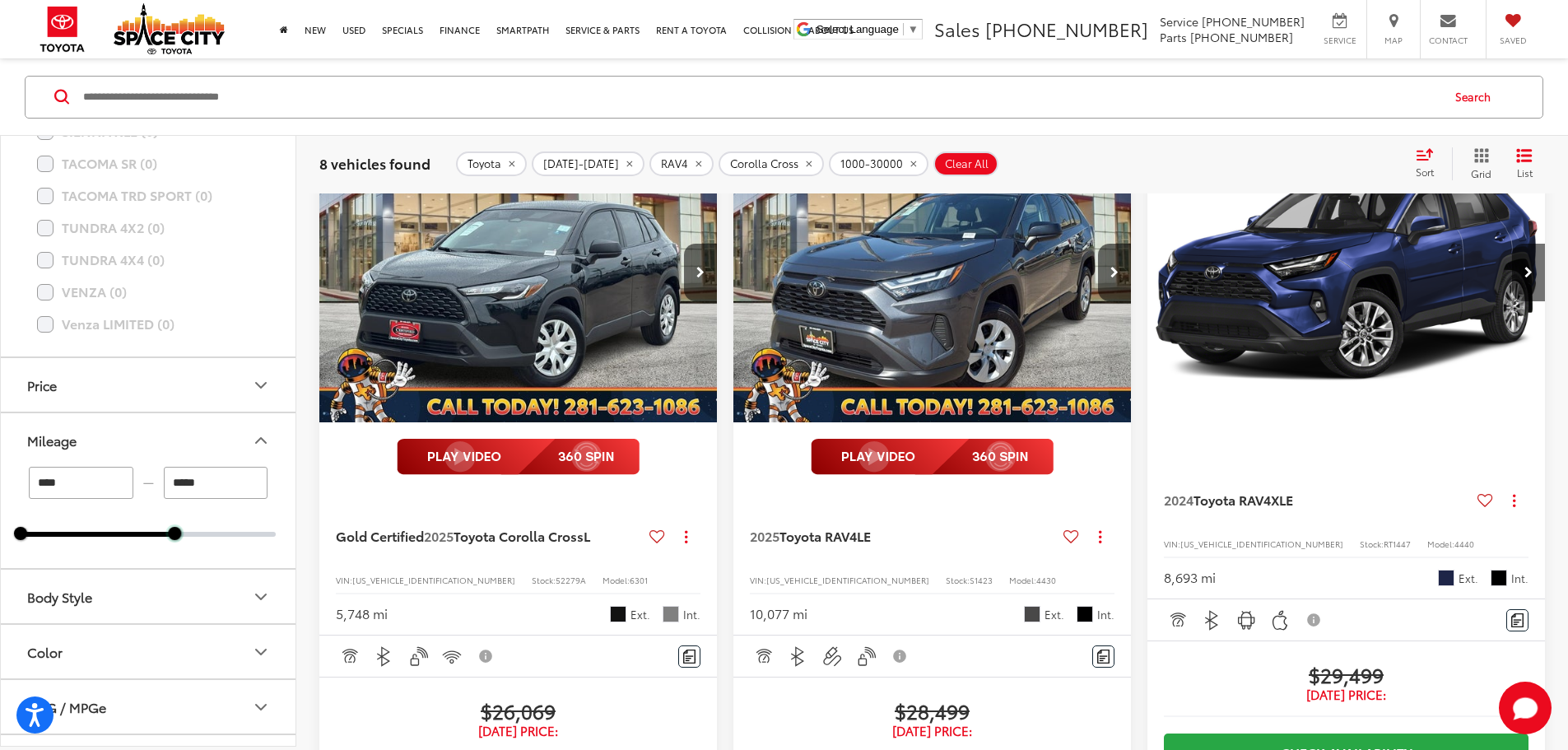
scroll to position [330, 0]
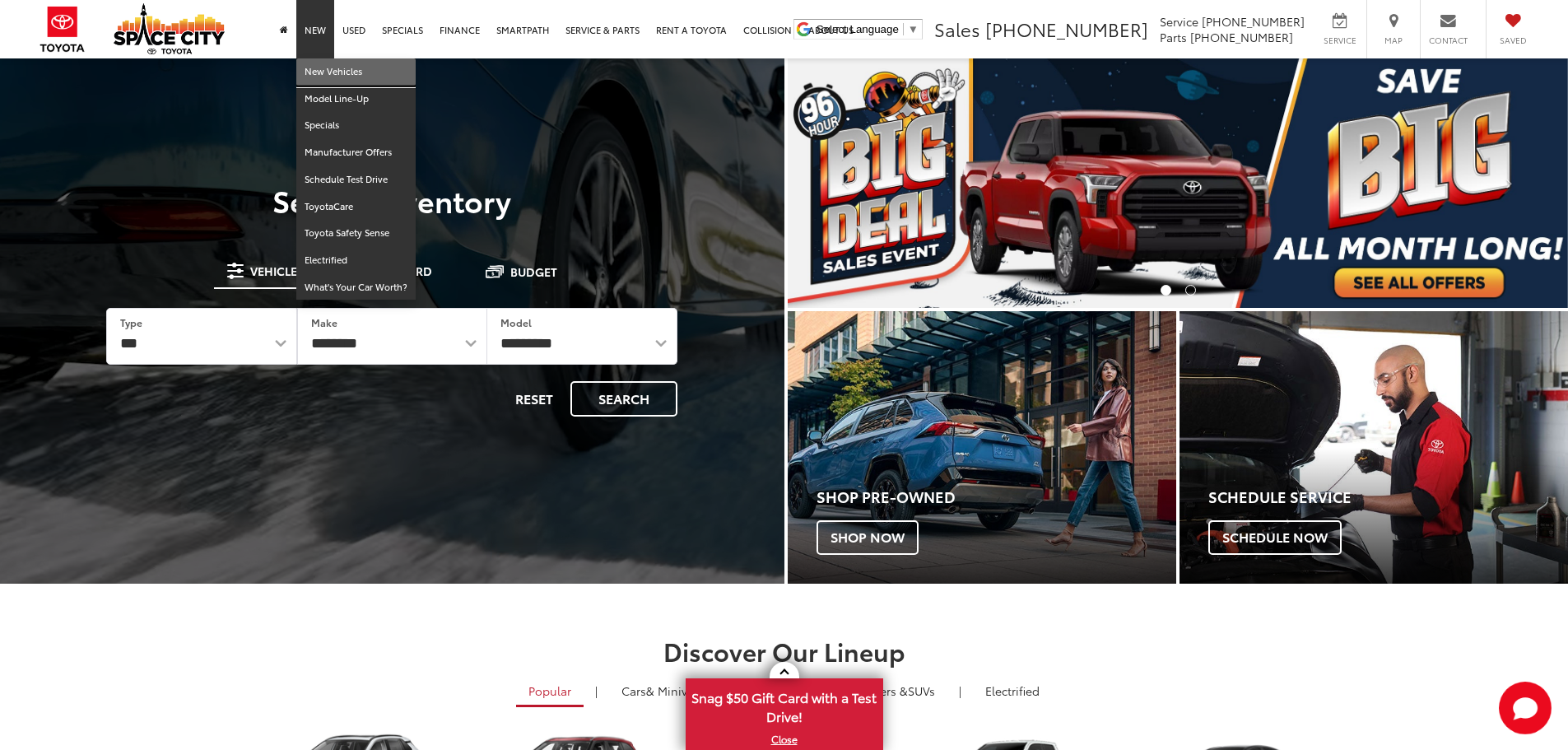
click at [328, 63] on link "New Vehicles" at bounding box center [357, 71] width 120 height 27
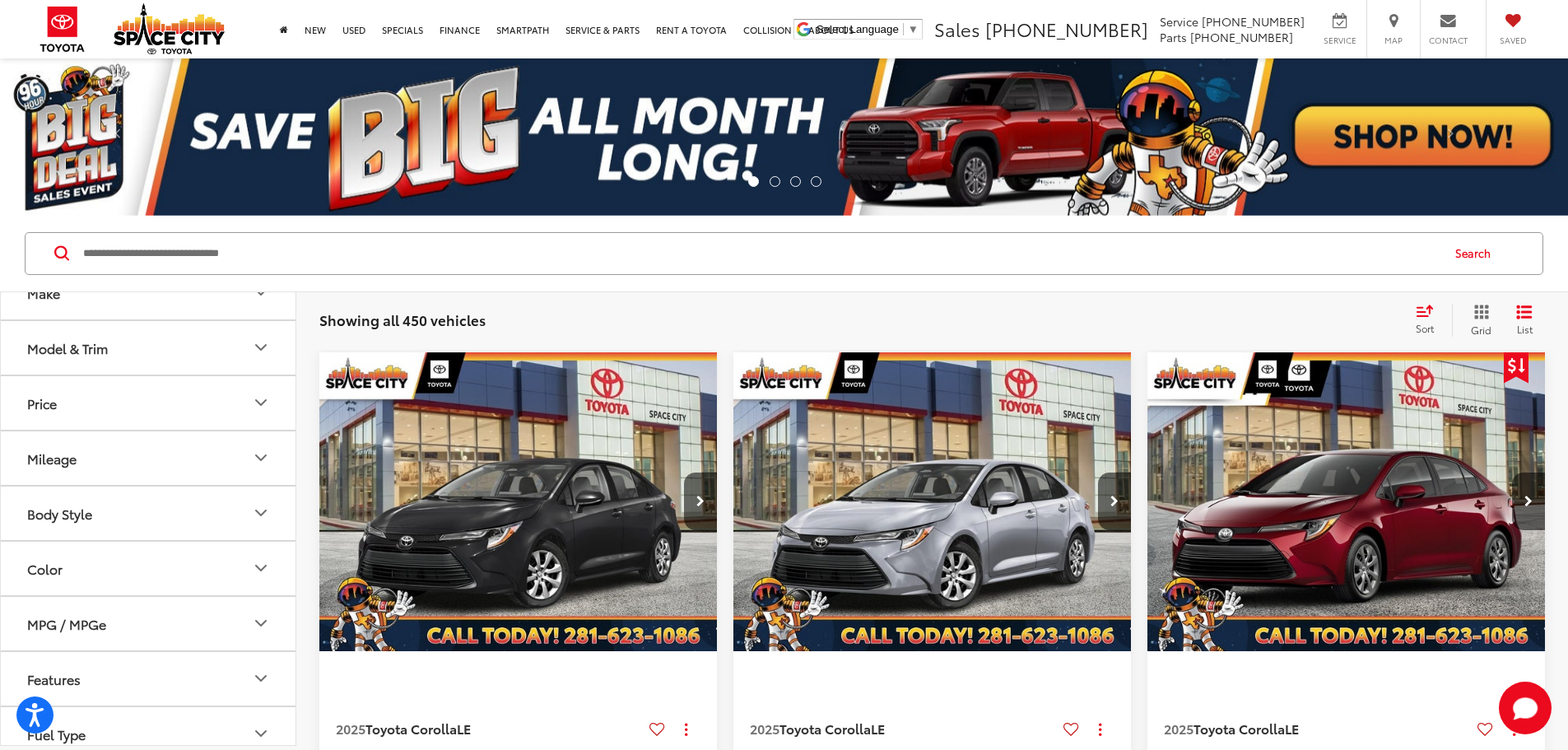
click at [117, 356] on button "Model & Trim" at bounding box center [149, 347] width 297 height 53
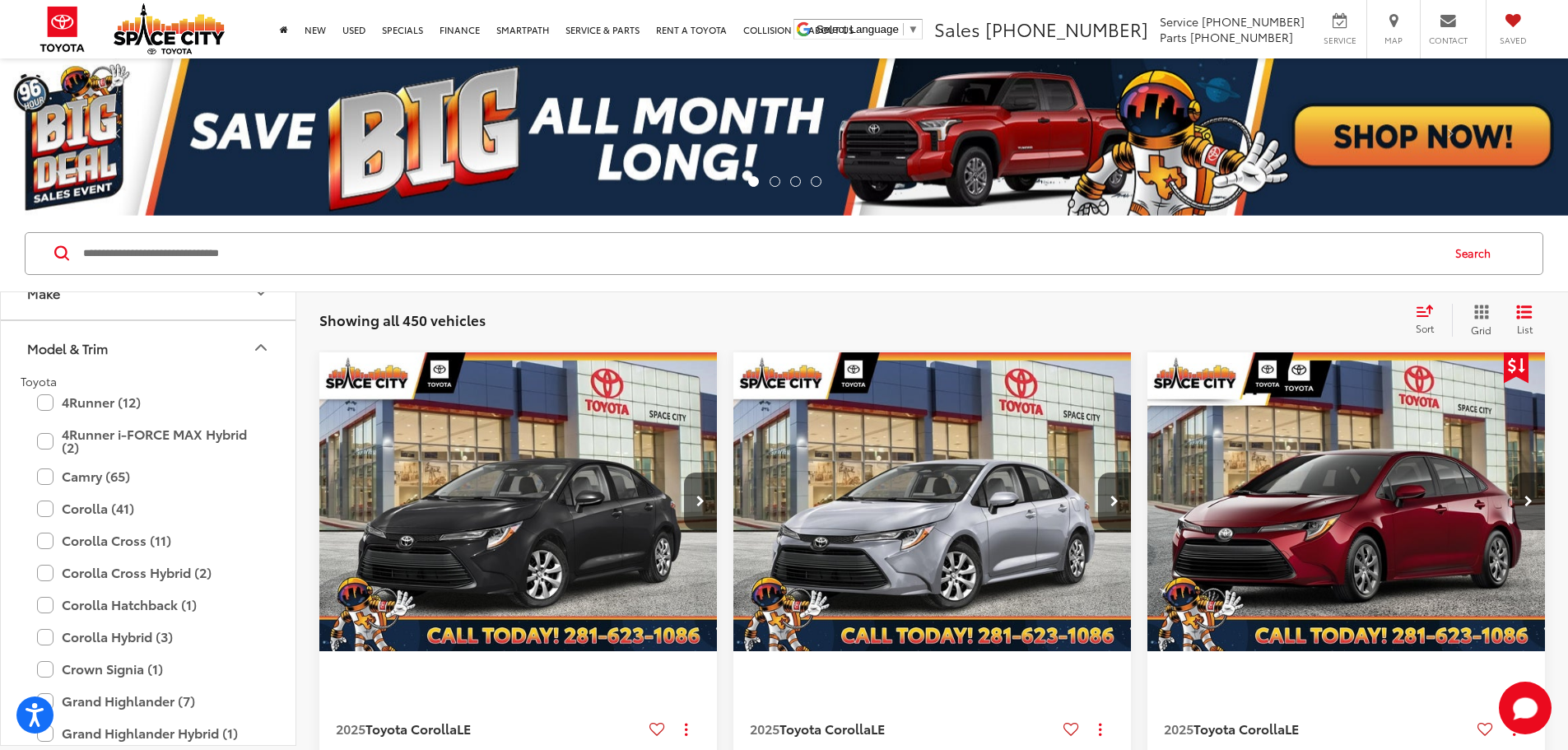
scroll to position [165, 0]
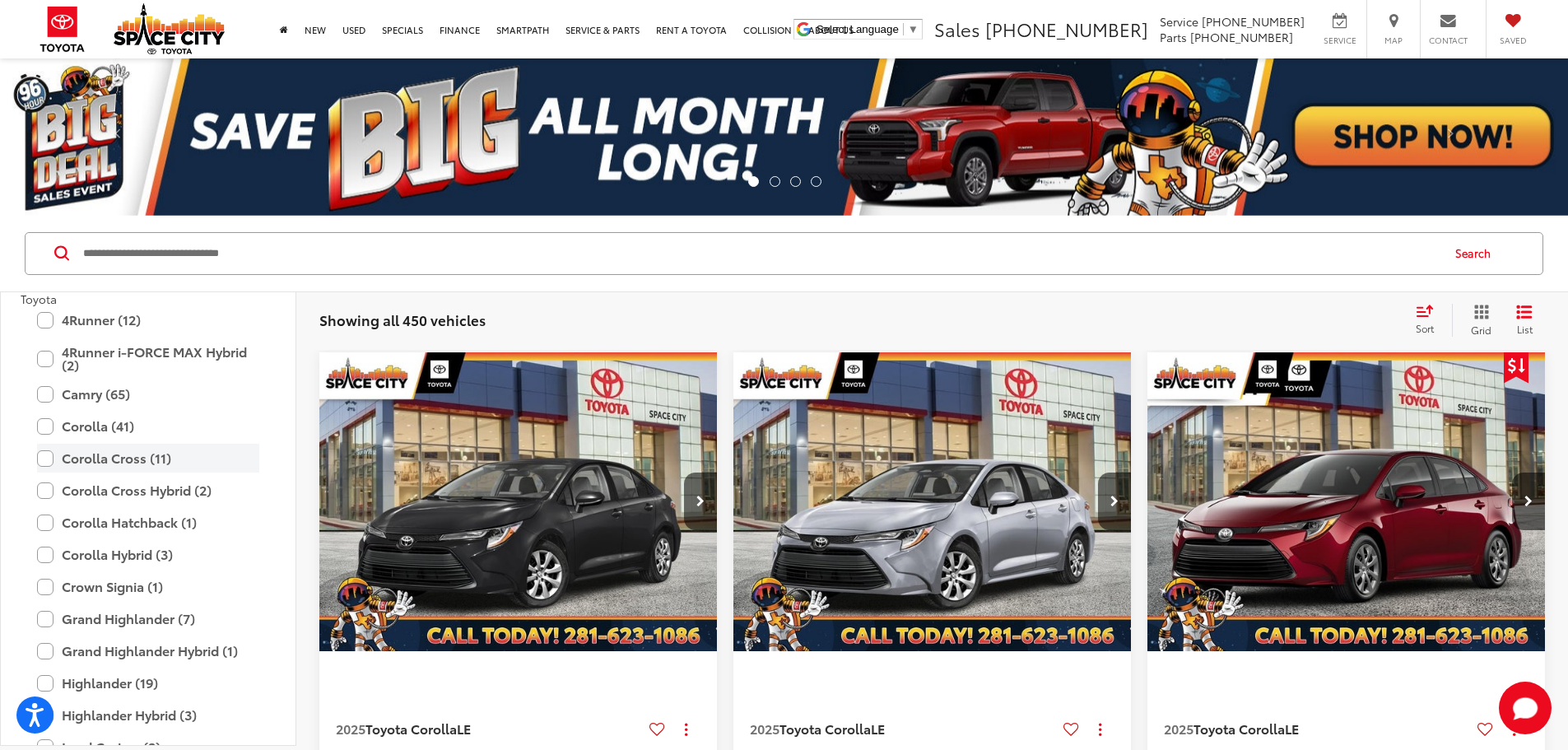
click at [140, 457] on label "Corolla Cross (11)" at bounding box center [148, 458] width 222 height 29
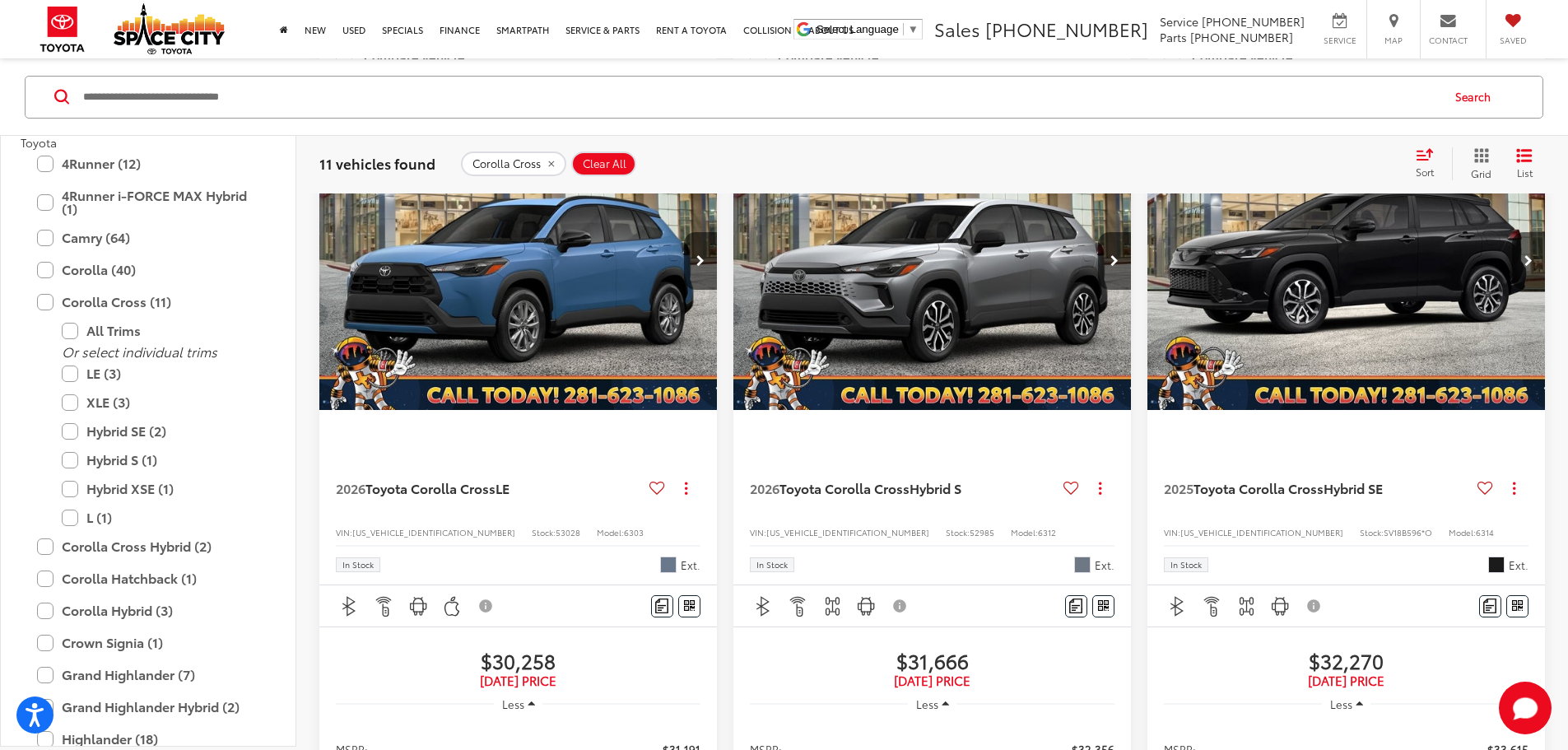
scroll to position [1153, 0]
